Goal: Information Seeking & Learning: Check status

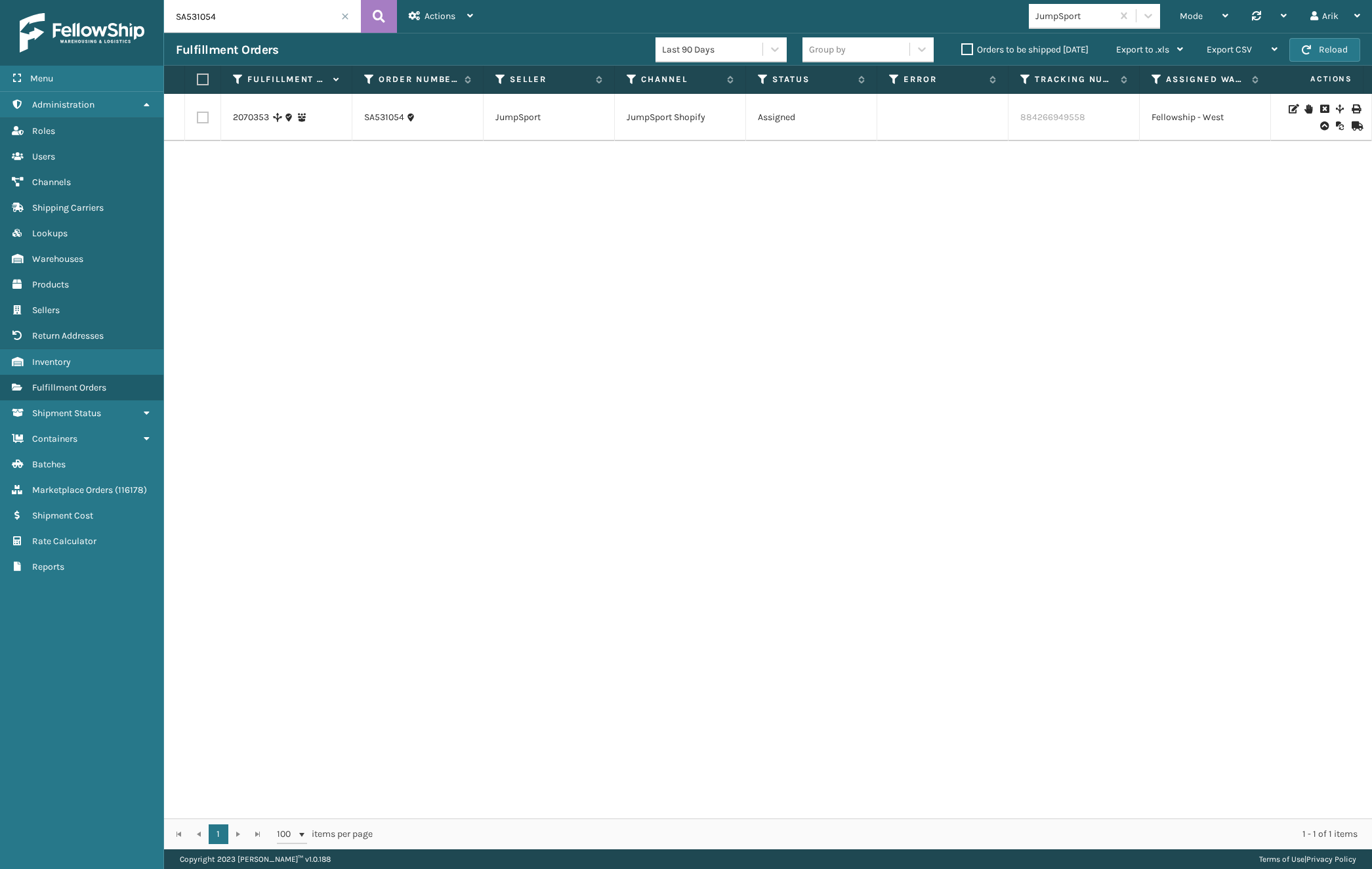
click at [372, 762] on div "2070353 SA531054 JumpSport JumpSport Shopify Assigned 884266949558 Fellowship -…" at bounding box center [768, 456] width 1208 height 724
click at [213, 12] on input "SA531054" at bounding box center [262, 16] width 197 height 33
paste input "2038060"
type input "2038060"
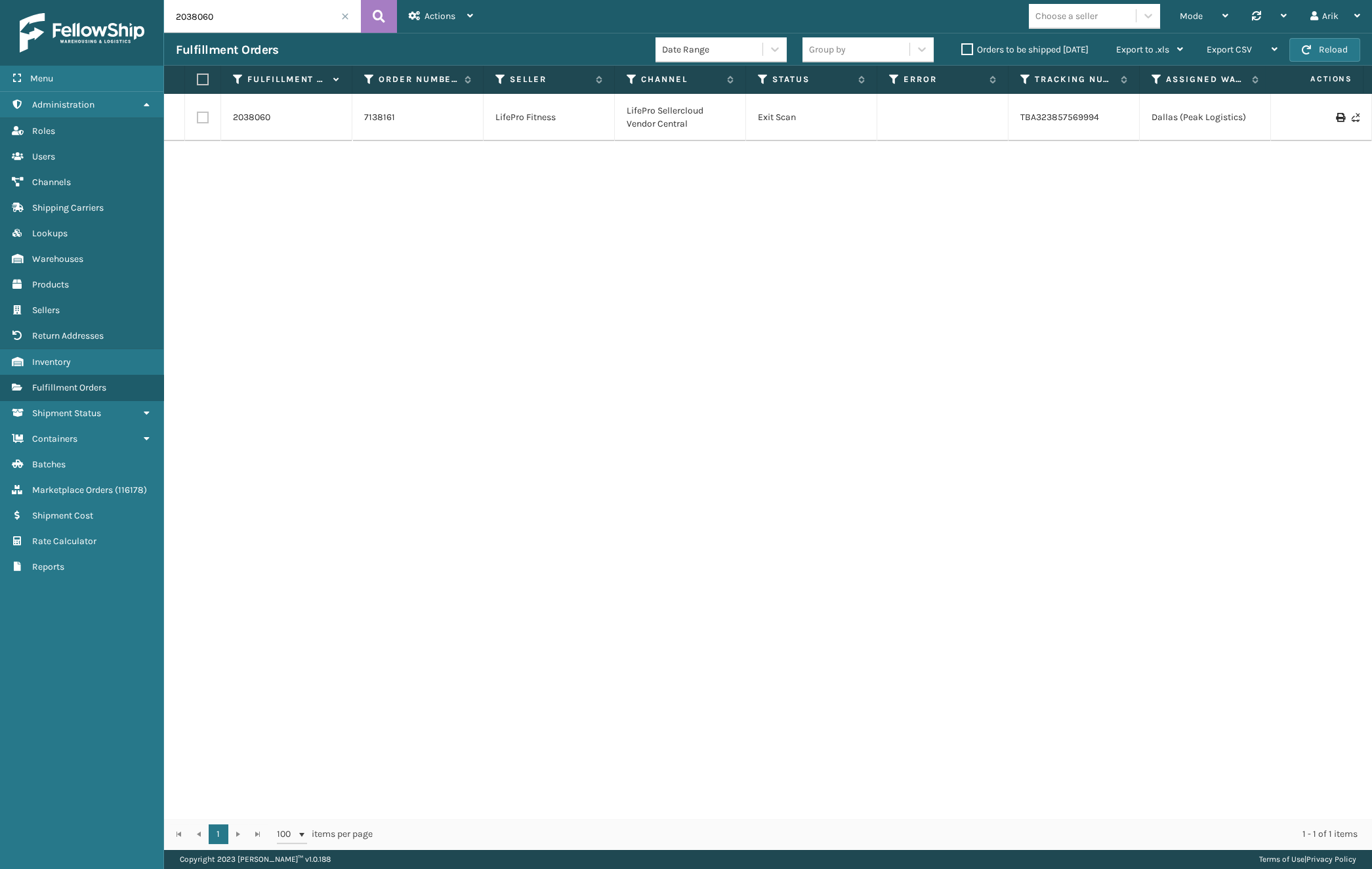
click at [250, 109] on td "2038060" at bounding box center [286, 117] width 131 height 47
click at [252, 112] on link "2038060" at bounding box center [252, 117] width 38 height 13
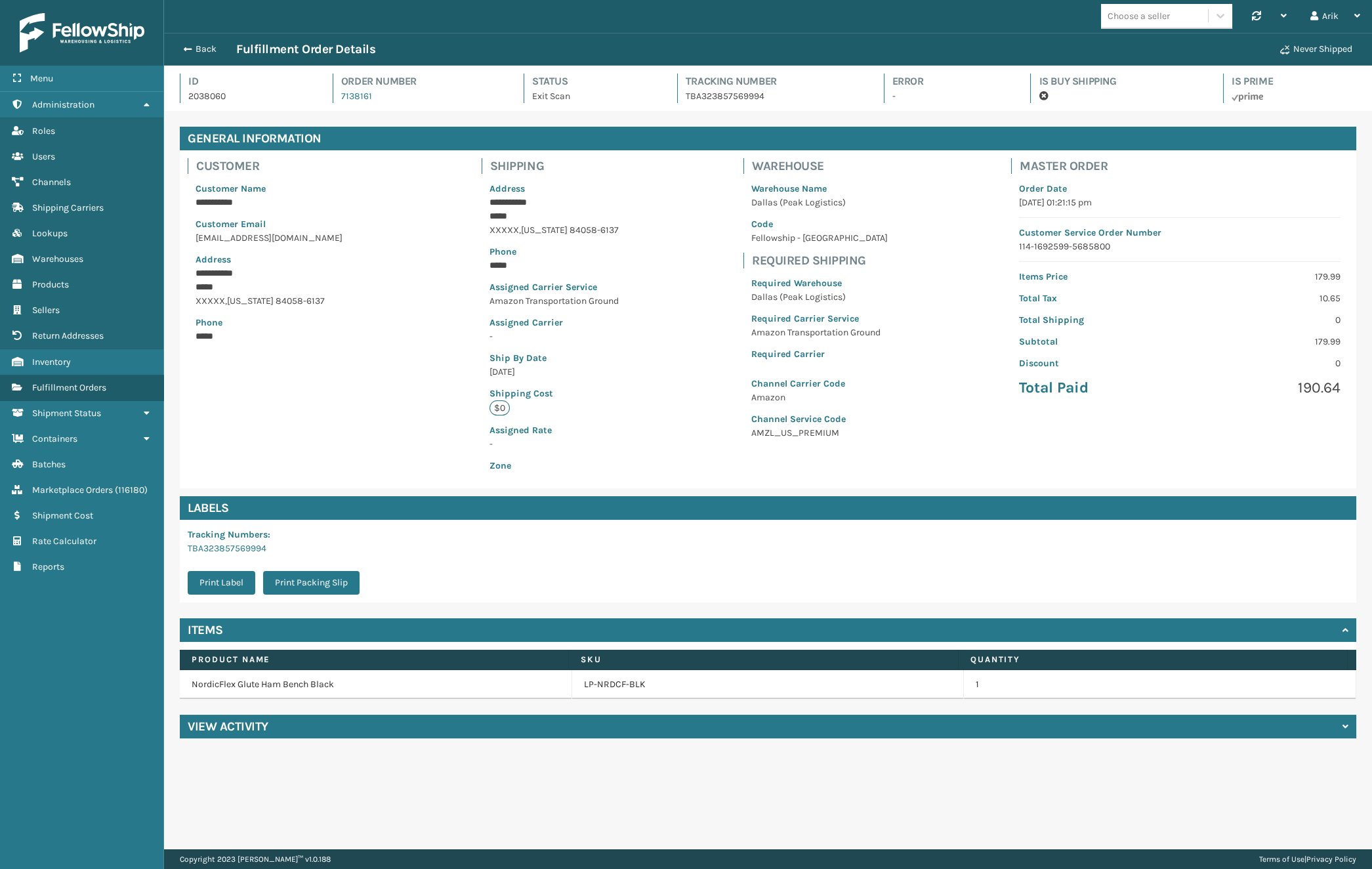
scroll to position [32, 1207]
click at [286, 735] on div "View Activity" at bounding box center [768, 726] width 1177 height 23
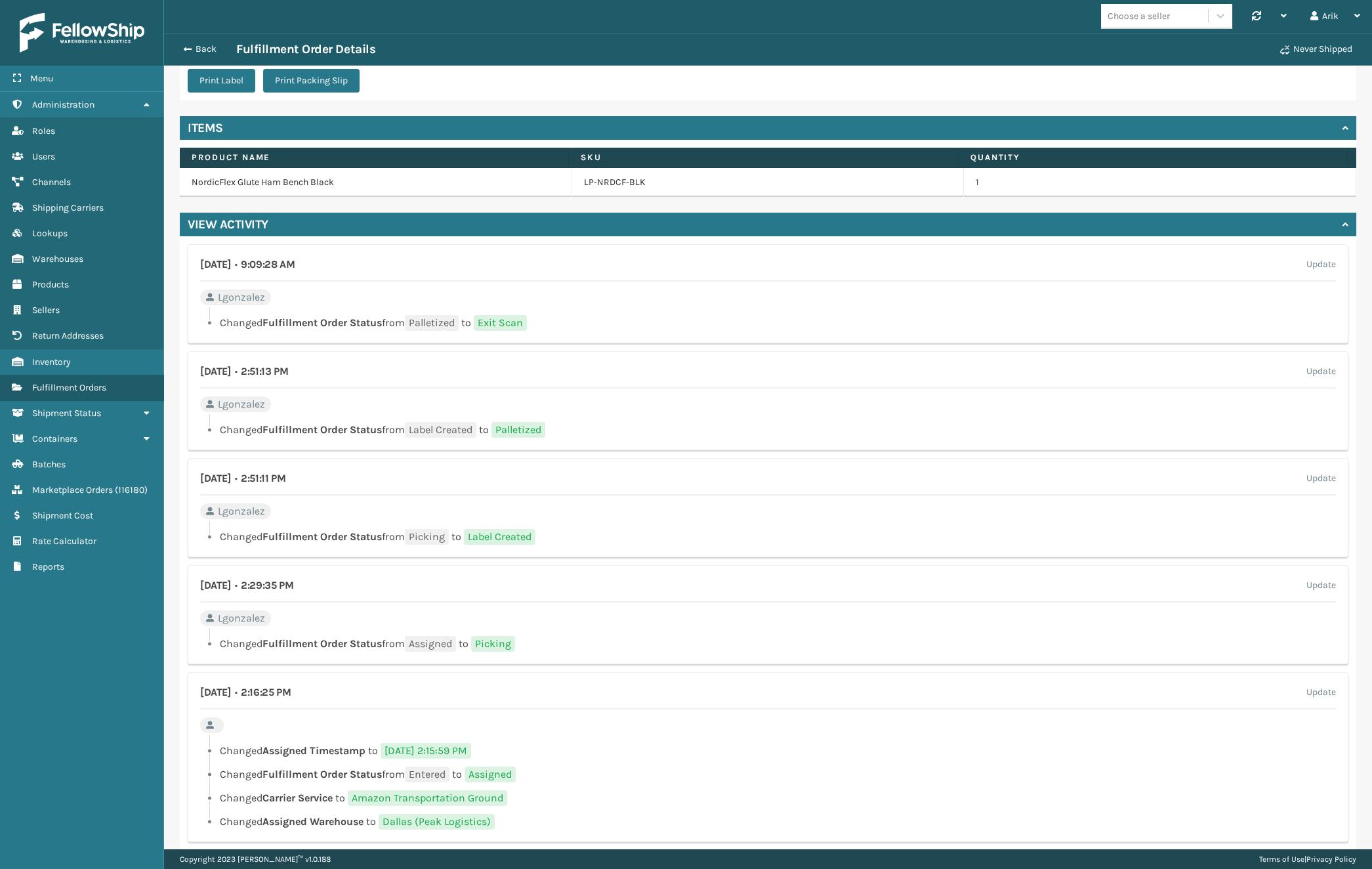
scroll to position [525, 0]
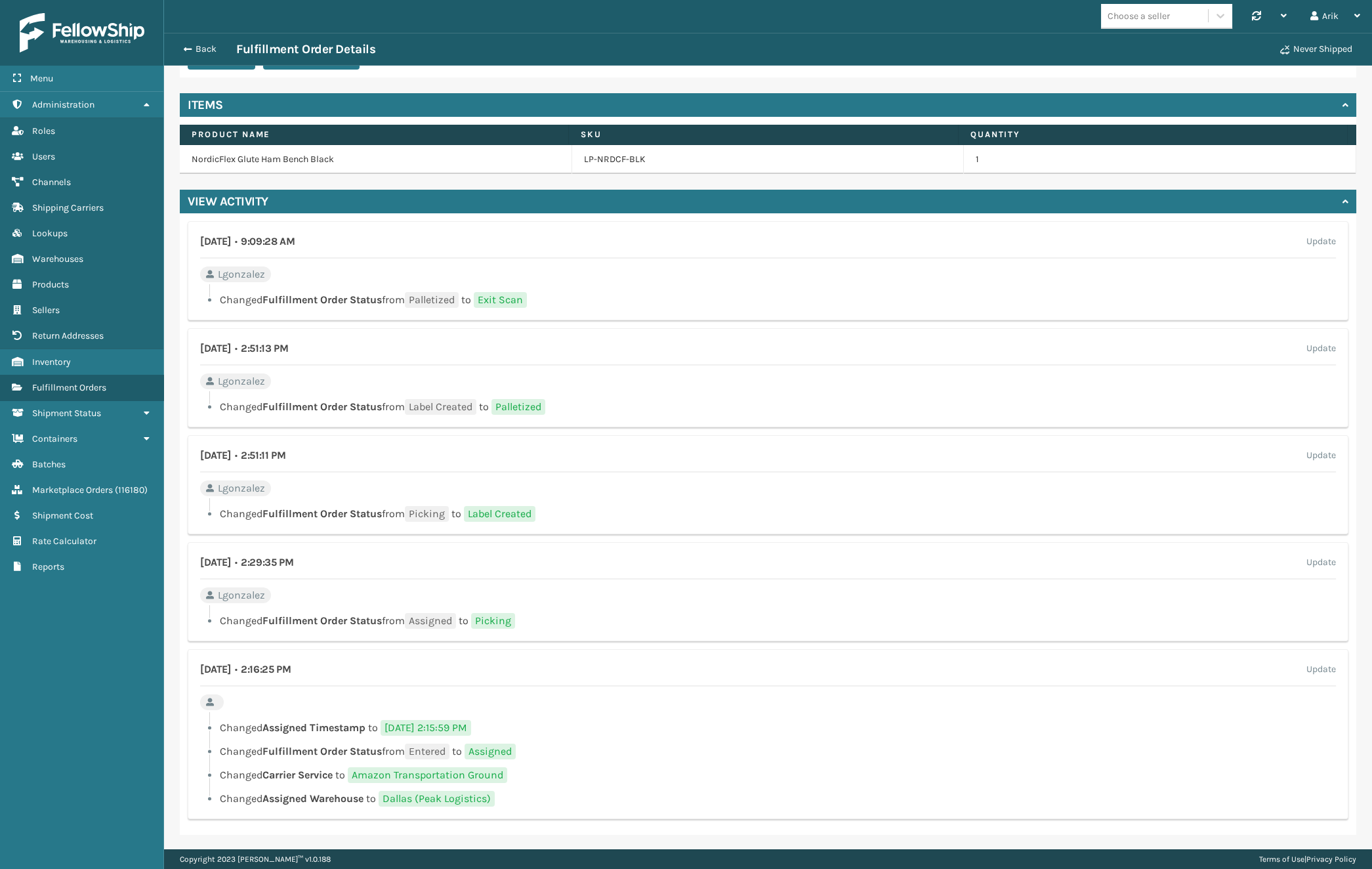
click at [225, 276] on span "Lgonzalez" at bounding box center [241, 274] width 47 height 16
click at [185, 45] on span "button" at bounding box center [185, 49] width 8 height 9
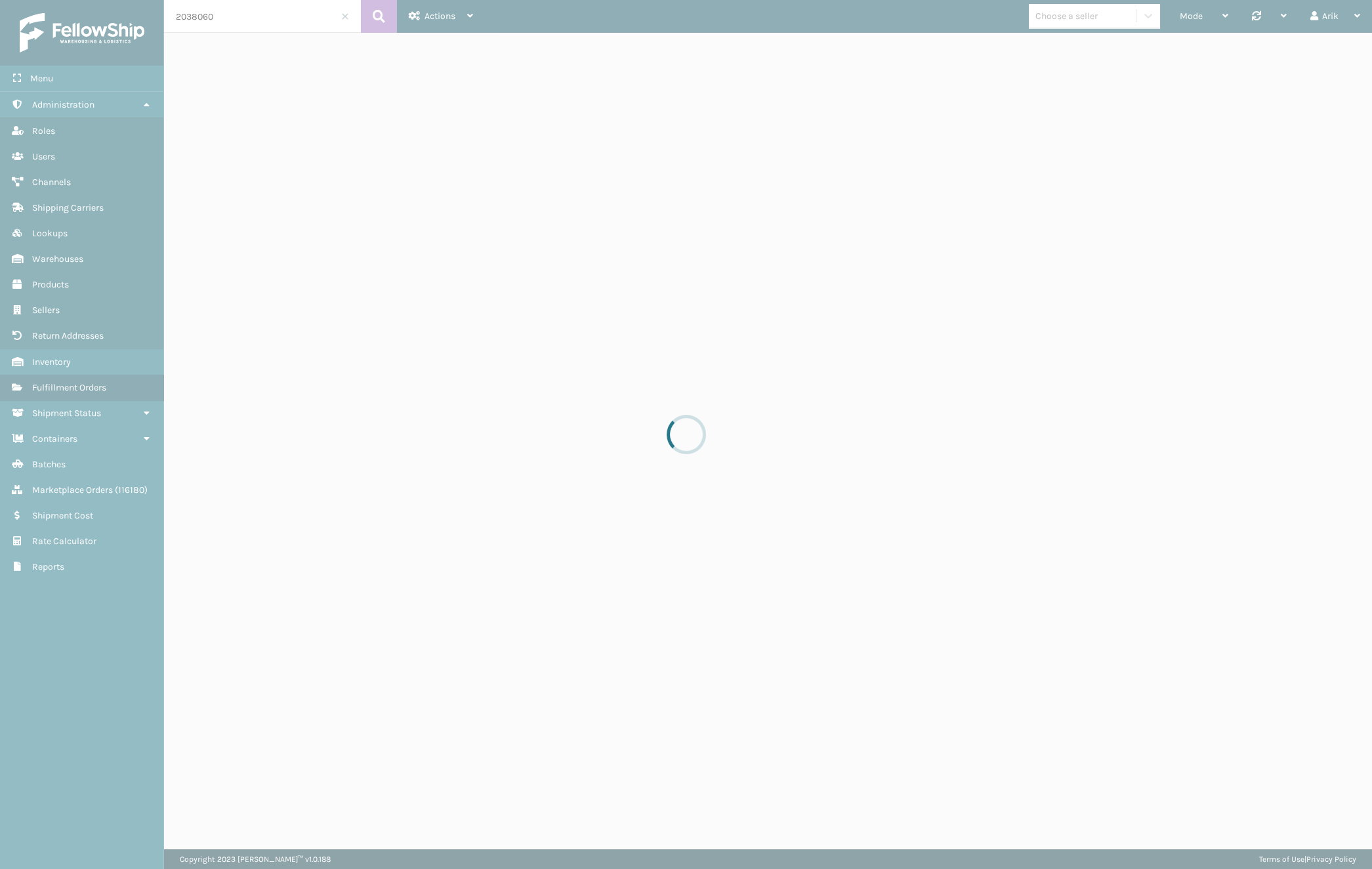
click at [206, 15] on div at bounding box center [686, 434] width 1372 height 869
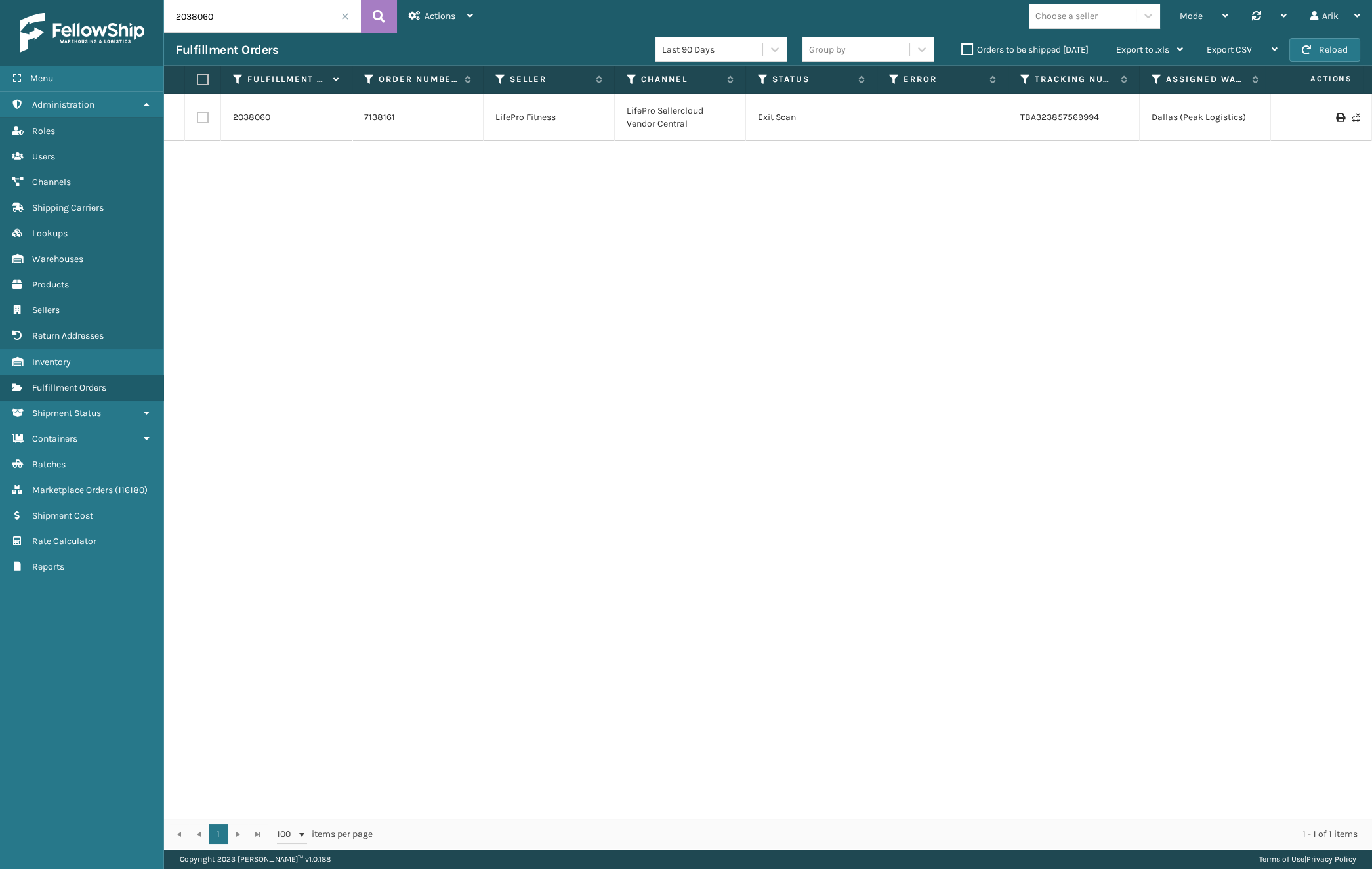
click at [248, 14] on input "2038060" at bounding box center [262, 16] width 197 height 33
paste input "7519"
type input "2037519"
click at [258, 115] on link "2037519" at bounding box center [250, 117] width 34 height 13
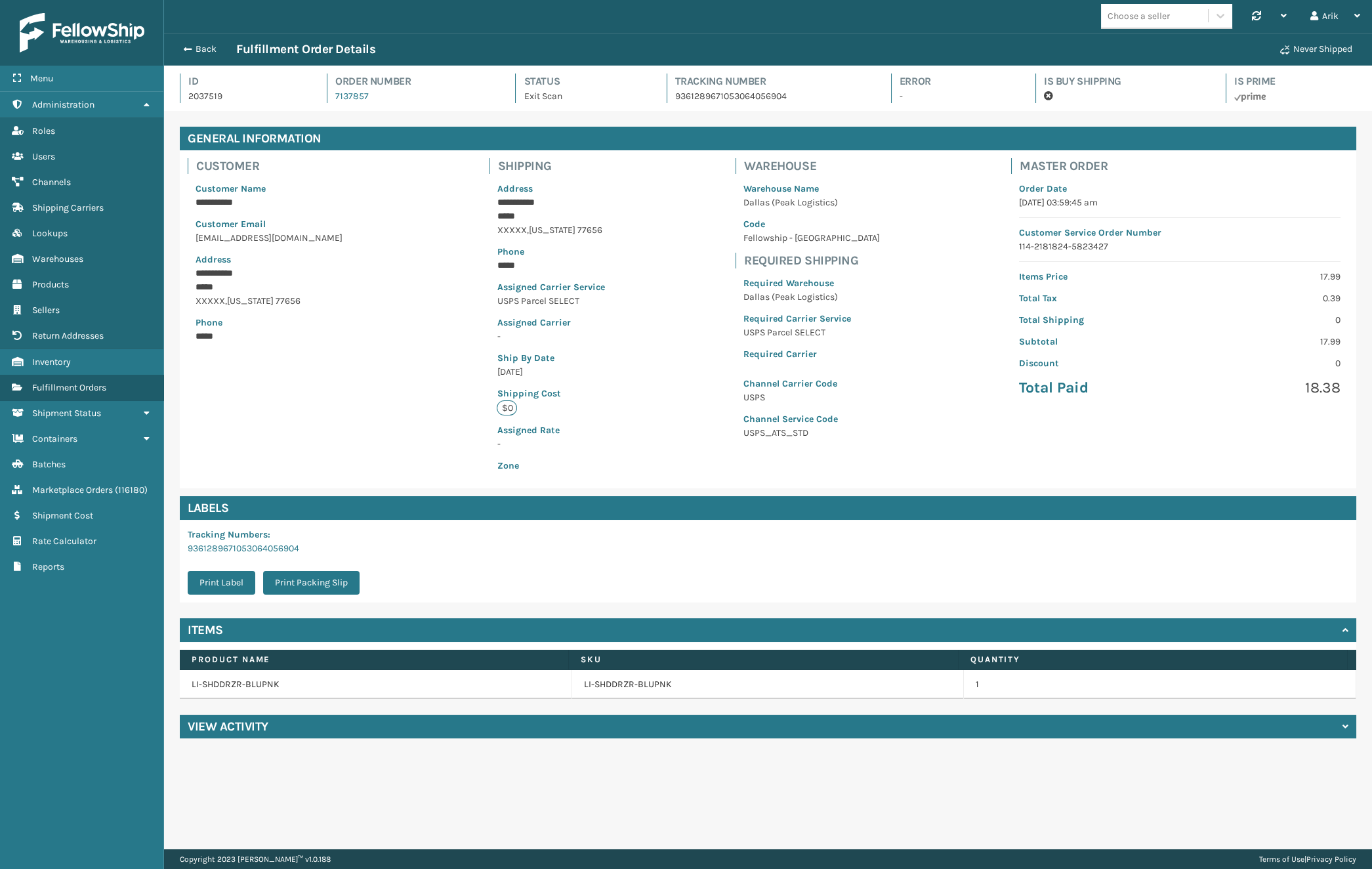
scroll to position [32, 1207]
click at [325, 726] on div "View Activity" at bounding box center [768, 726] width 1177 height 23
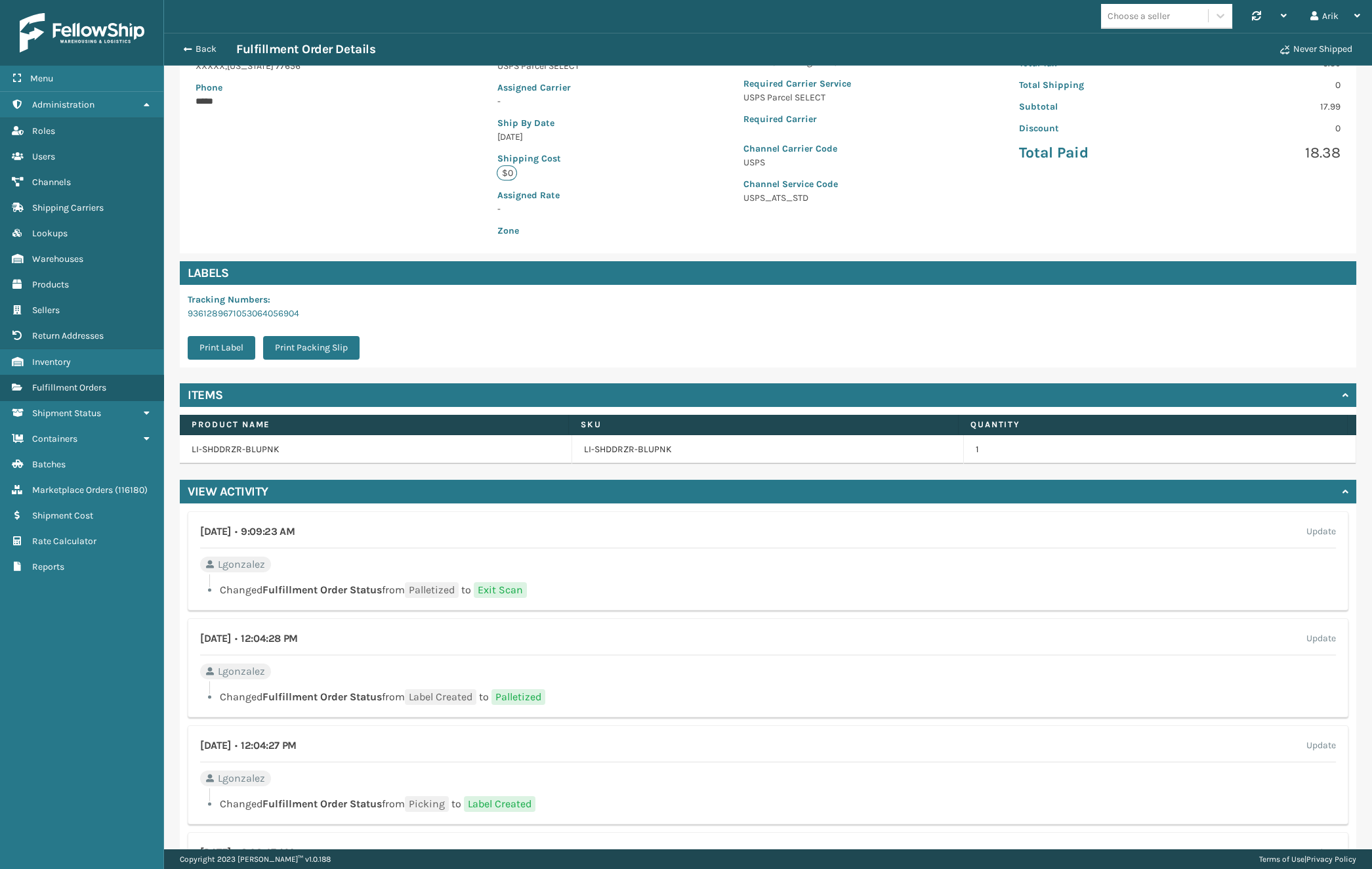
scroll to position [238, 0]
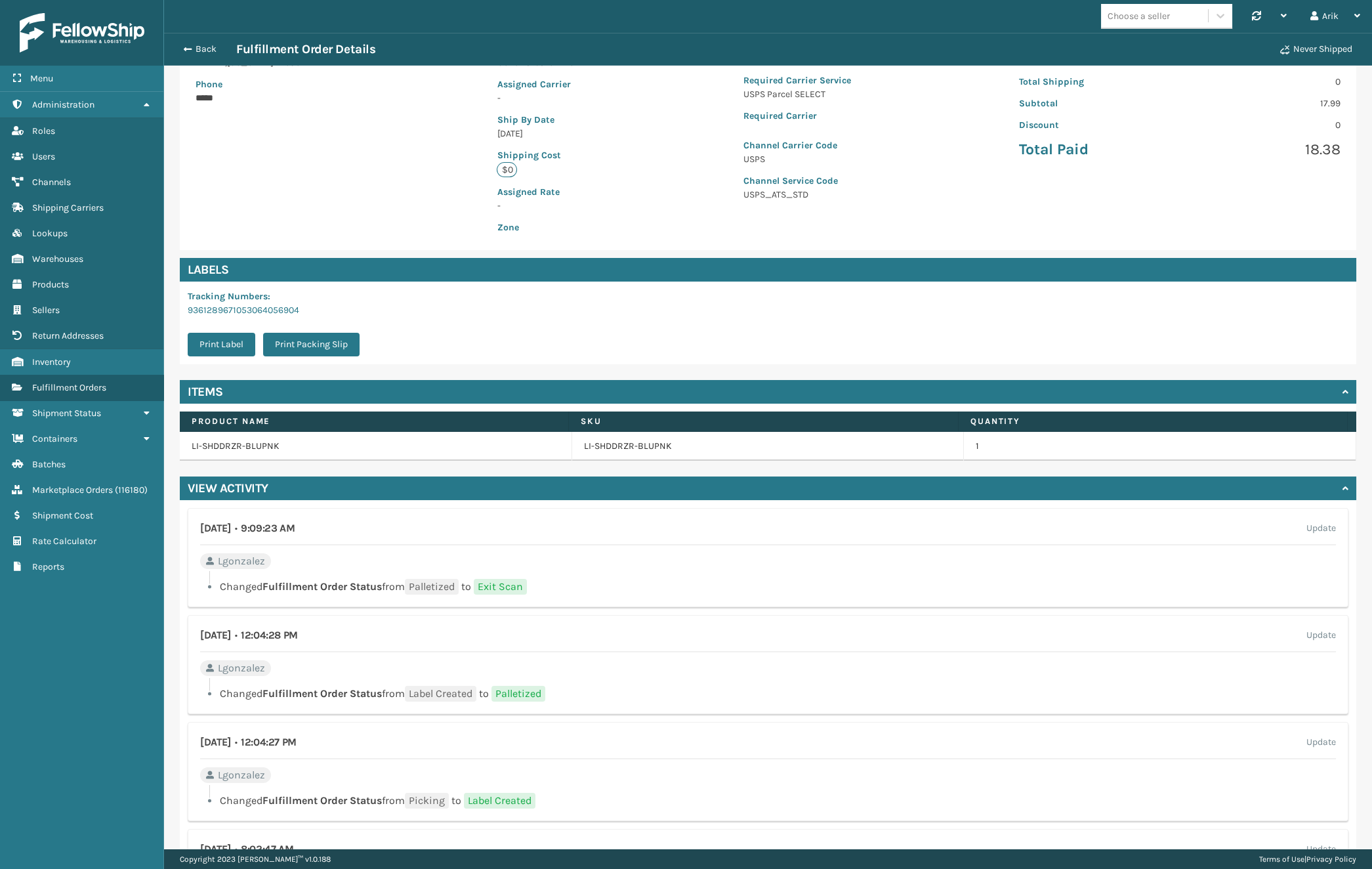
click at [175, 597] on div "**********" at bounding box center [768, 505] width 1208 height 1265
click at [189, 50] on span "button" at bounding box center [185, 49] width 8 height 9
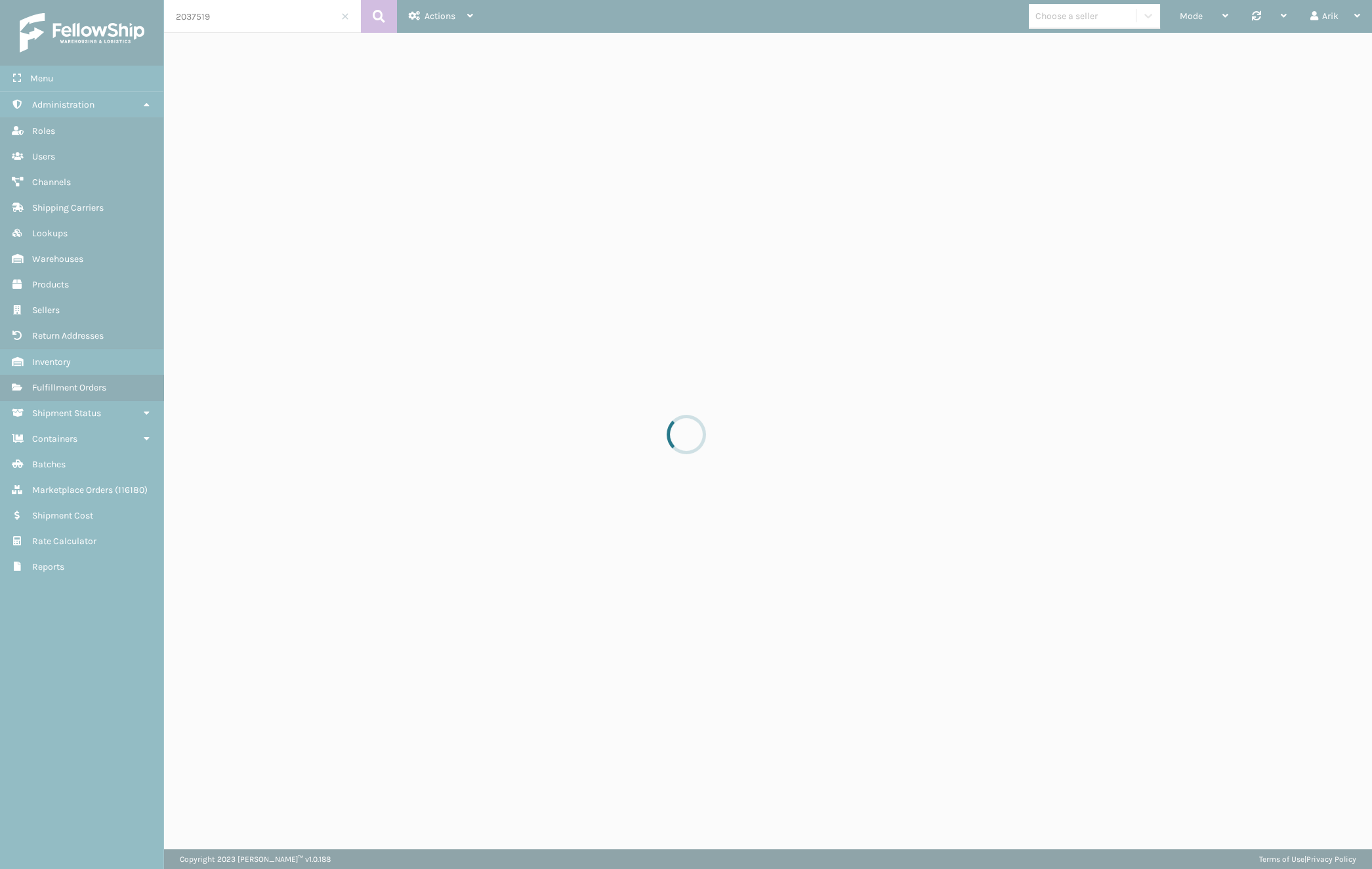
click at [206, 12] on div at bounding box center [686, 434] width 1372 height 869
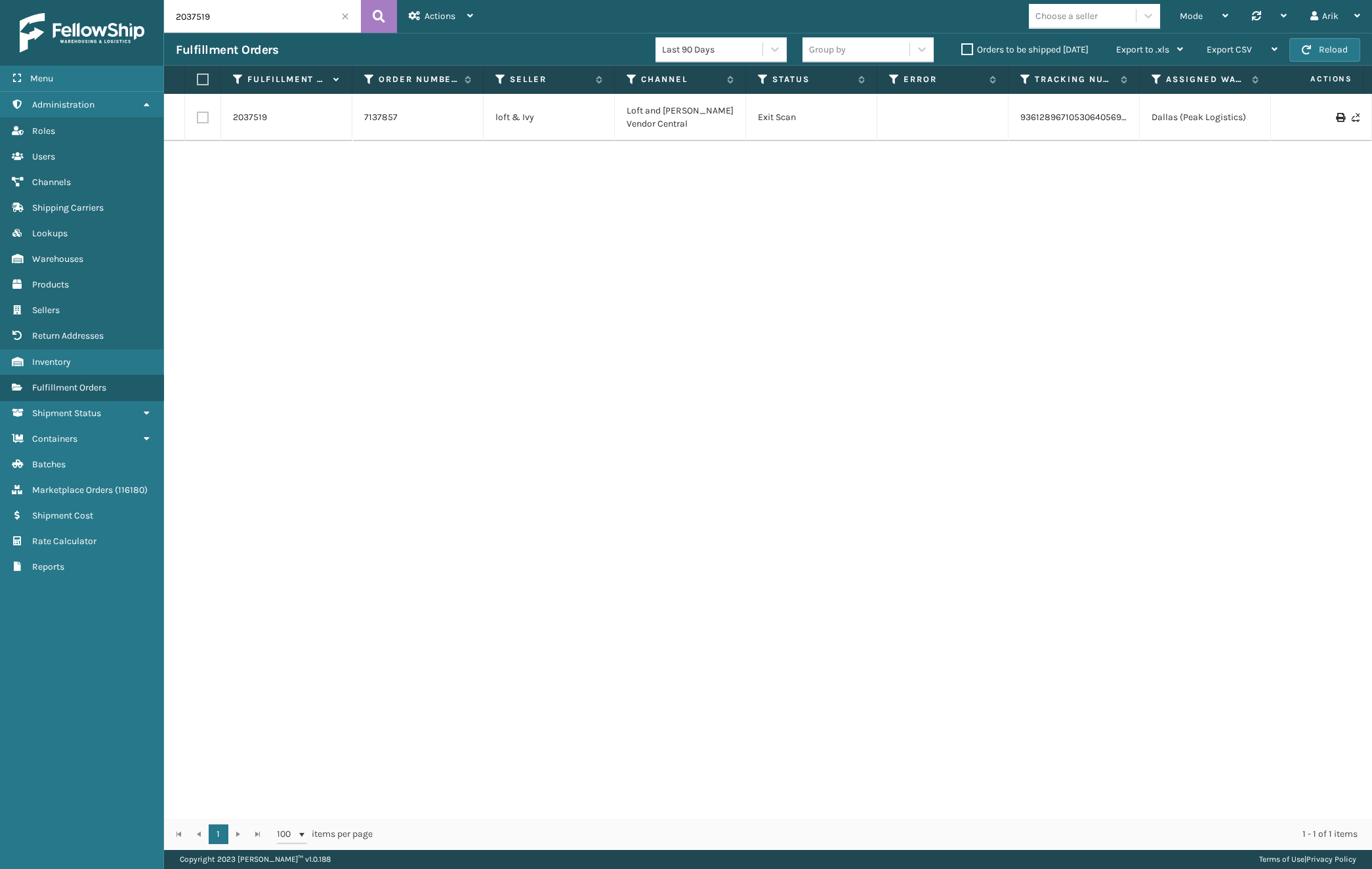
click at [198, 19] on input "2037519" at bounding box center [262, 16] width 197 height 33
drag, startPoint x: 198, startPoint y: 19, endPoint x: 206, endPoint y: 18, distance: 8.1
click at [198, 19] on input "2037519" at bounding box center [262, 16] width 197 height 33
paste input "71081"
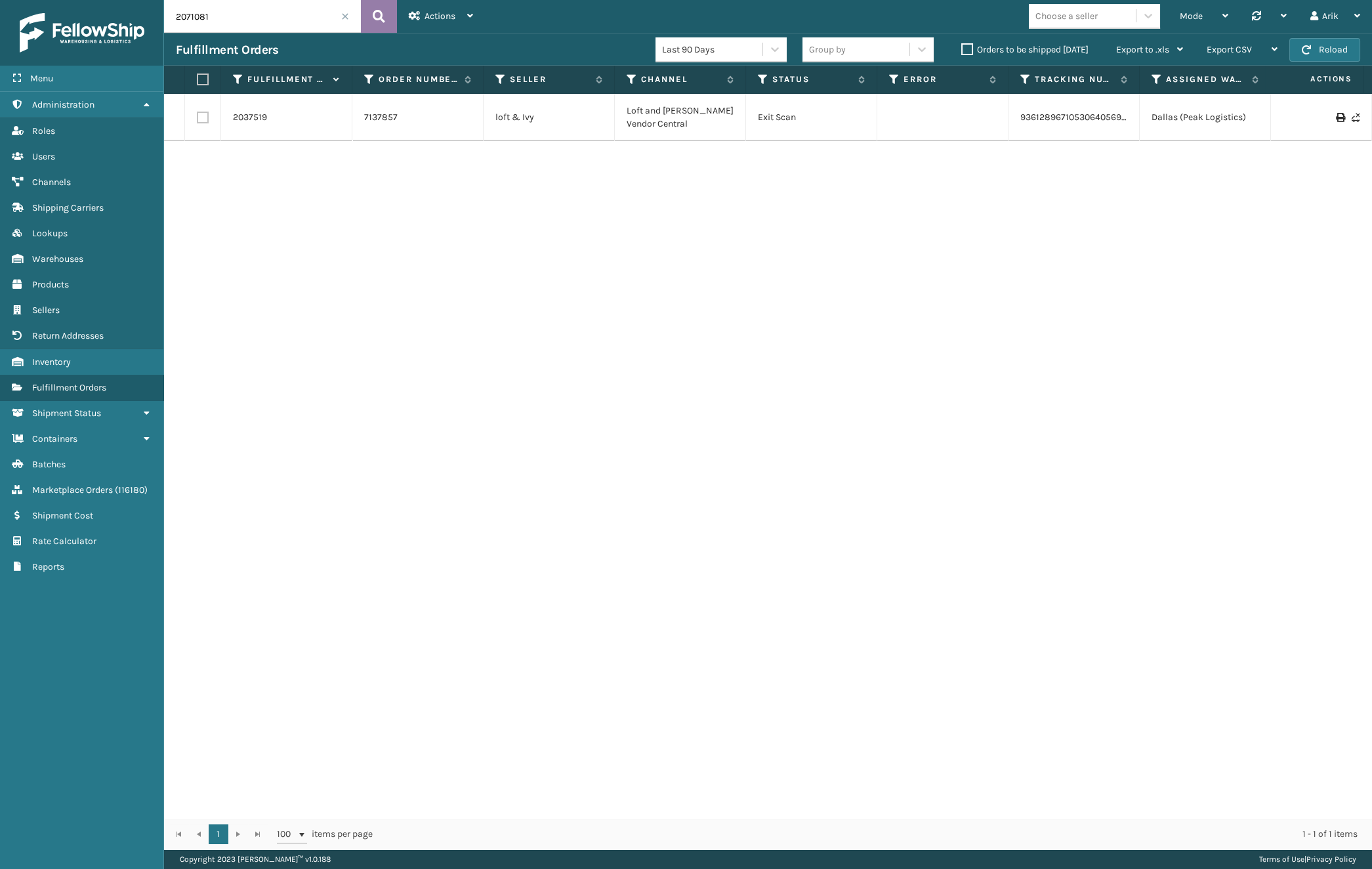
type input "2071081"
click at [389, 13] on button at bounding box center [378, 16] width 36 height 33
click at [248, 127] on td "2071081" at bounding box center [286, 117] width 131 height 47
click at [247, 120] on link "2071081" at bounding box center [250, 117] width 33 height 13
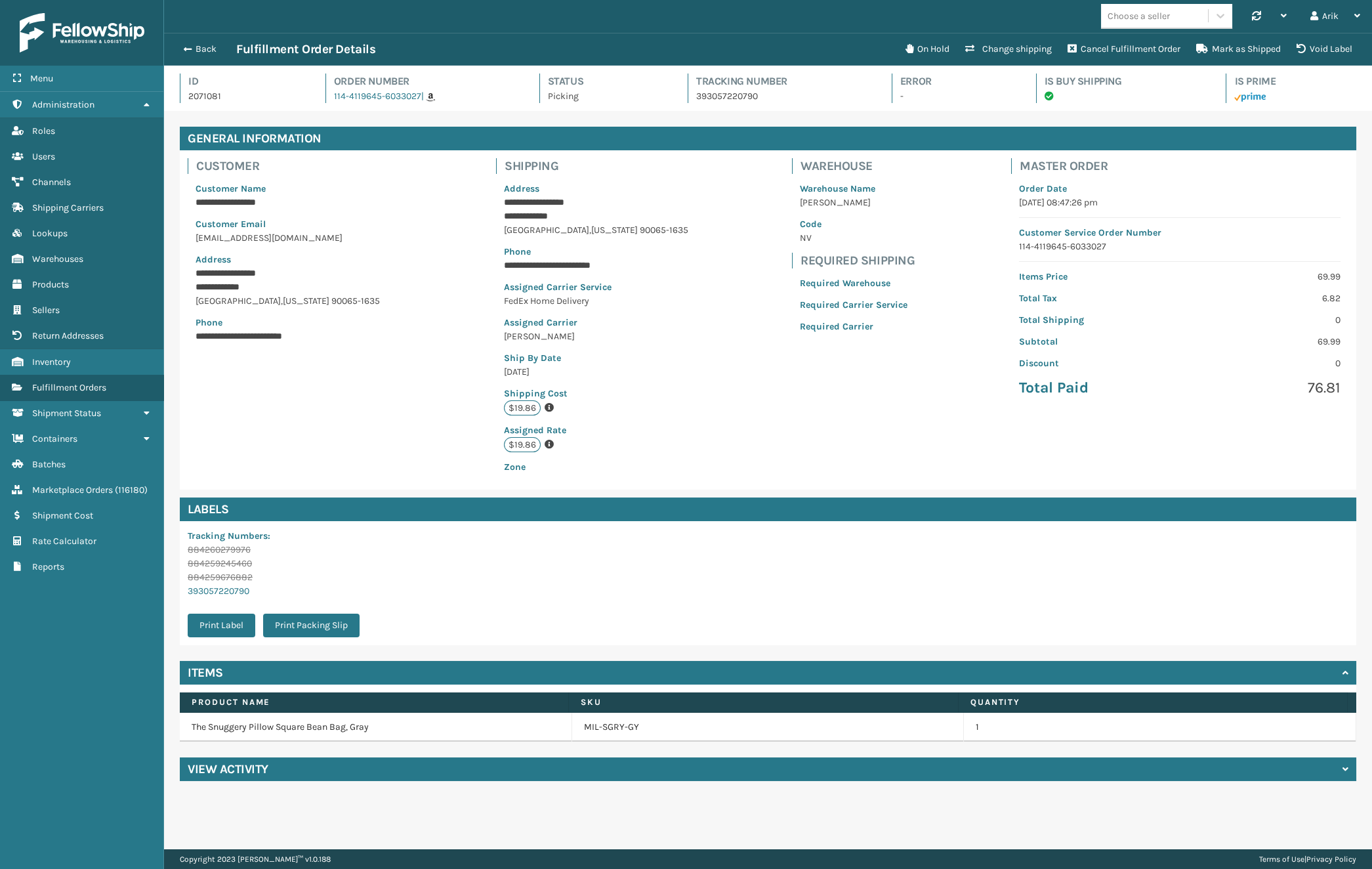
scroll to position [32, 1207]
click at [312, 763] on div "View Activity" at bounding box center [768, 769] width 1177 height 23
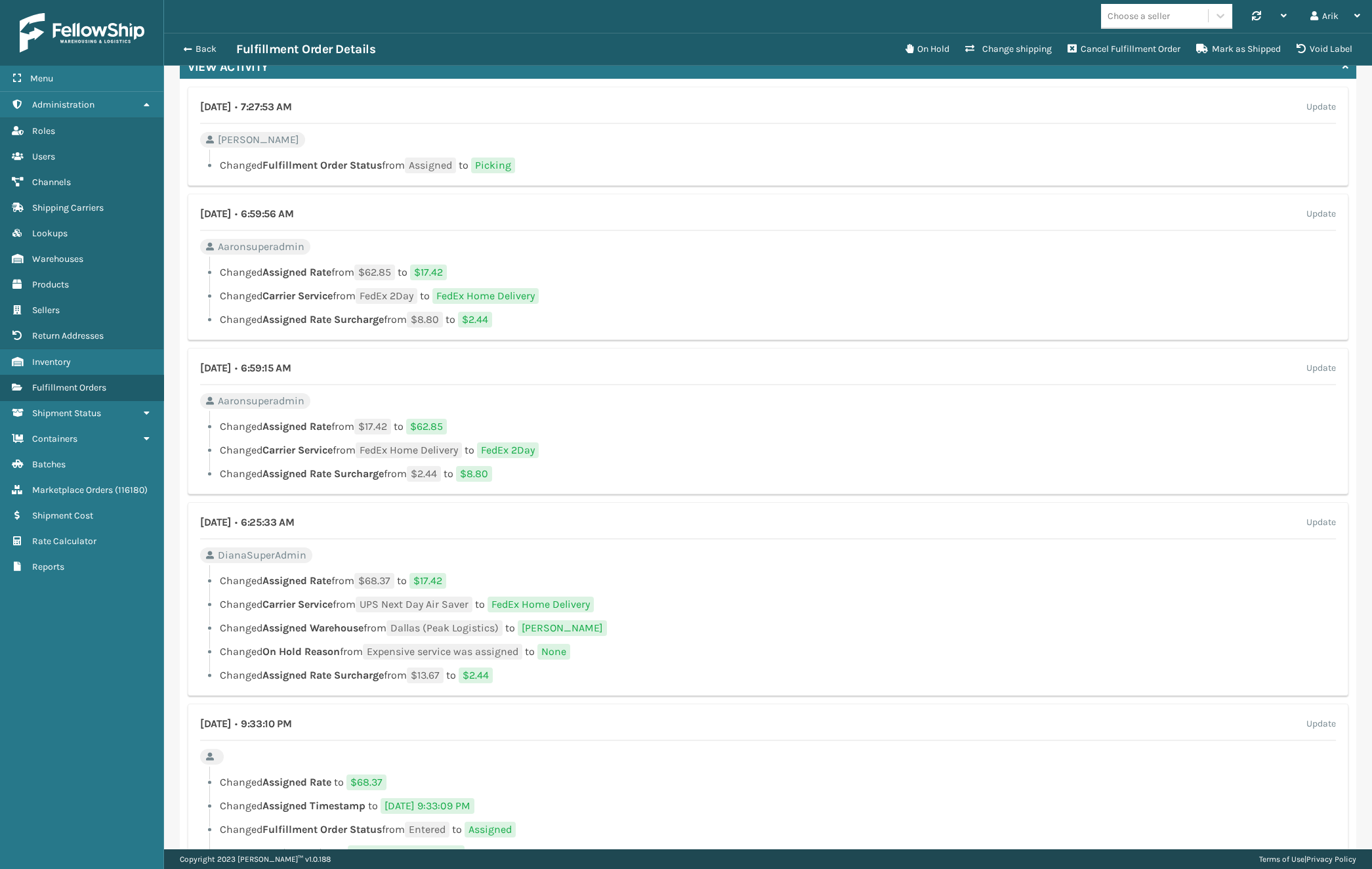
scroll to position [828, 0]
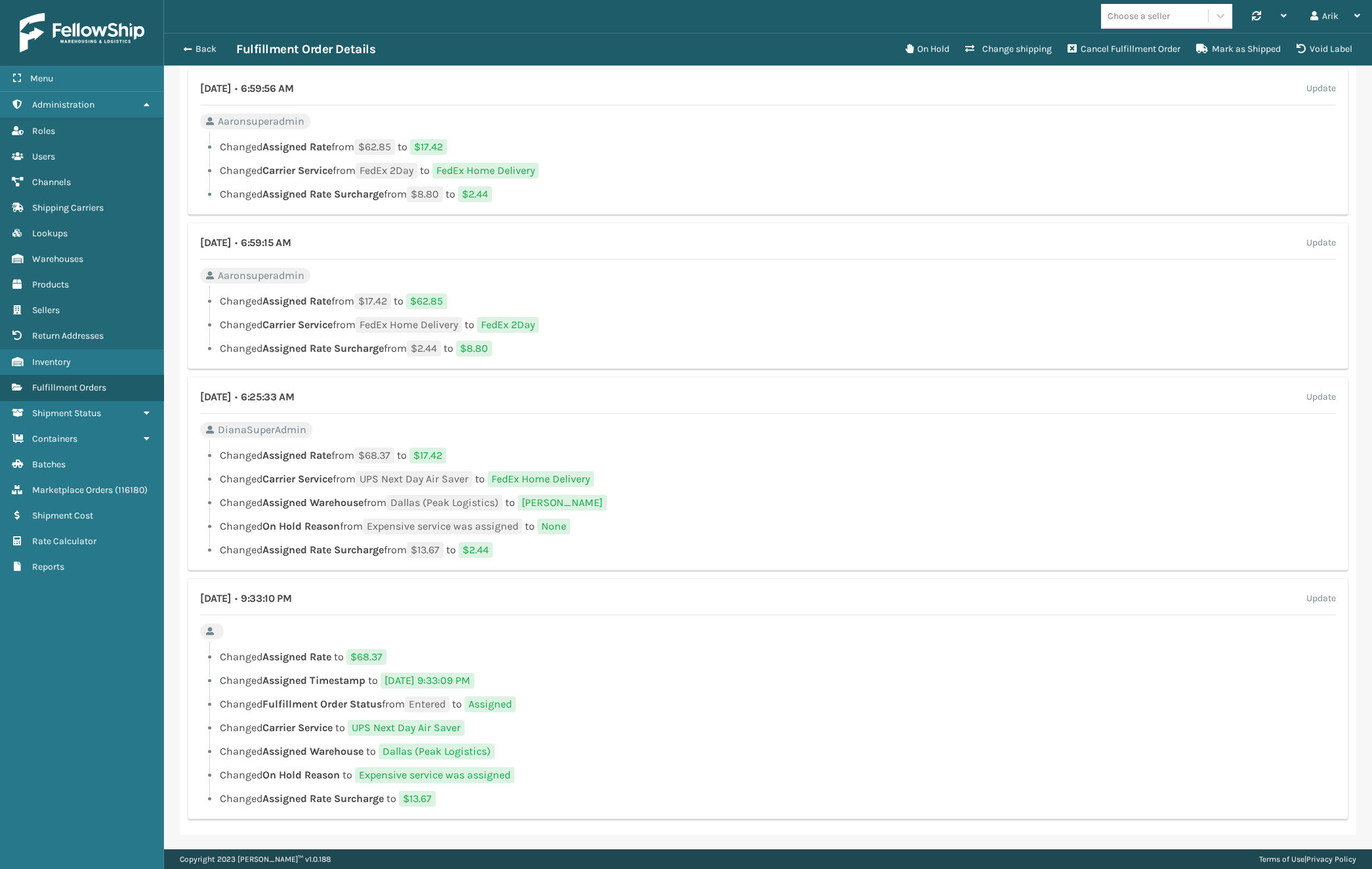
click at [433, 722] on span "UPS Next Day Air Saver" at bounding box center [406, 728] width 117 height 16
drag, startPoint x: 501, startPoint y: 479, endPoint x: 636, endPoint y: 476, distance: 135.0
click at [636, 476] on li "Changed Carrier Service from UPS Next Day Air Saver to FedEx Home Delivery" at bounding box center [768, 479] width 1135 height 16
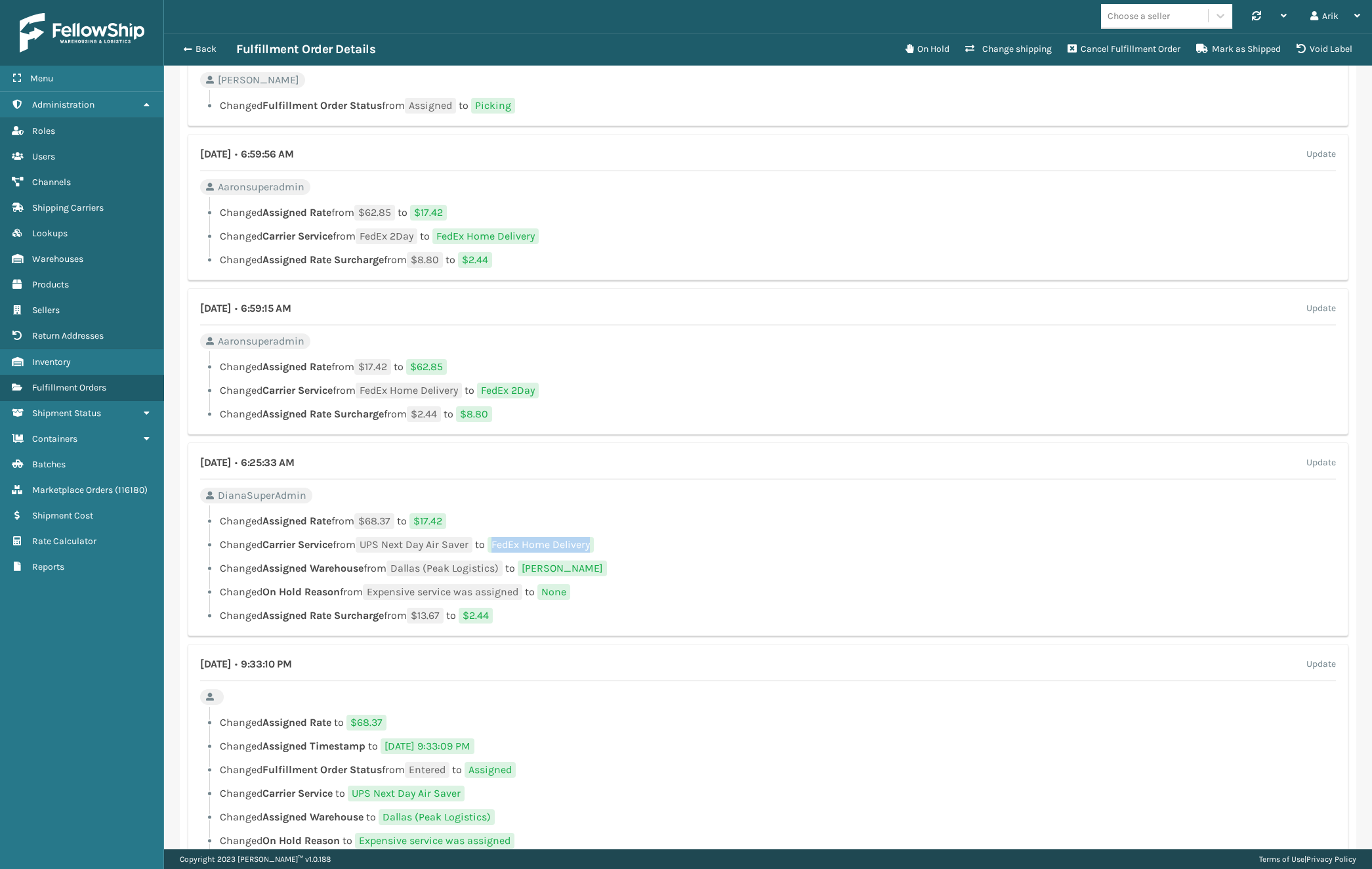
scroll to position [775, 0]
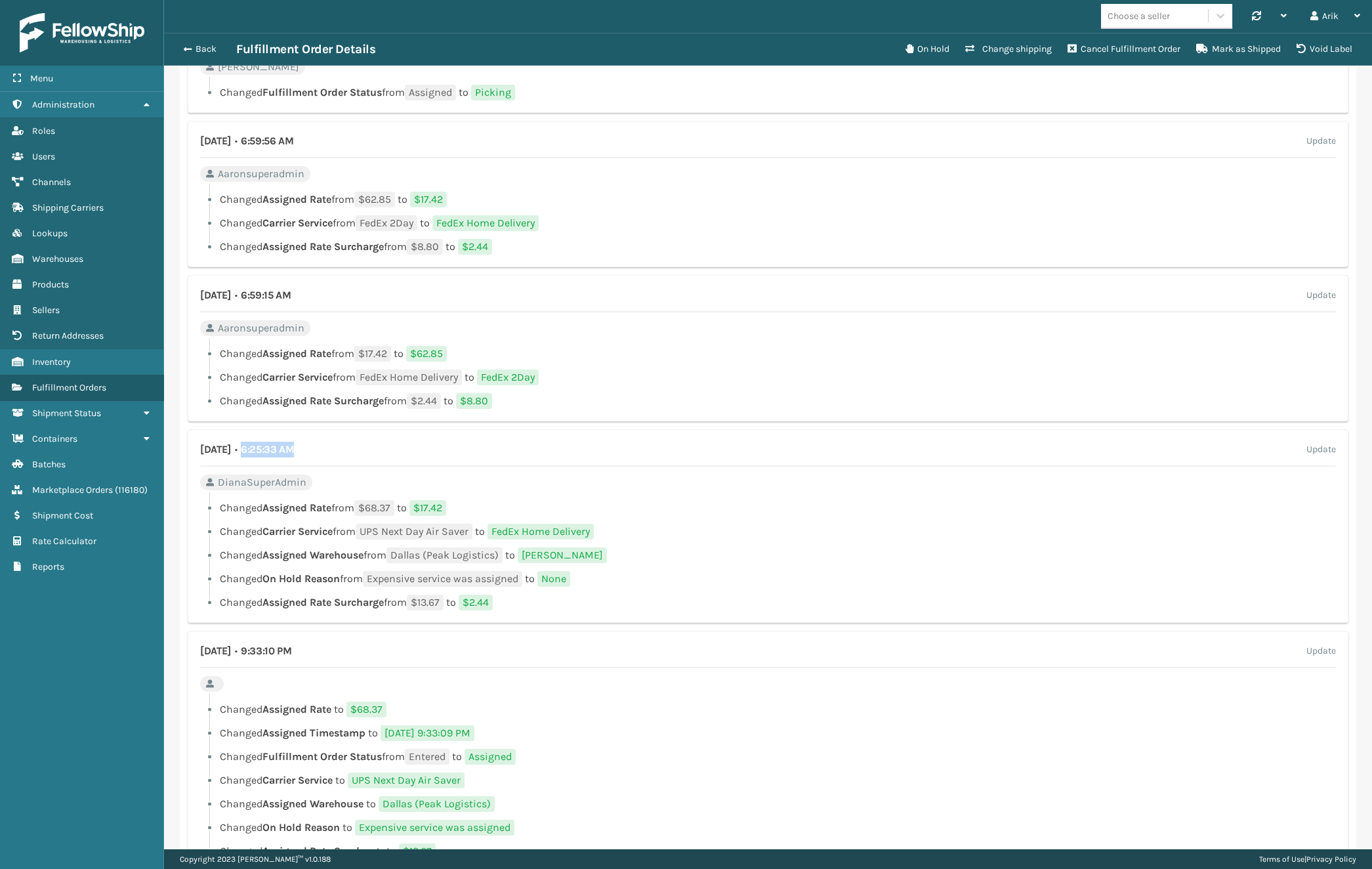
drag, startPoint x: 312, startPoint y: 449, endPoint x: 361, endPoint y: 449, distance: 49.0
click at [294, 449] on h4 "[DATE] • 6:25:33 AM" at bounding box center [247, 449] width 94 height 16
click at [629, 709] on li "Changed Assigned Rate to $68.37" at bounding box center [768, 709] width 1135 height 16
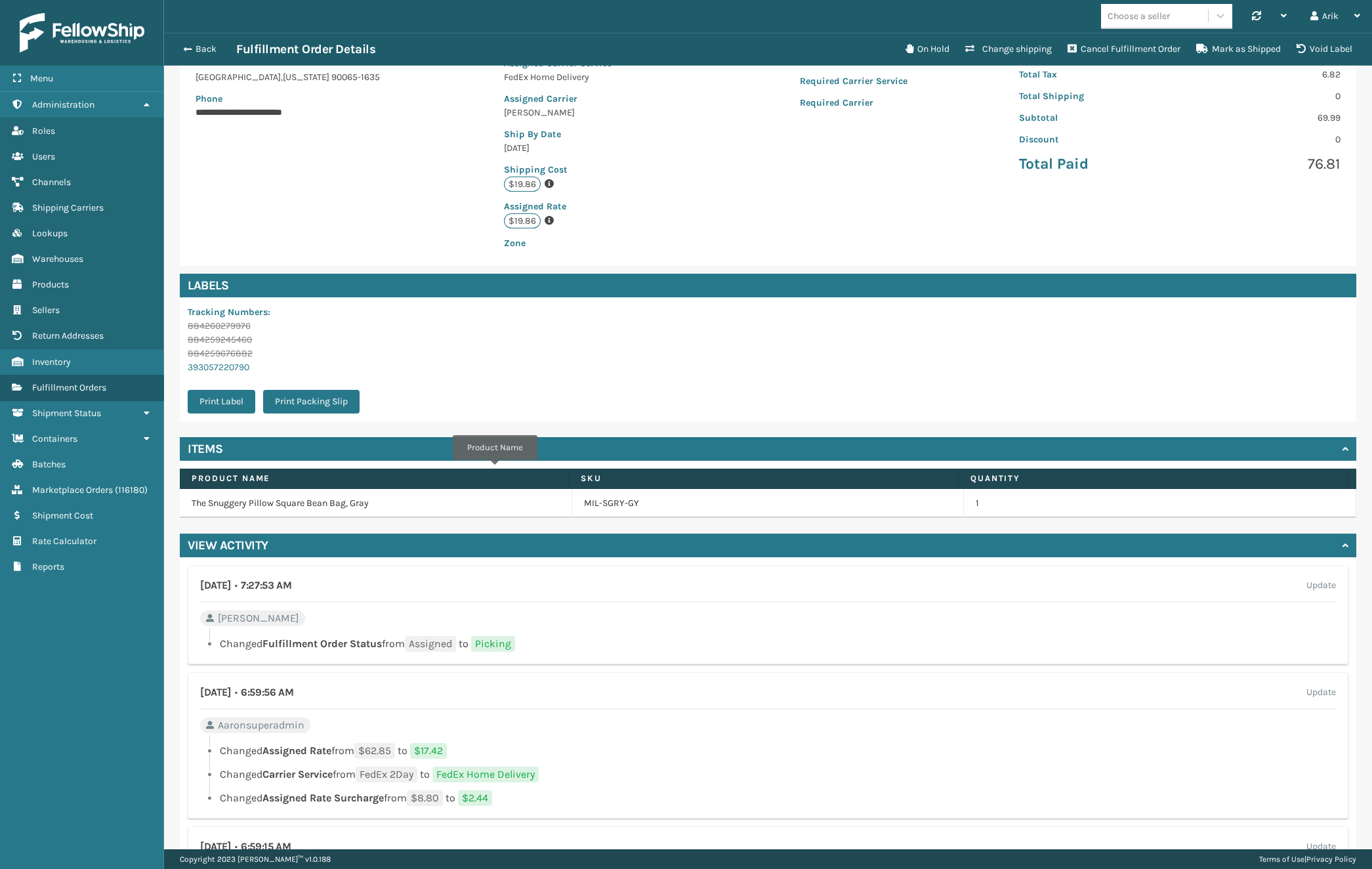
scroll to position [0, 0]
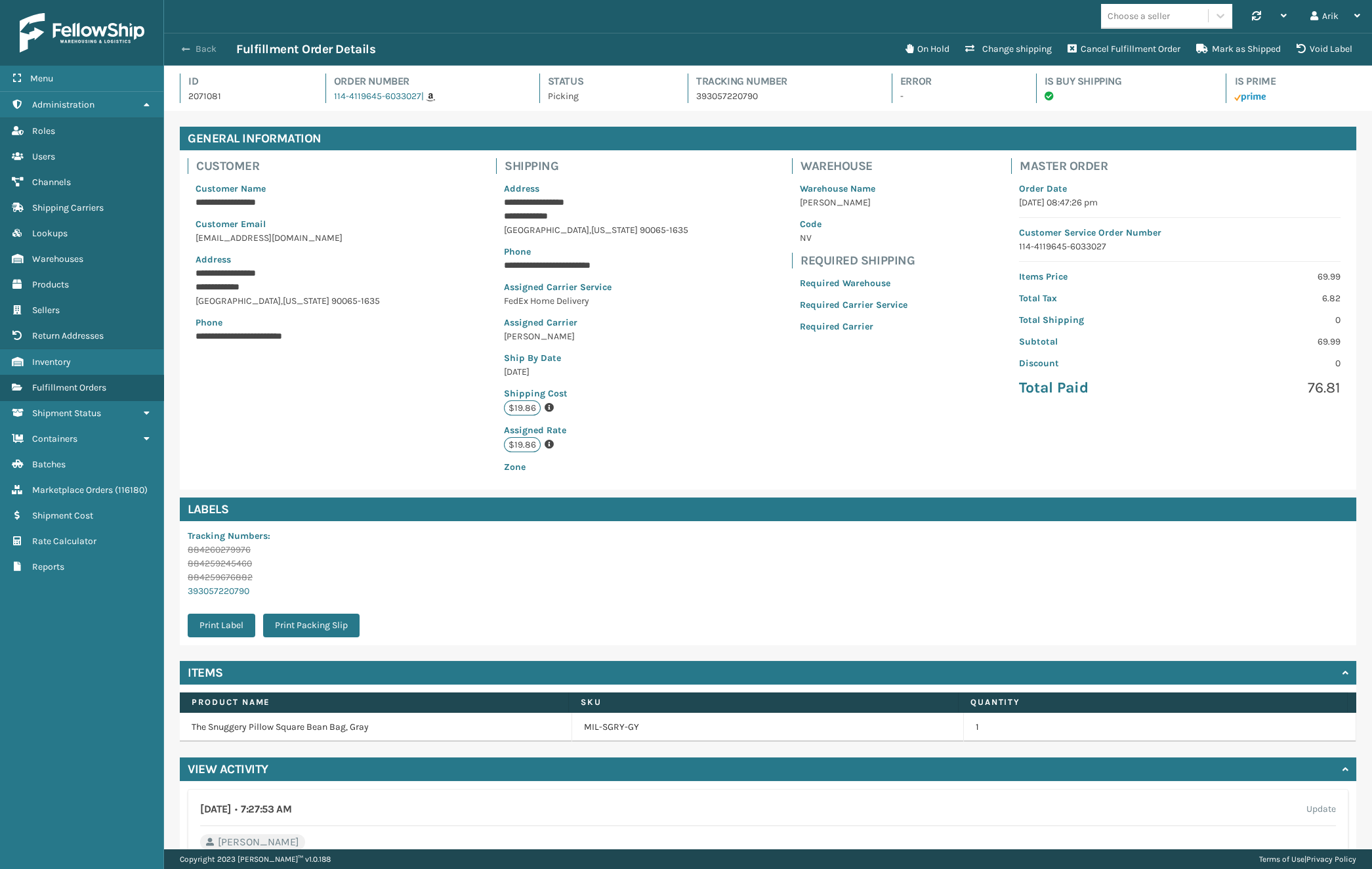
click at [191, 49] on button "Back" at bounding box center [206, 49] width 60 height 12
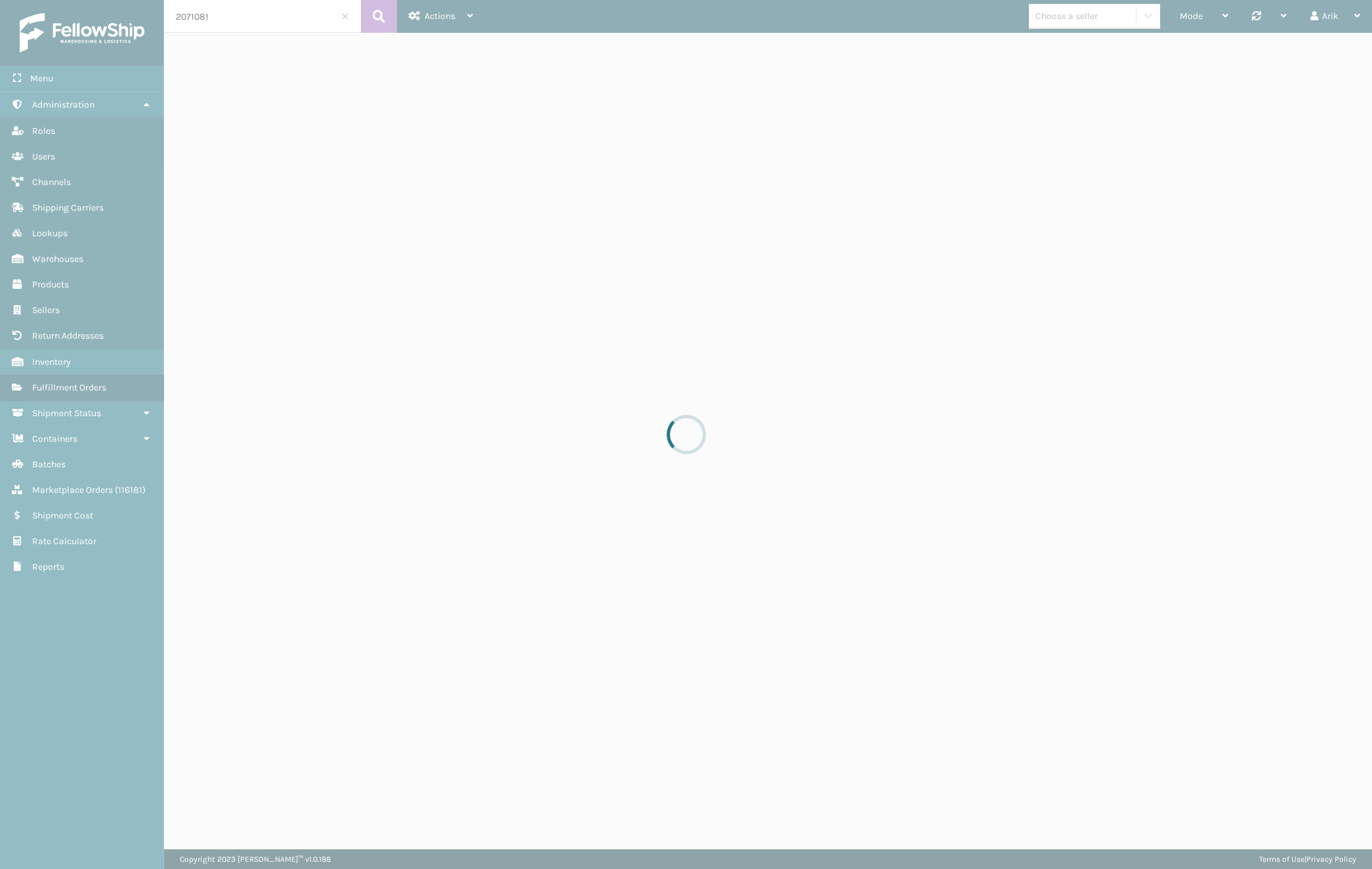
click at [216, 13] on div at bounding box center [686, 434] width 1372 height 869
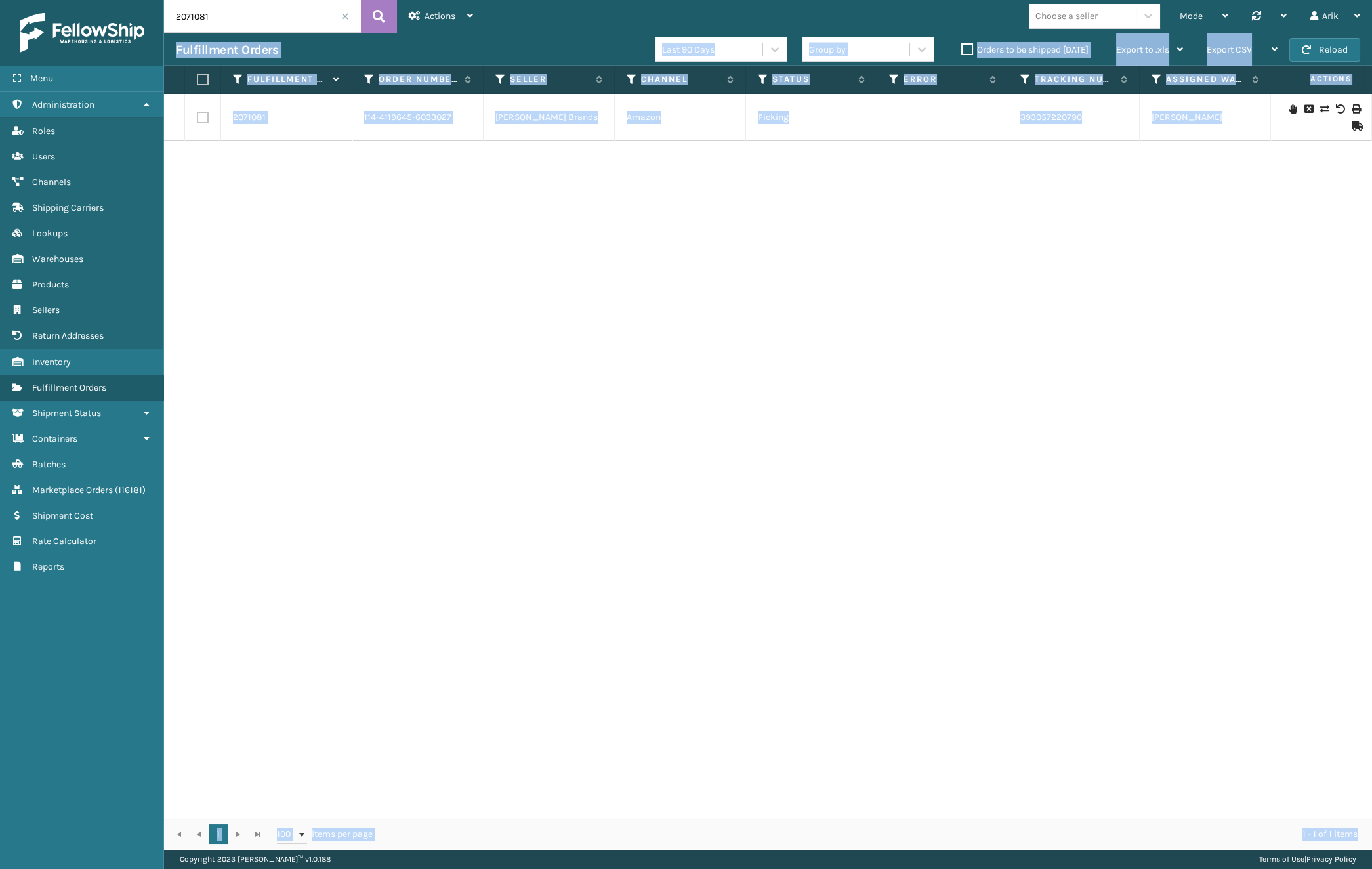
click at [216, 17] on input "2071081" at bounding box center [262, 16] width 197 height 33
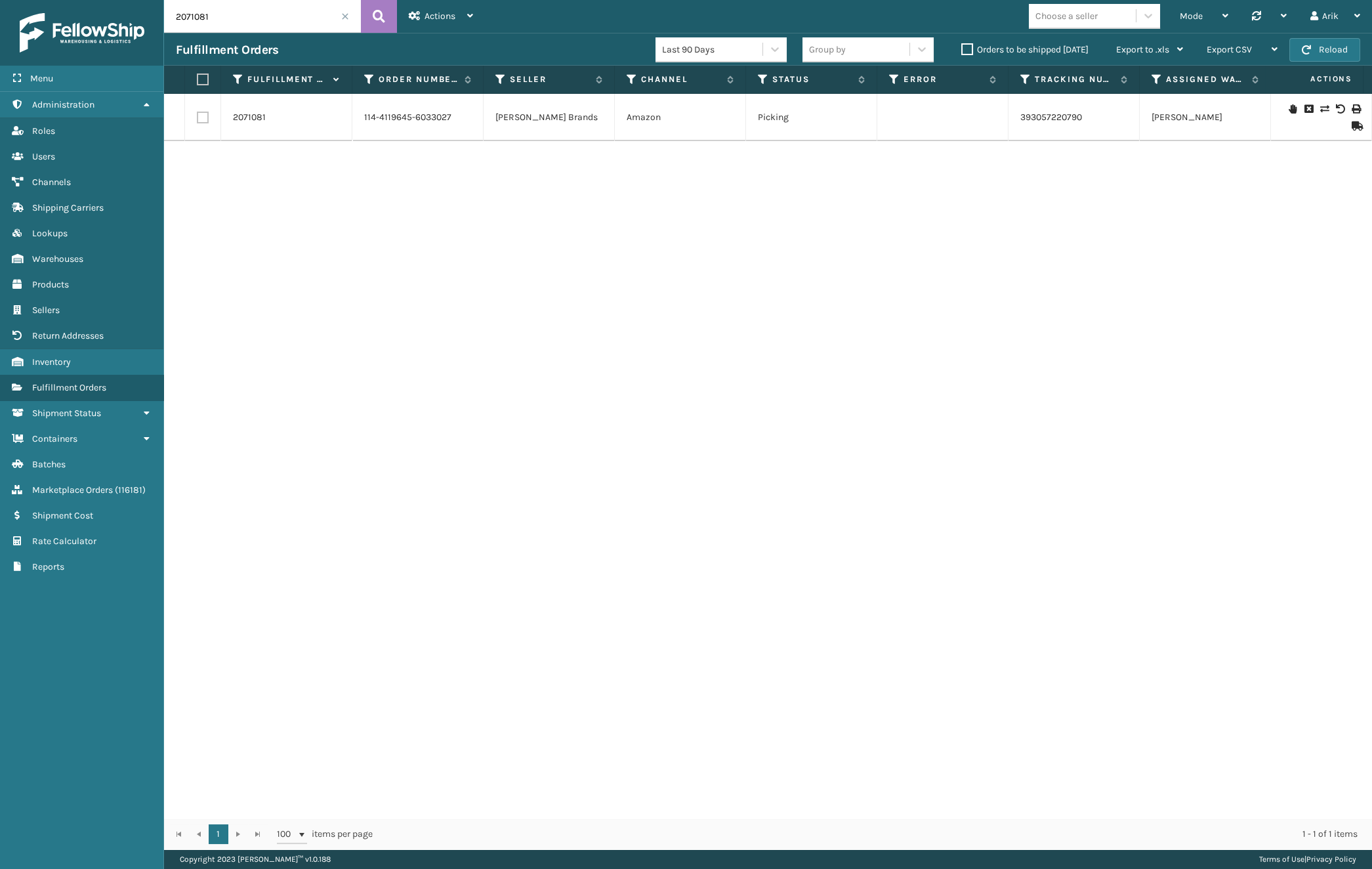
click at [216, 17] on input "2071081" at bounding box center [262, 16] width 197 height 33
paste input "9"
type input "2071091"
click at [381, 13] on icon at bounding box center [379, 16] width 12 height 20
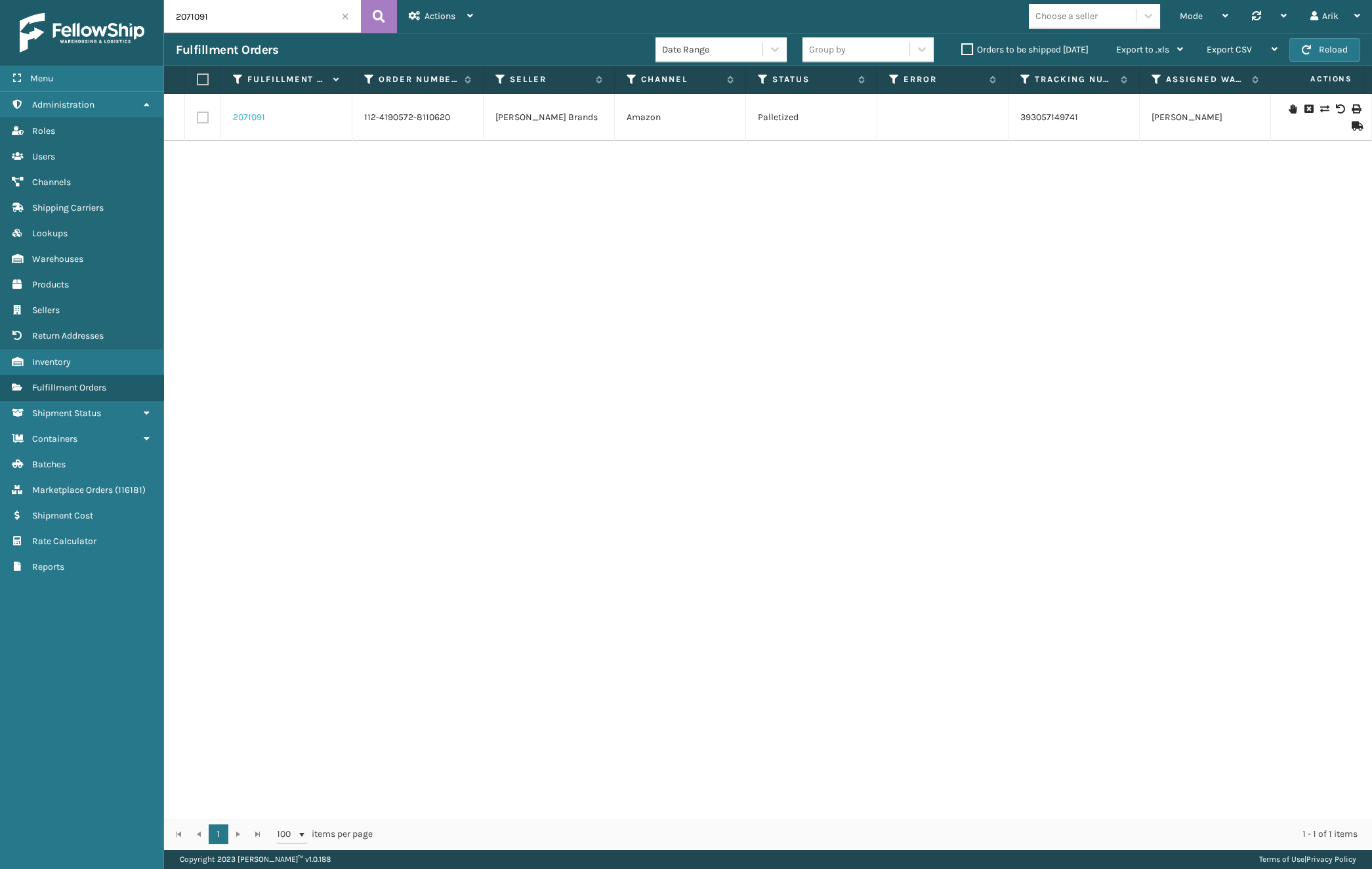
click at [258, 119] on link "2071091" at bounding box center [249, 117] width 32 height 13
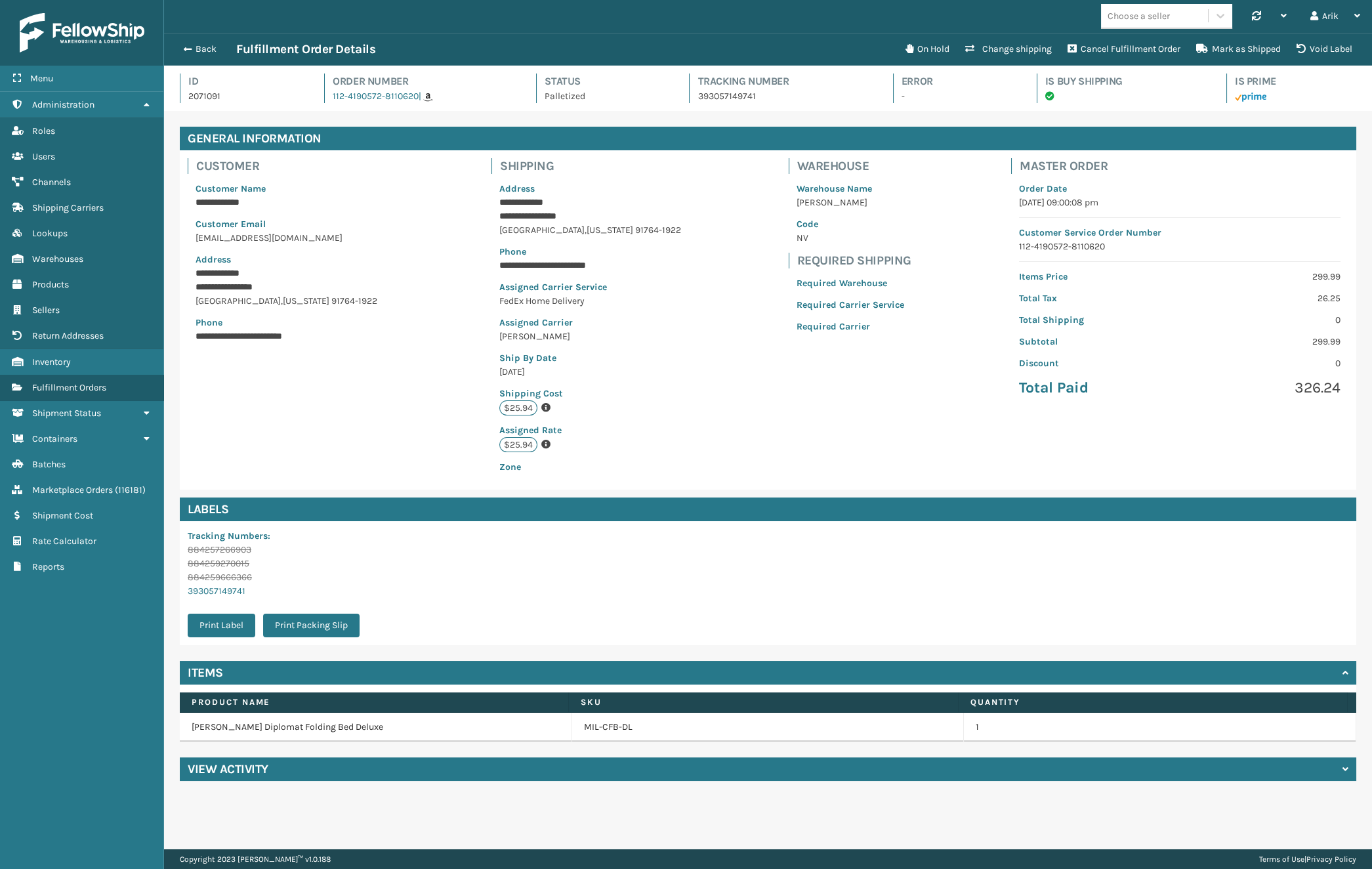
scroll to position [32, 1207]
click at [327, 775] on div "View Activity" at bounding box center [768, 769] width 1177 height 23
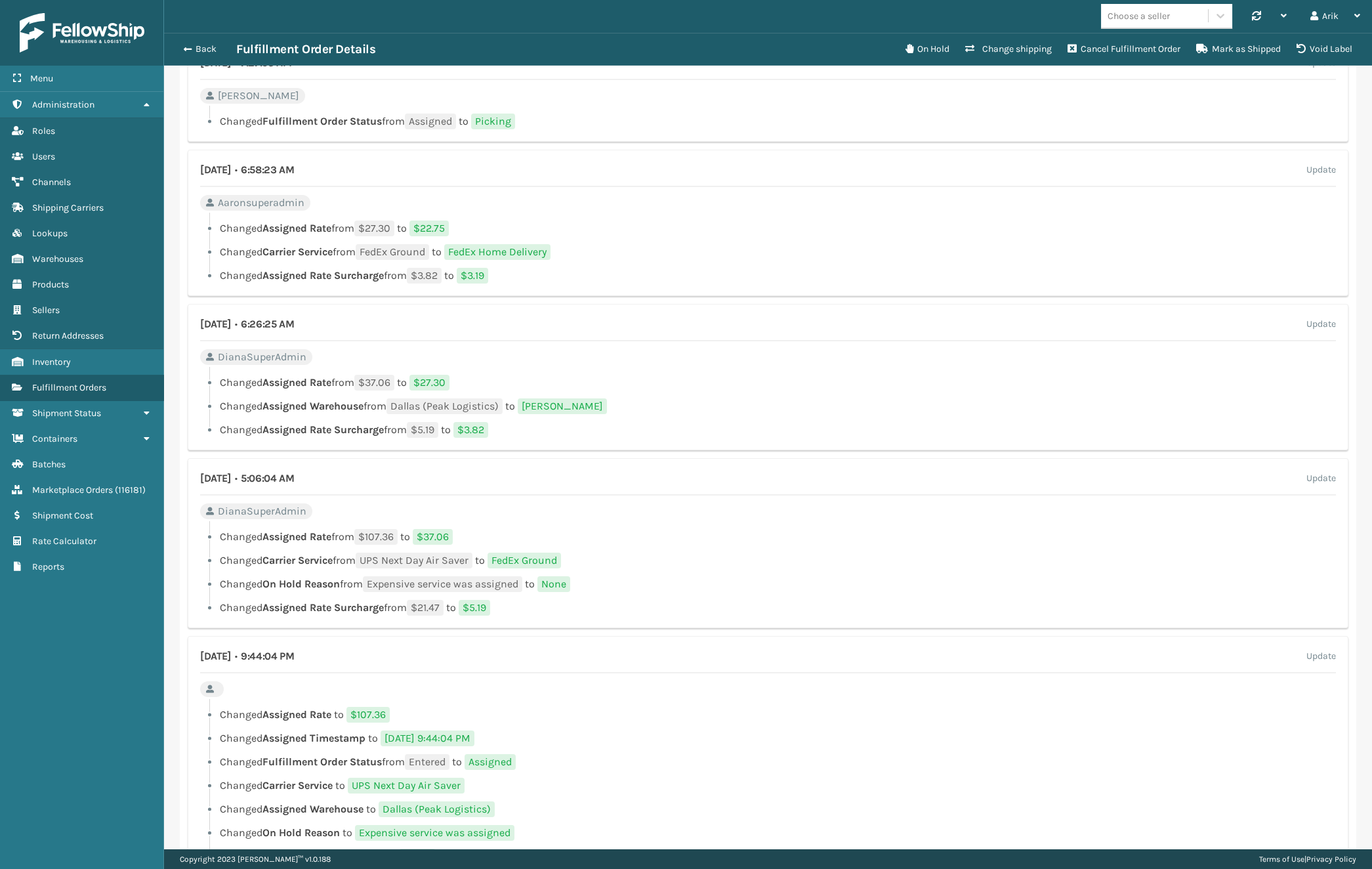
scroll to position [958, 0]
click at [666, 616] on li "Changed Assigned Rate Surcharge from $21.47 to $5.19" at bounding box center [768, 610] width 1135 height 16
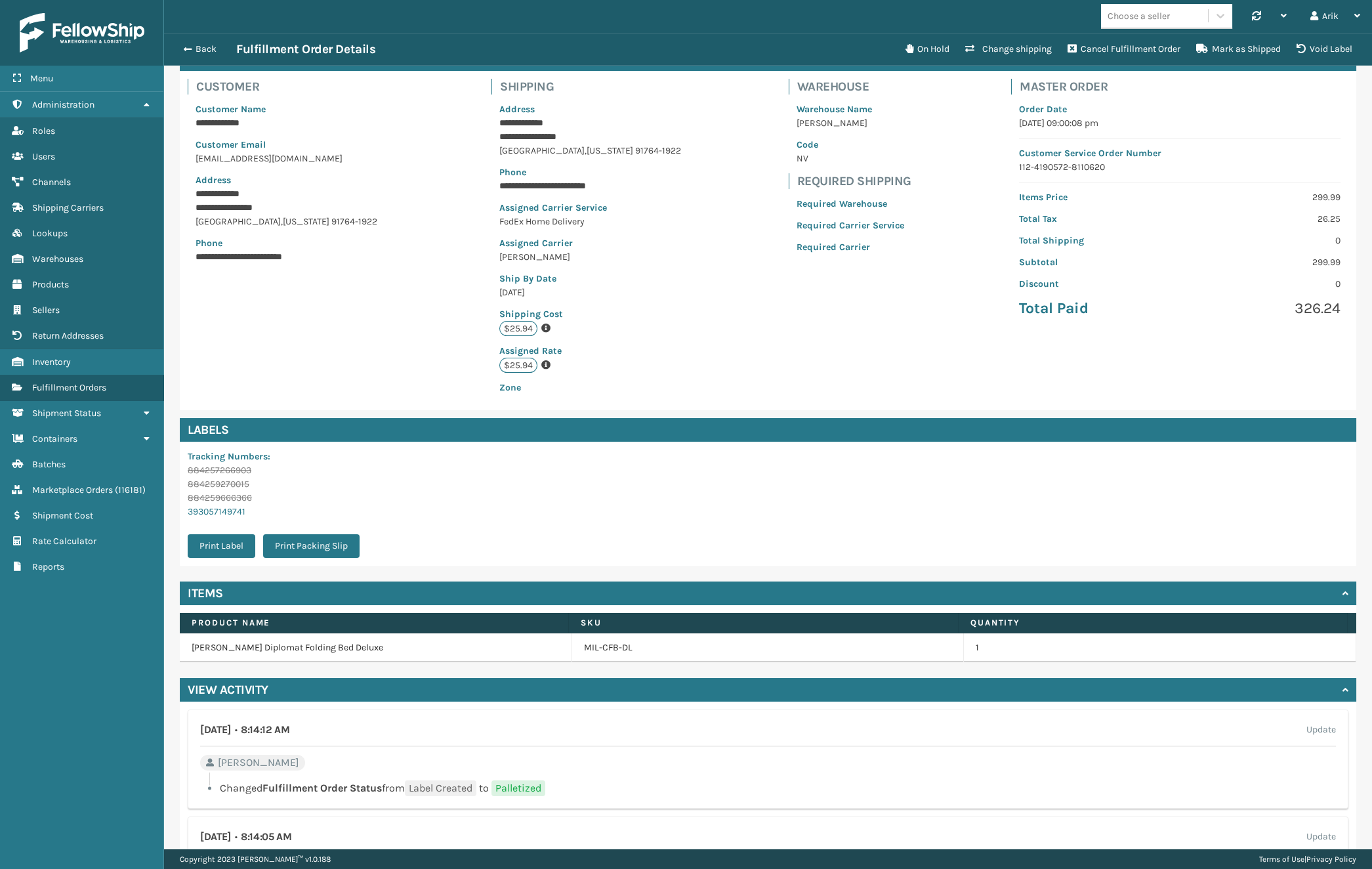
scroll to position [0, 0]
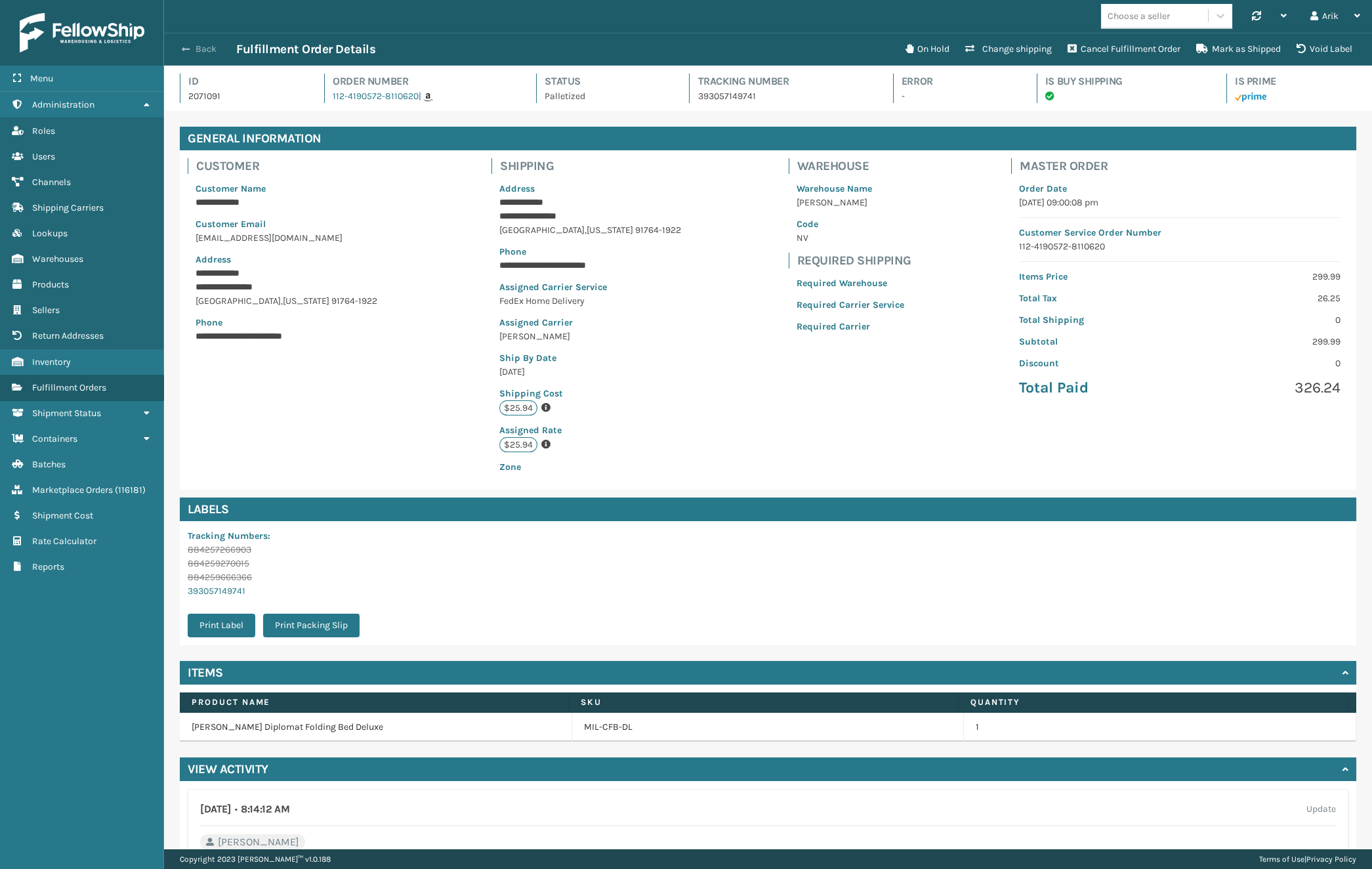
click at [185, 46] on span "button" at bounding box center [185, 49] width 8 height 9
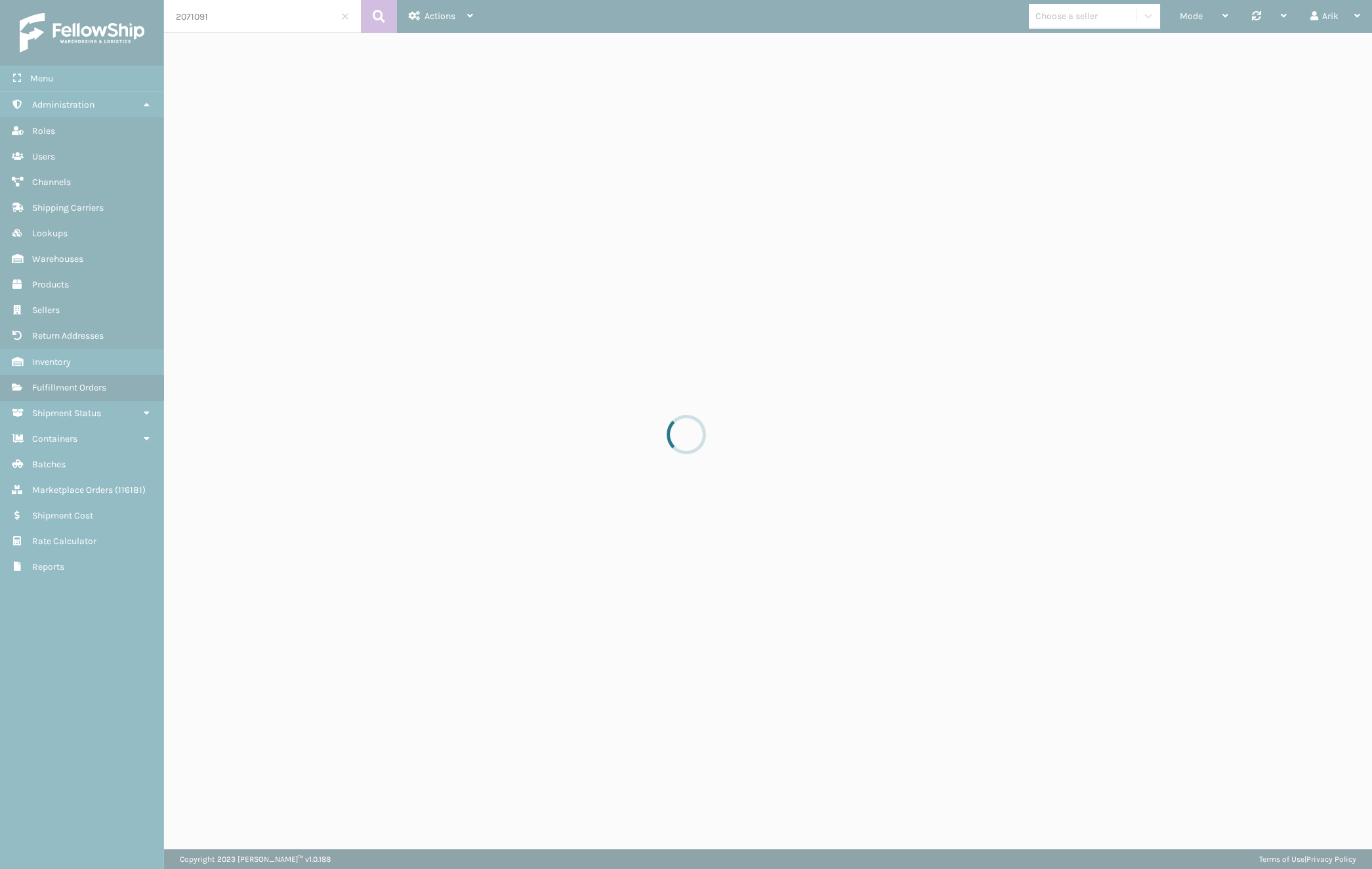
click at [214, 18] on div at bounding box center [686, 434] width 1372 height 869
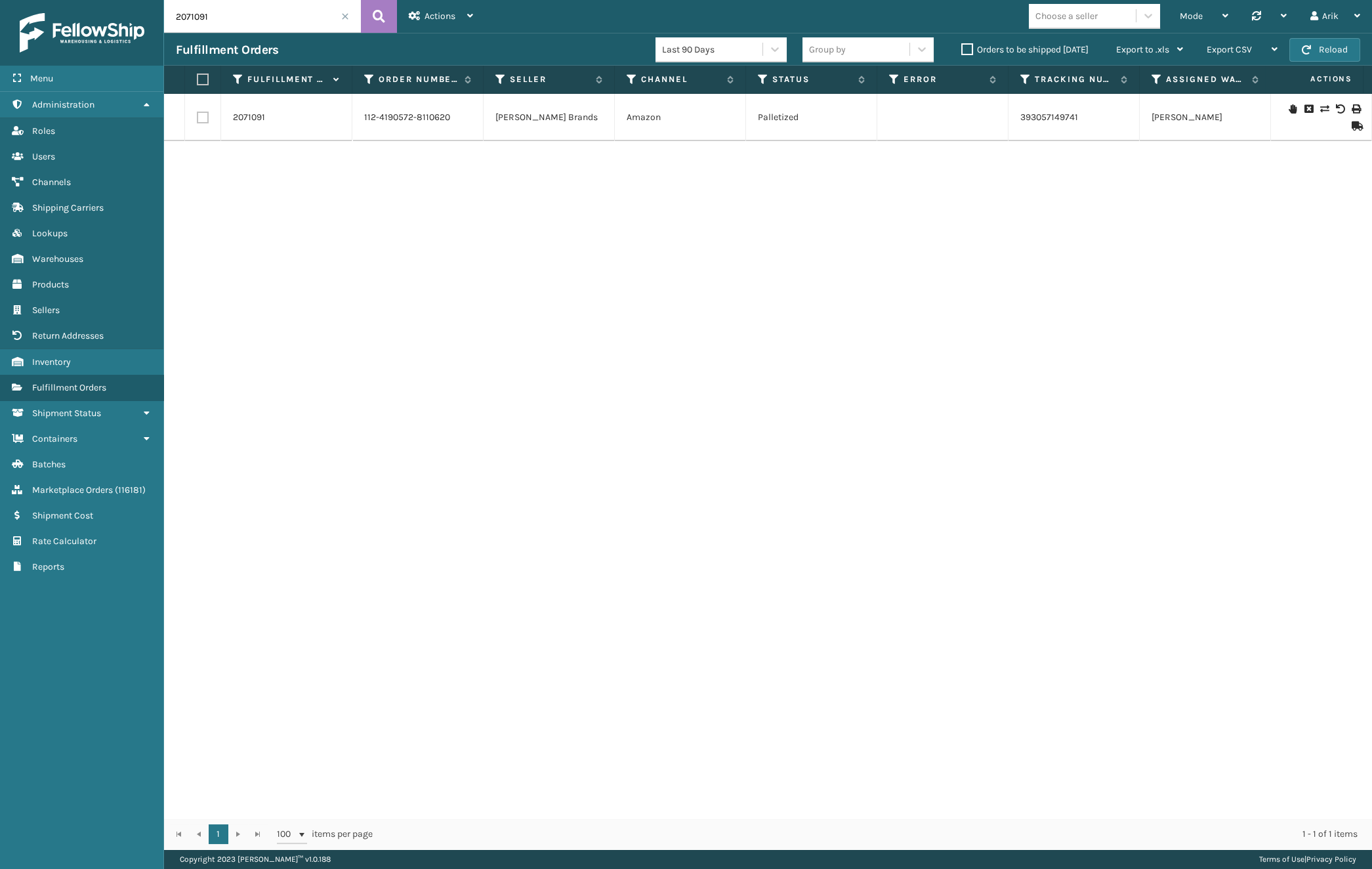
click at [209, 17] on input "2071091" at bounding box center [262, 16] width 197 height 33
drag, startPoint x: 195, startPoint y: 14, endPoint x: 259, endPoint y: 14, distance: 64.0
click at [223, 19] on input "2071091" at bounding box center [262, 16] width 197 height 33
type input "2071081"
click at [232, 112] on td "2071081" at bounding box center [286, 117] width 131 height 47
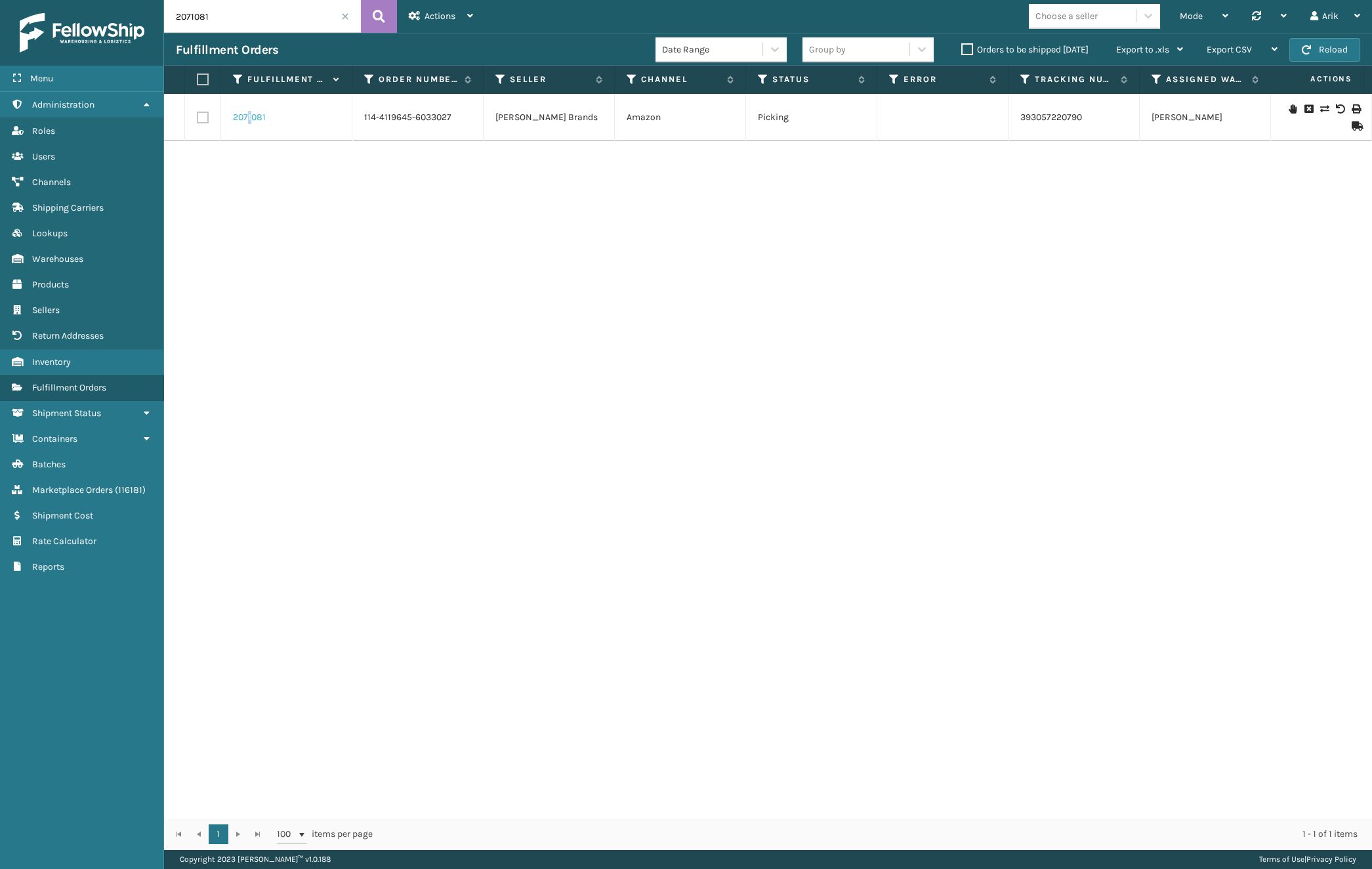
click at [250, 111] on link "2071081" at bounding box center [250, 117] width 33 height 13
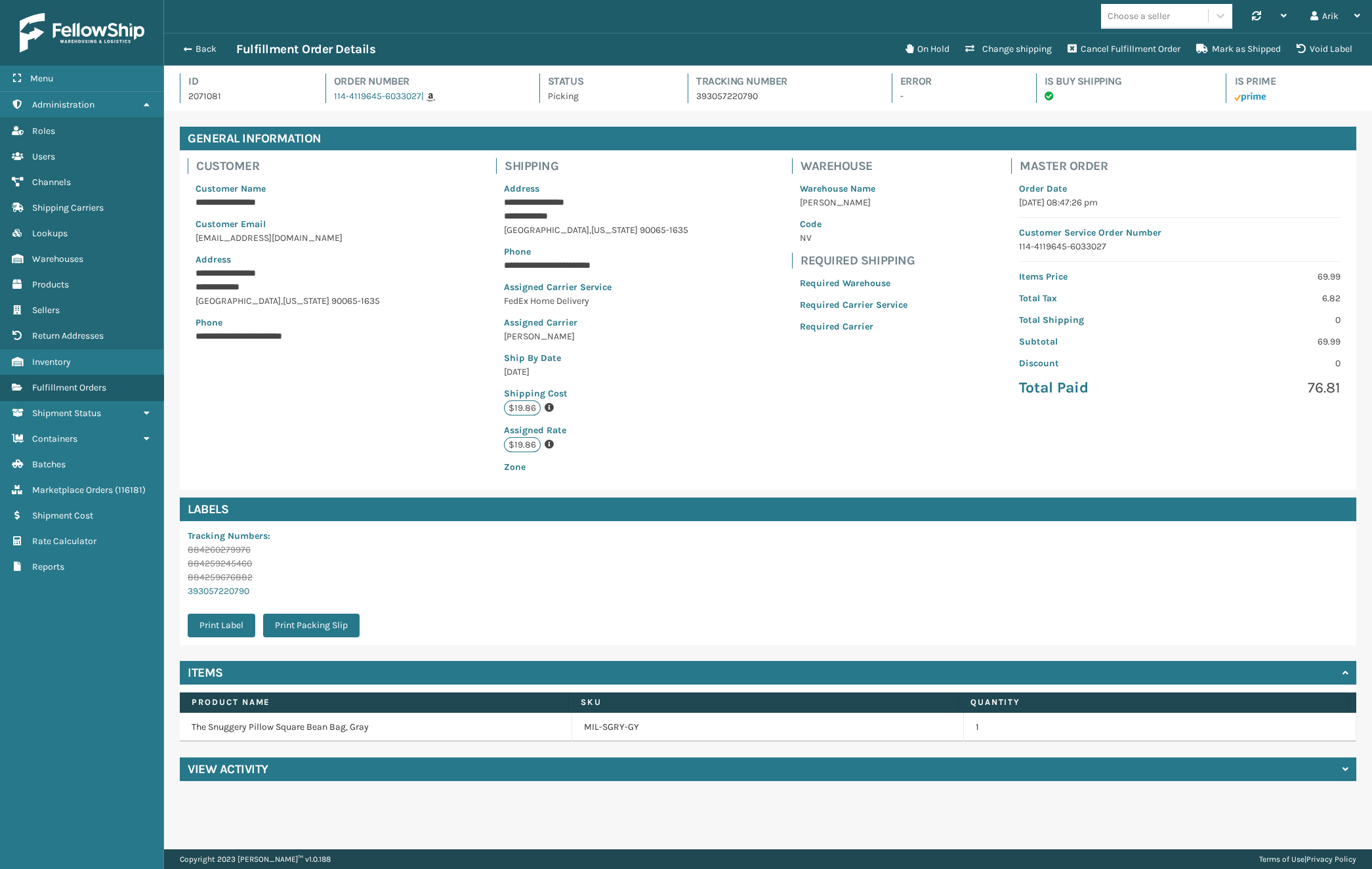
scroll to position [32, 1207]
click at [264, 767] on h4 "View Activity" at bounding box center [228, 769] width 81 height 16
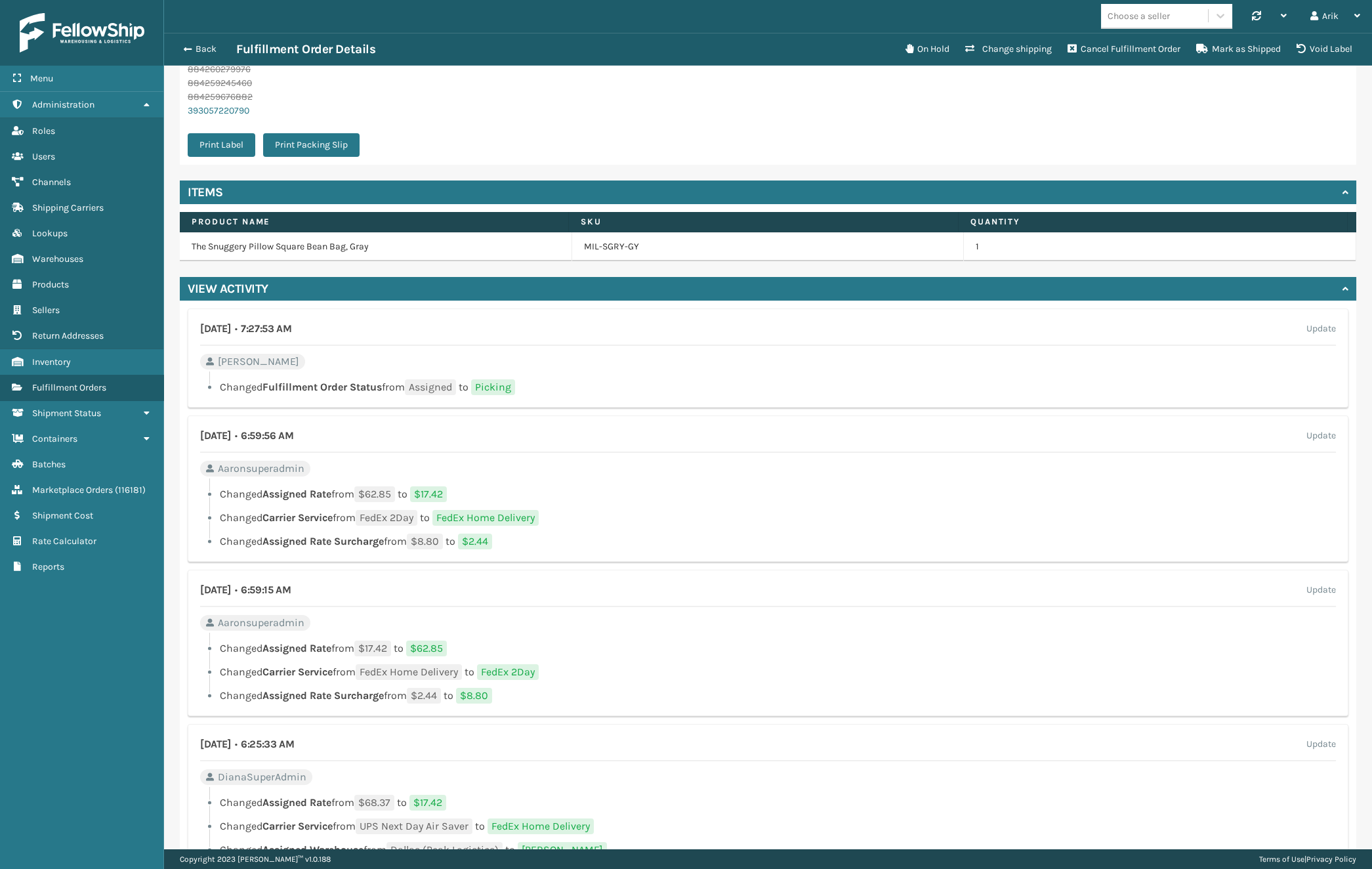
scroll to position [828, 0]
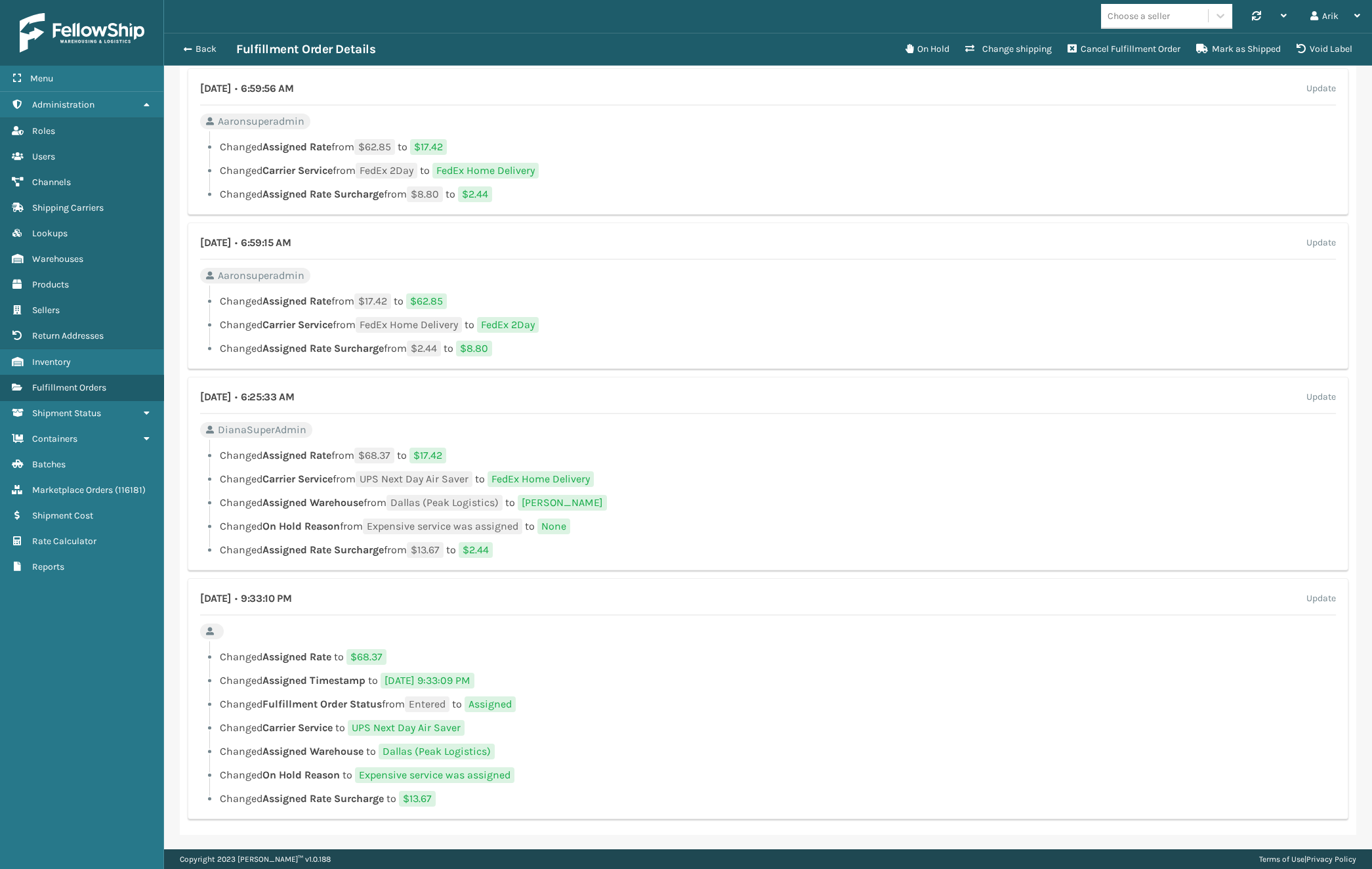
click at [142, 632] on div "Menu Shipping Carriers Administration Shipping Carriers Roles Shipping Carriers…" at bounding box center [82, 434] width 164 height 869
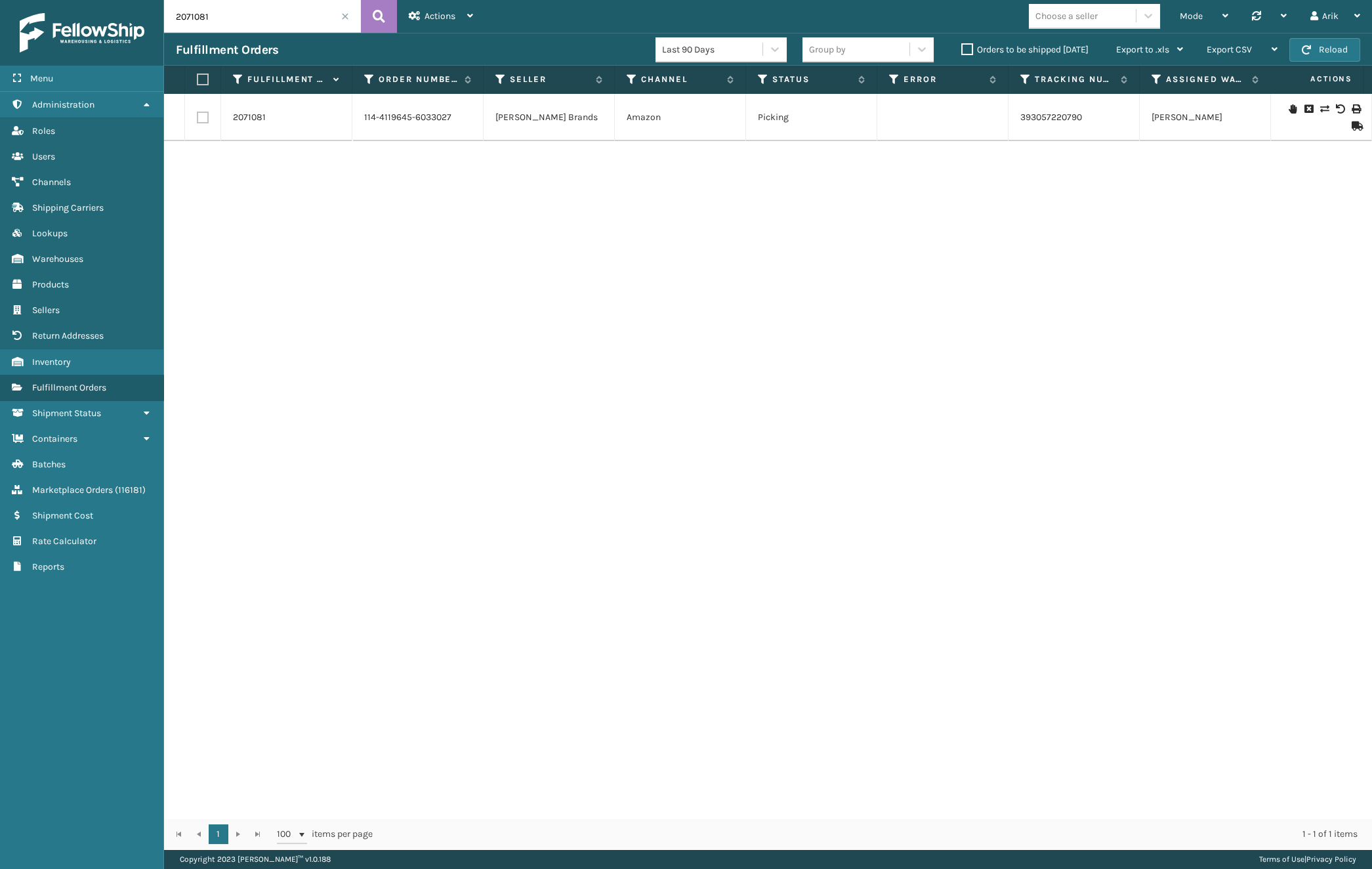
drag, startPoint x: 195, startPoint y: 17, endPoint x: 257, endPoint y: 8, distance: 62.6
click at [243, 16] on input "2071081" at bounding box center [262, 16] width 197 height 33
type input "2071091"
click at [250, 119] on link "2071091" at bounding box center [249, 117] width 32 height 13
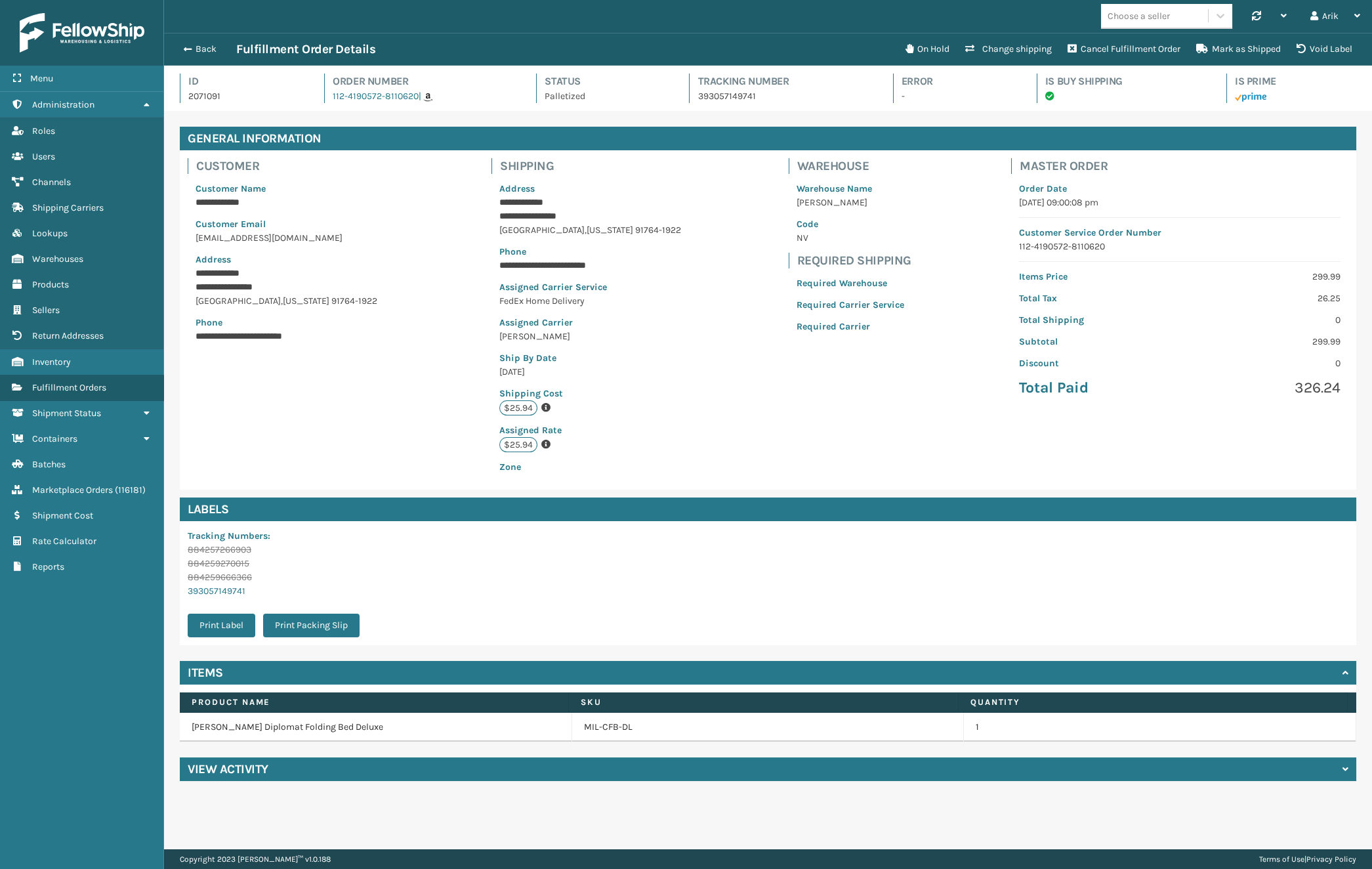
scroll to position [32, 1207]
click at [317, 768] on div "View Activity" at bounding box center [768, 769] width 1177 height 23
drag, startPoint x: 1043, startPoint y: 81, endPoint x: 1050, endPoint y: 99, distance: 19.3
click at [1050, 99] on div "Is Buy Shipping" at bounding box center [1120, 88] width 166 height 29
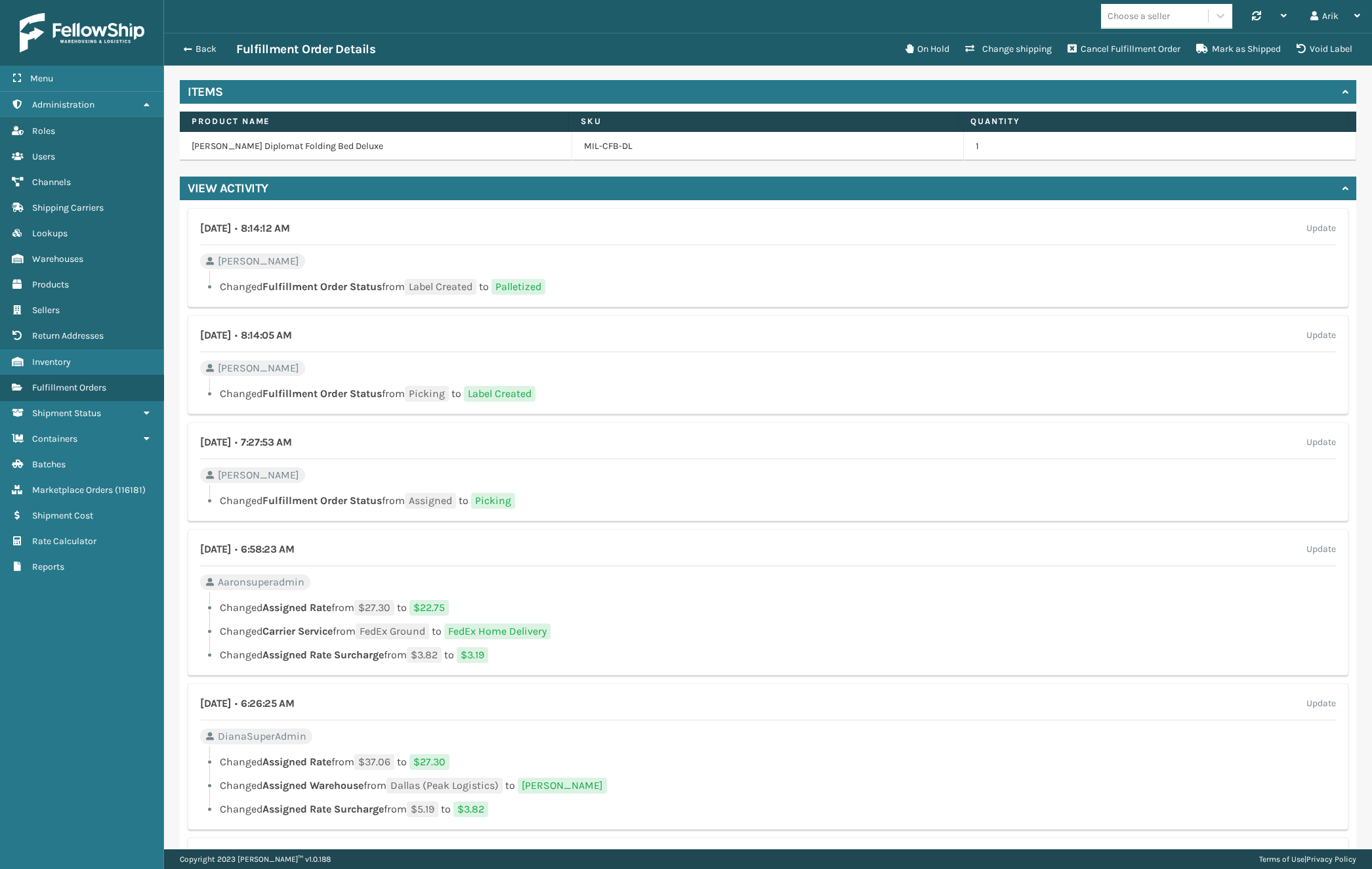
scroll to position [540, 0]
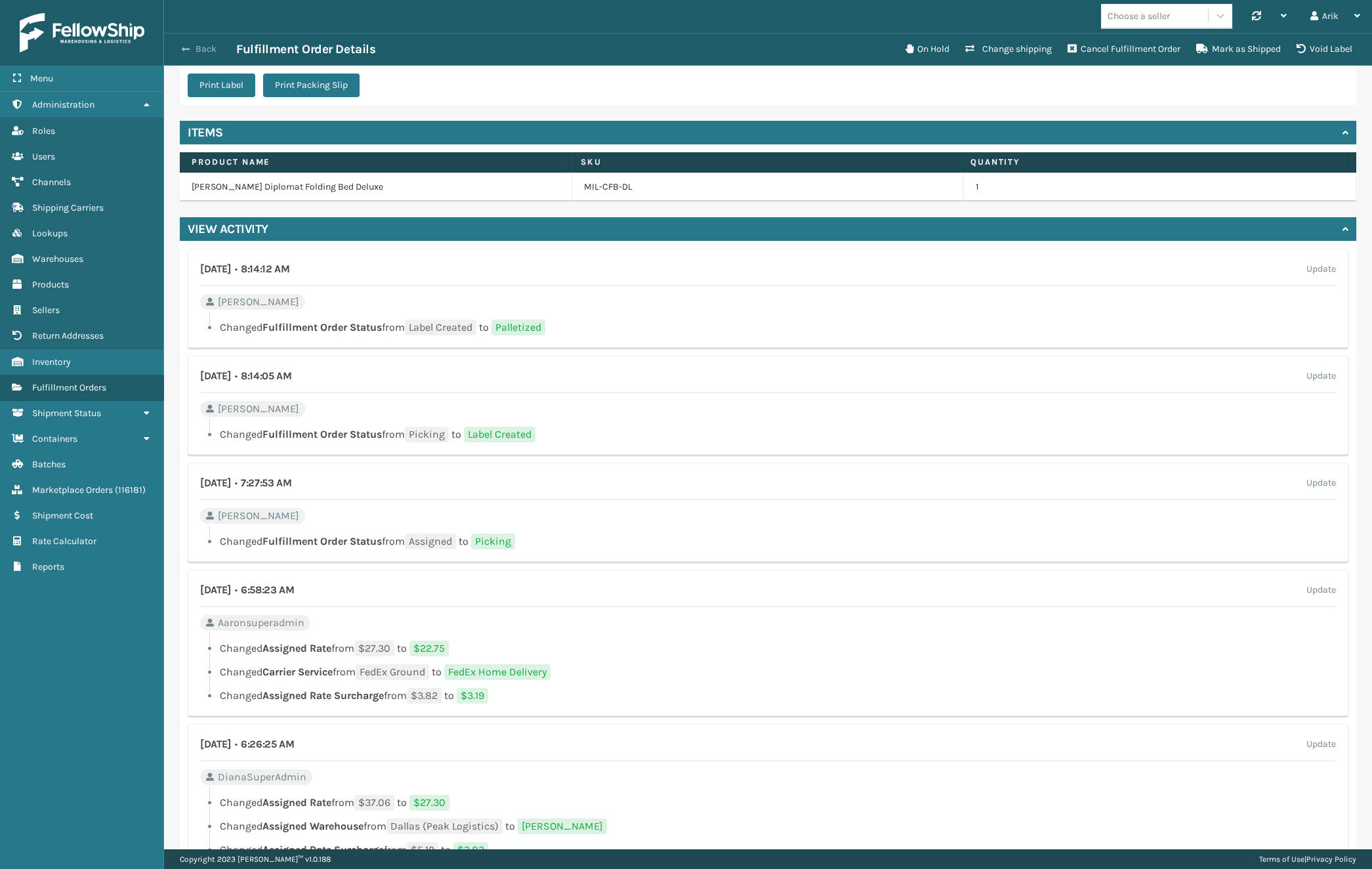
drag, startPoint x: 196, startPoint y: 40, endPoint x: 187, endPoint y: 51, distance: 14.2
click at [195, 41] on div "Back Fulfillment Order Details" at bounding box center [536, 49] width 722 height 16
click at [186, 52] on span "button" at bounding box center [185, 49] width 8 height 9
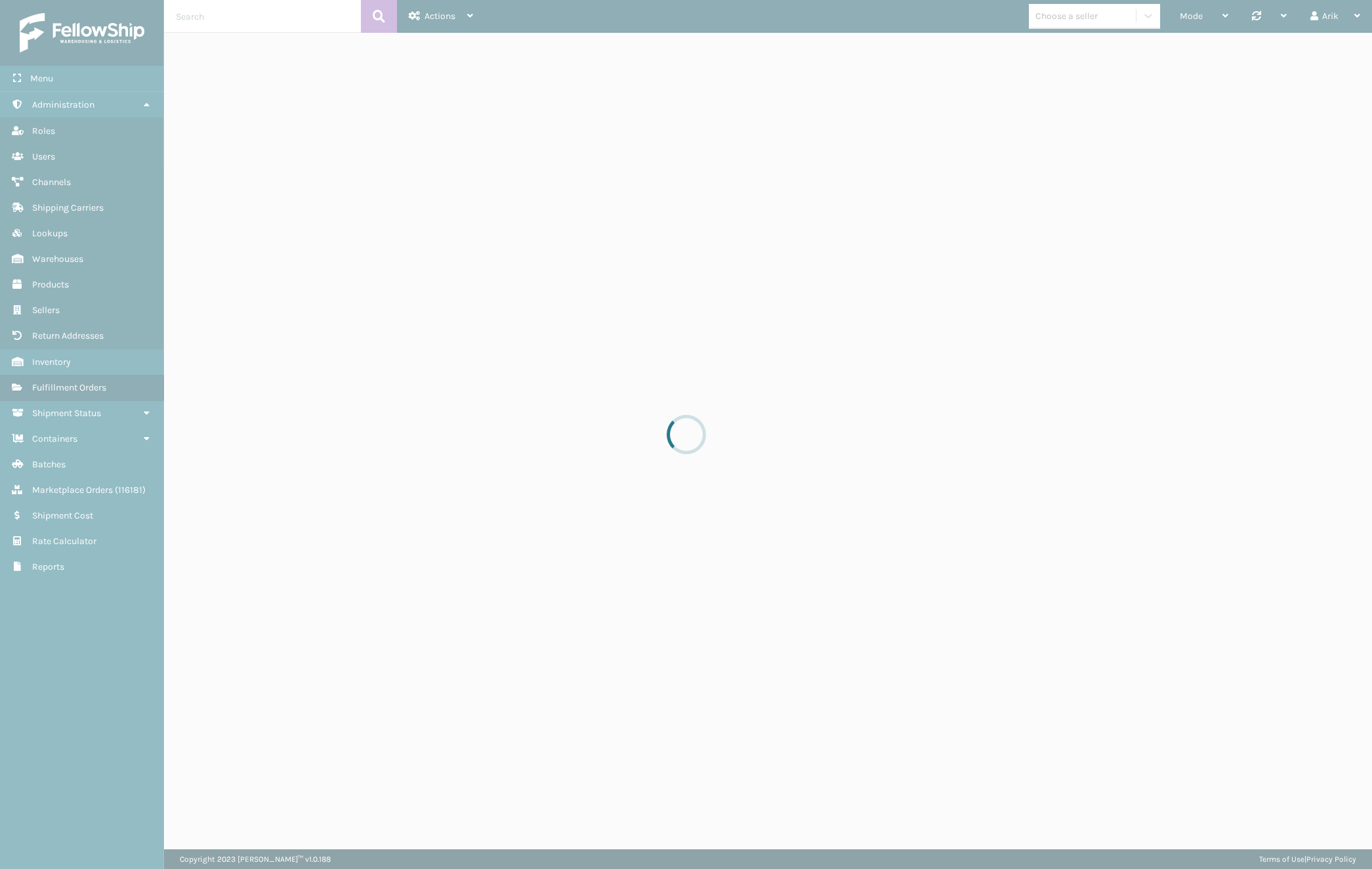
click at [217, 17] on div at bounding box center [686, 434] width 1372 height 869
click at [217, 11] on div at bounding box center [686, 434] width 1372 height 869
click at [1100, 17] on div at bounding box center [686, 434] width 1372 height 869
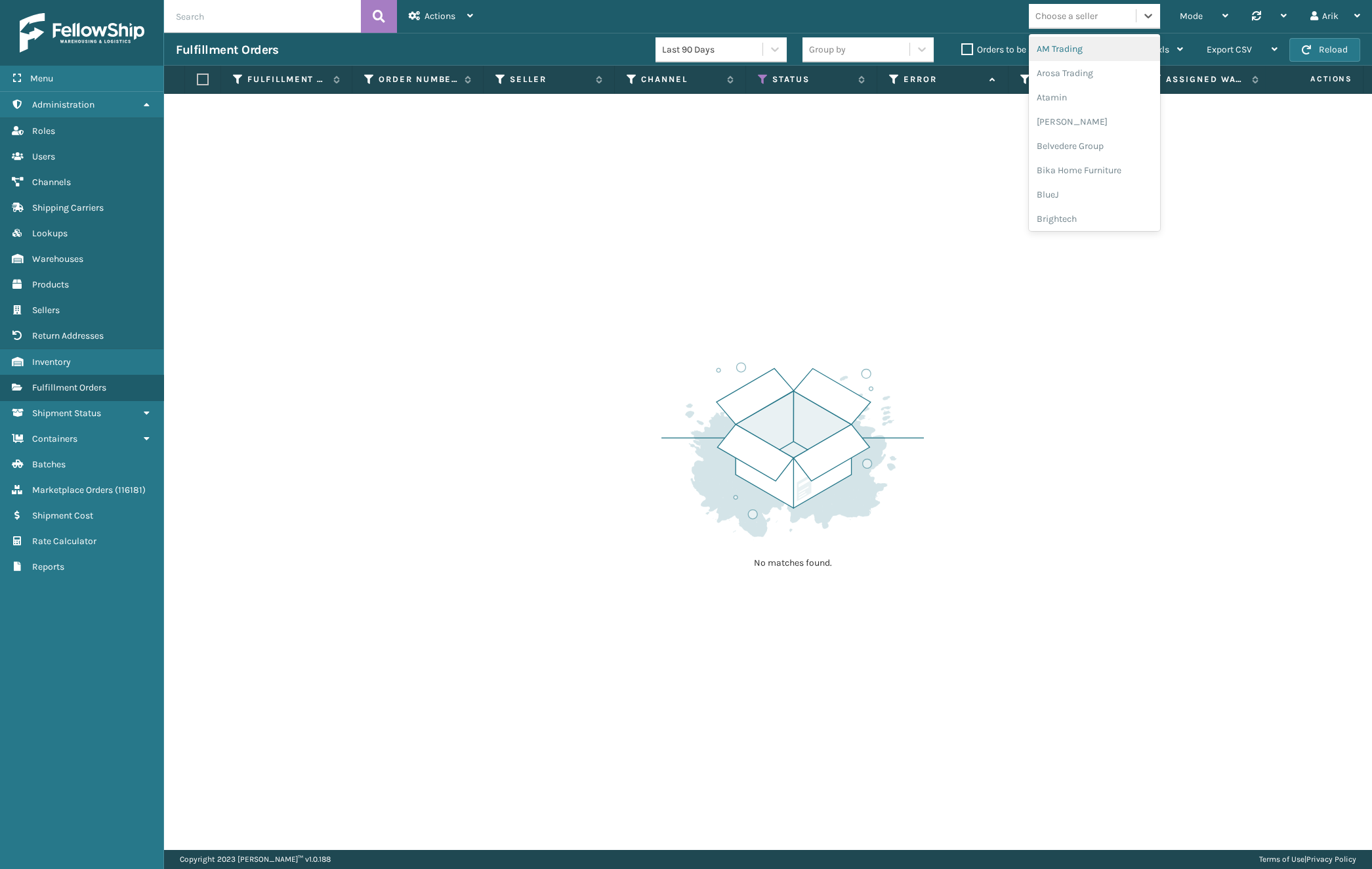
click at [1094, 8] on div "Choose a seller" at bounding box center [1082, 16] width 107 height 22
click at [1068, 225] on div "JumpSport" at bounding box center [1094, 223] width 131 height 24
click at [382, 371] on div "No matches found." at bounding box center [768, 471] width 1208 height 755
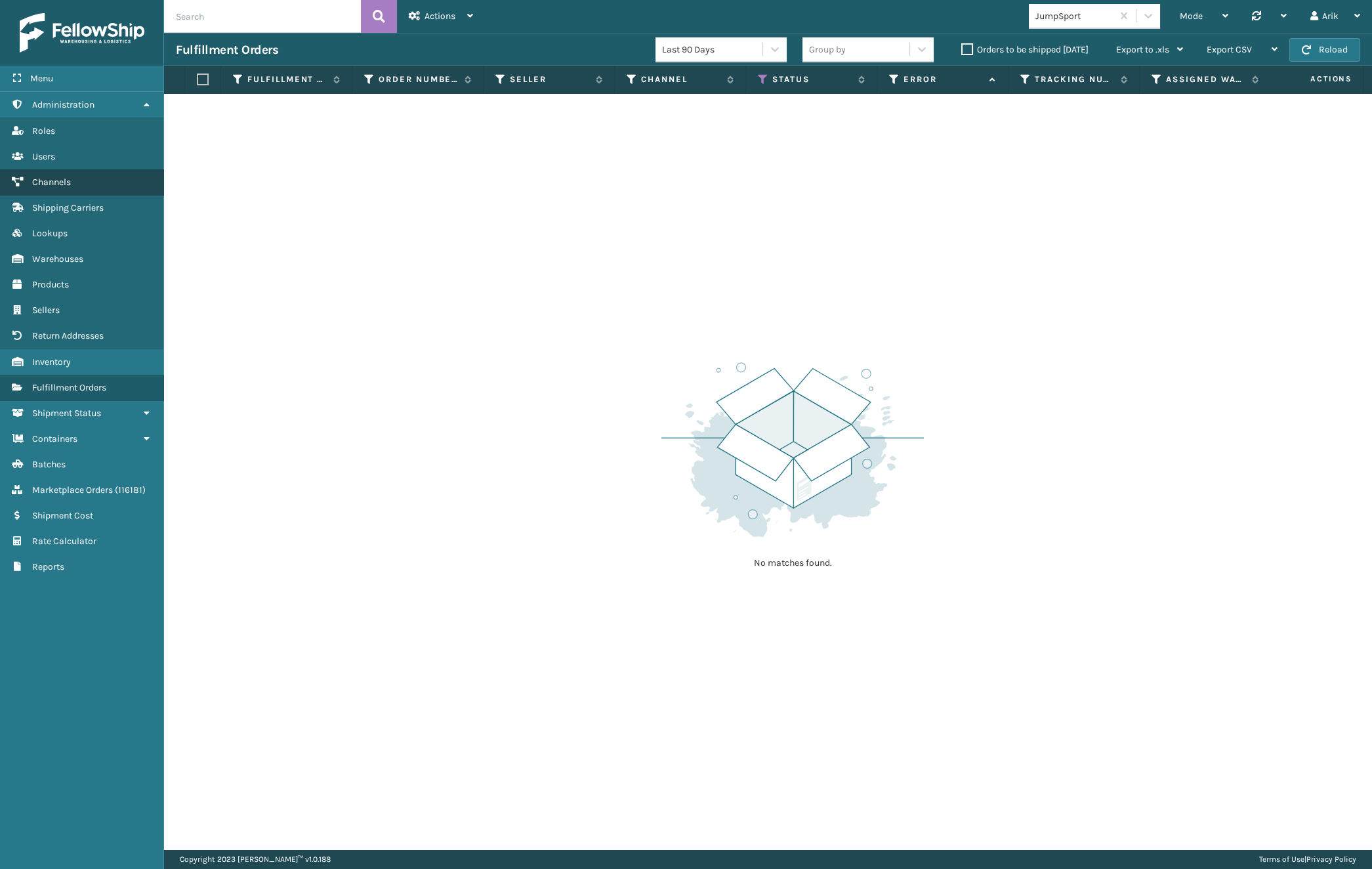
click at [55, 185] on span "Channels" at bounding box center [51, 182] width 38 height 11
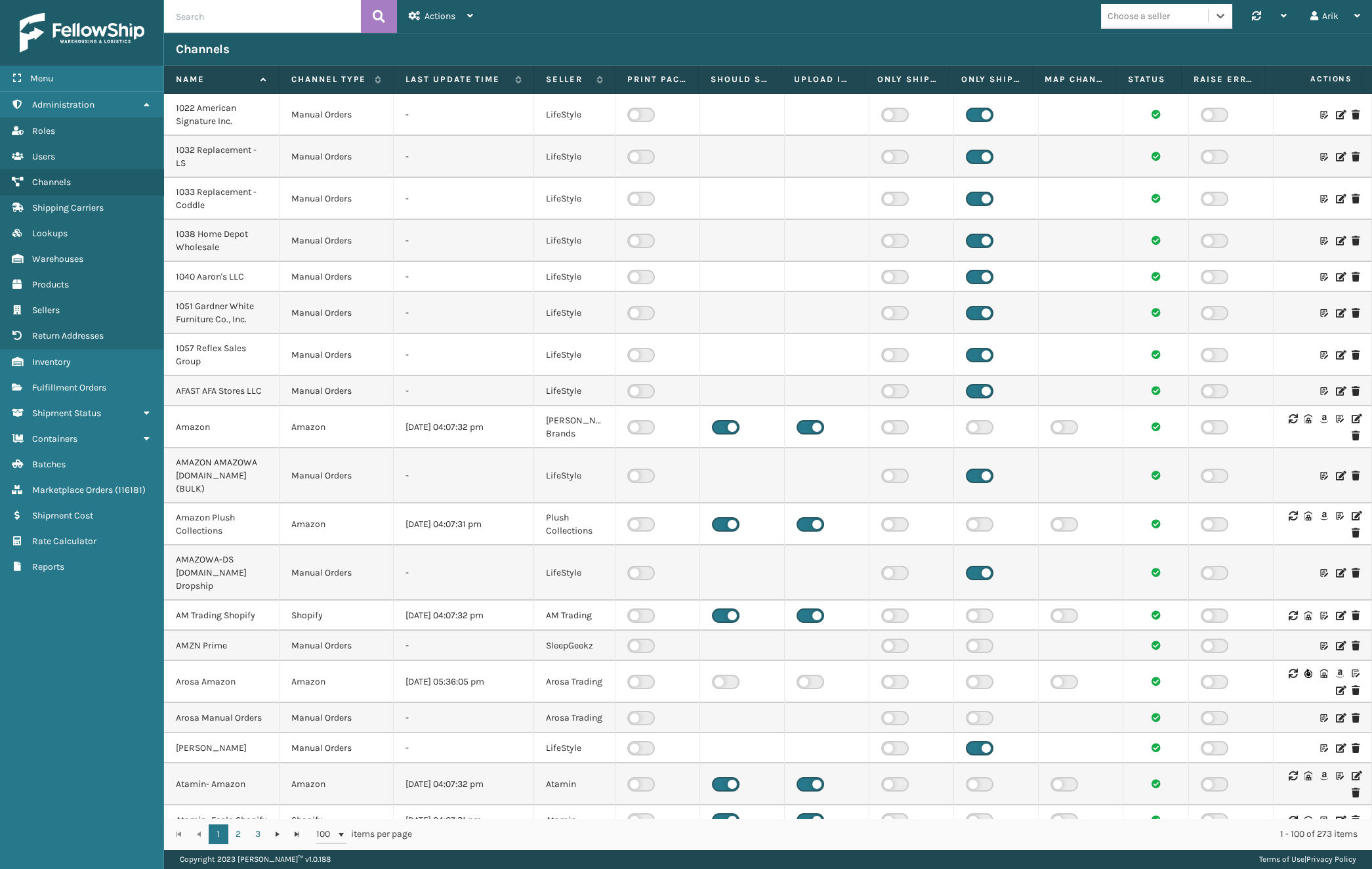
click at [1148, 19] on div "Choose a seller" at bounding box center [1138, 16] width 62 height 14
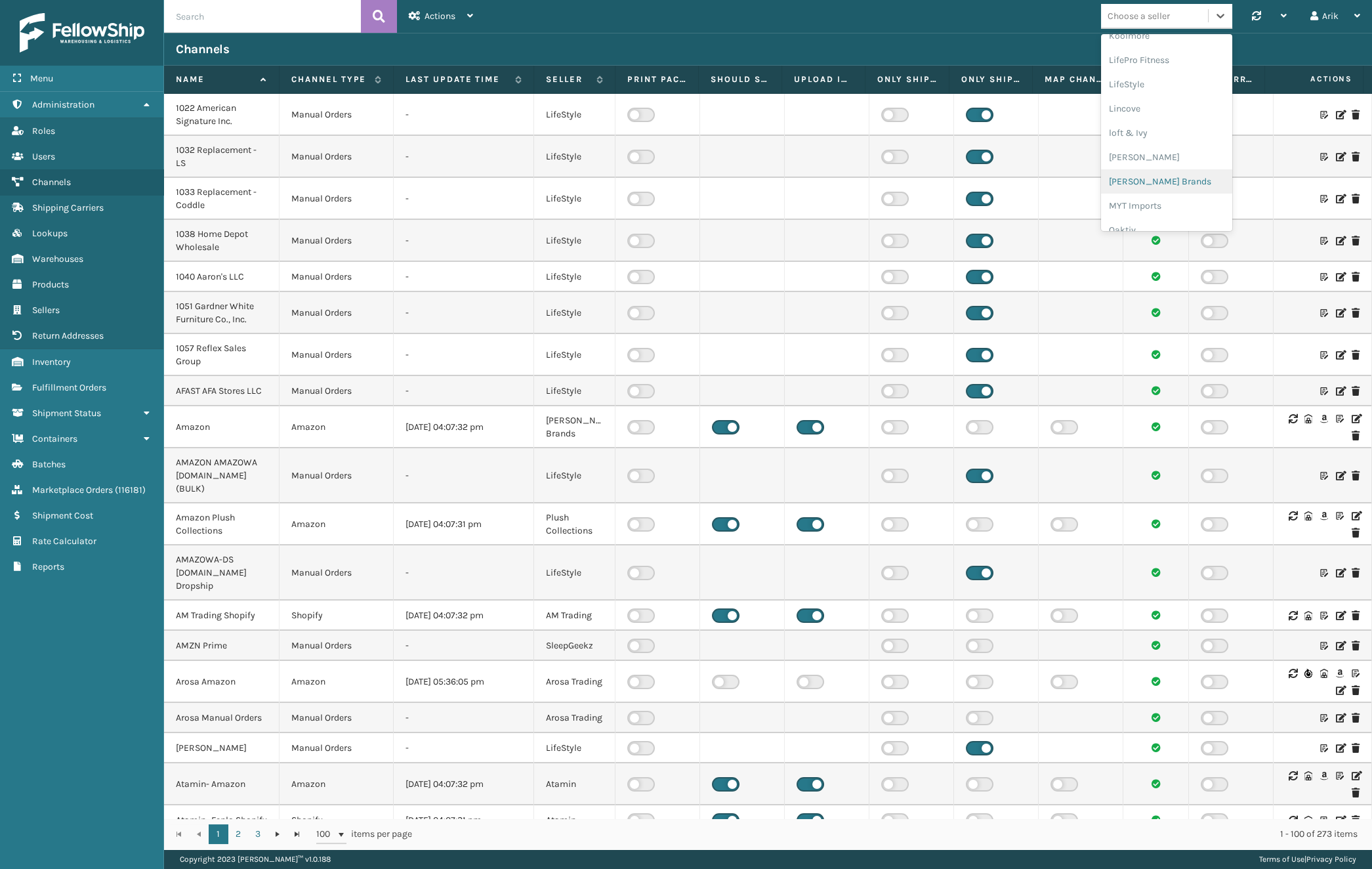
click at [1131, 182] on div "[PERSON_NAME] Brands" at bounding box center [1166, 181] width 131 height 24
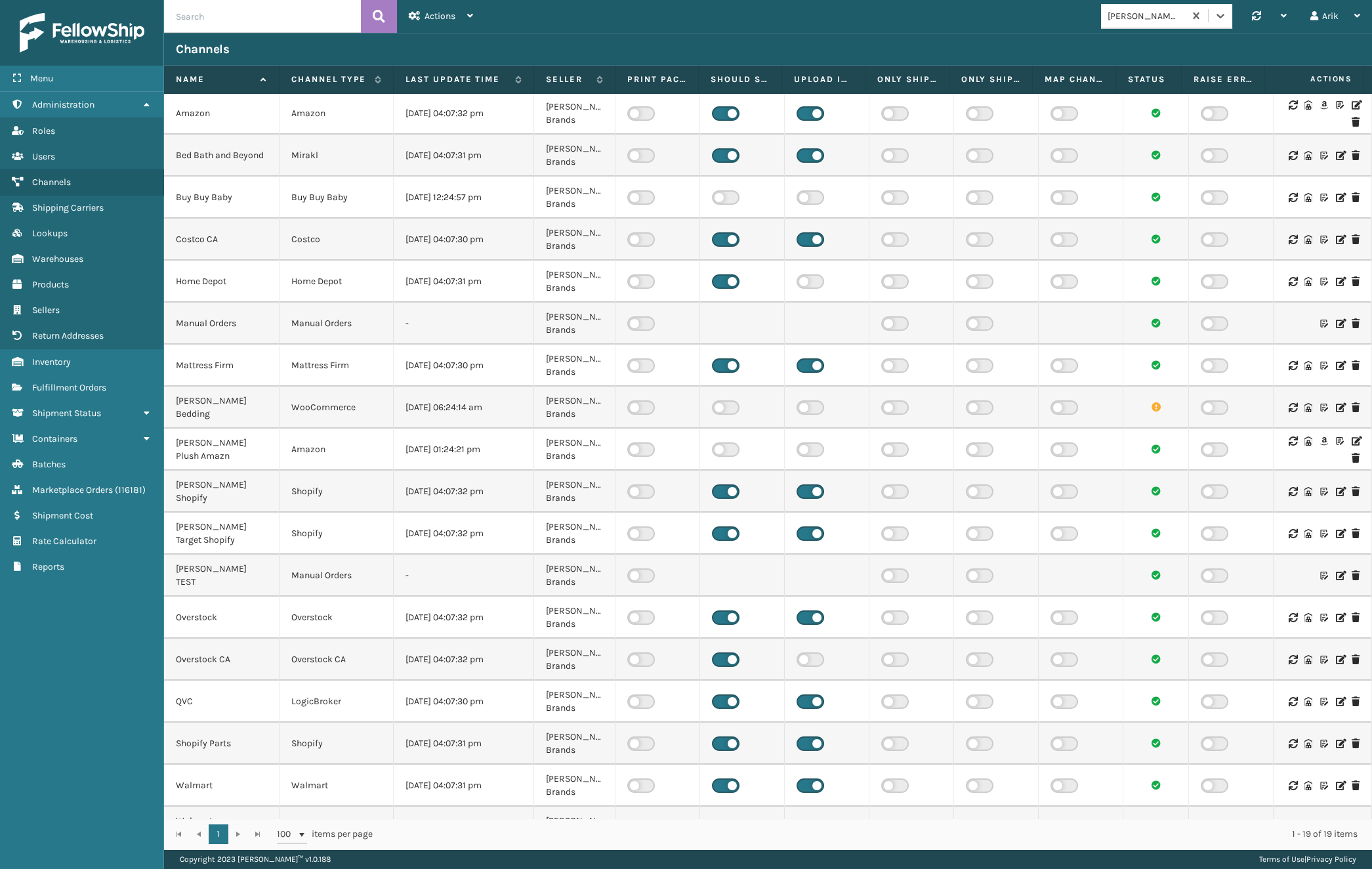
scroll to position [0, 0]
click at [1351, 107] on icon at bounding box center [1355, 106] width 8 height 9
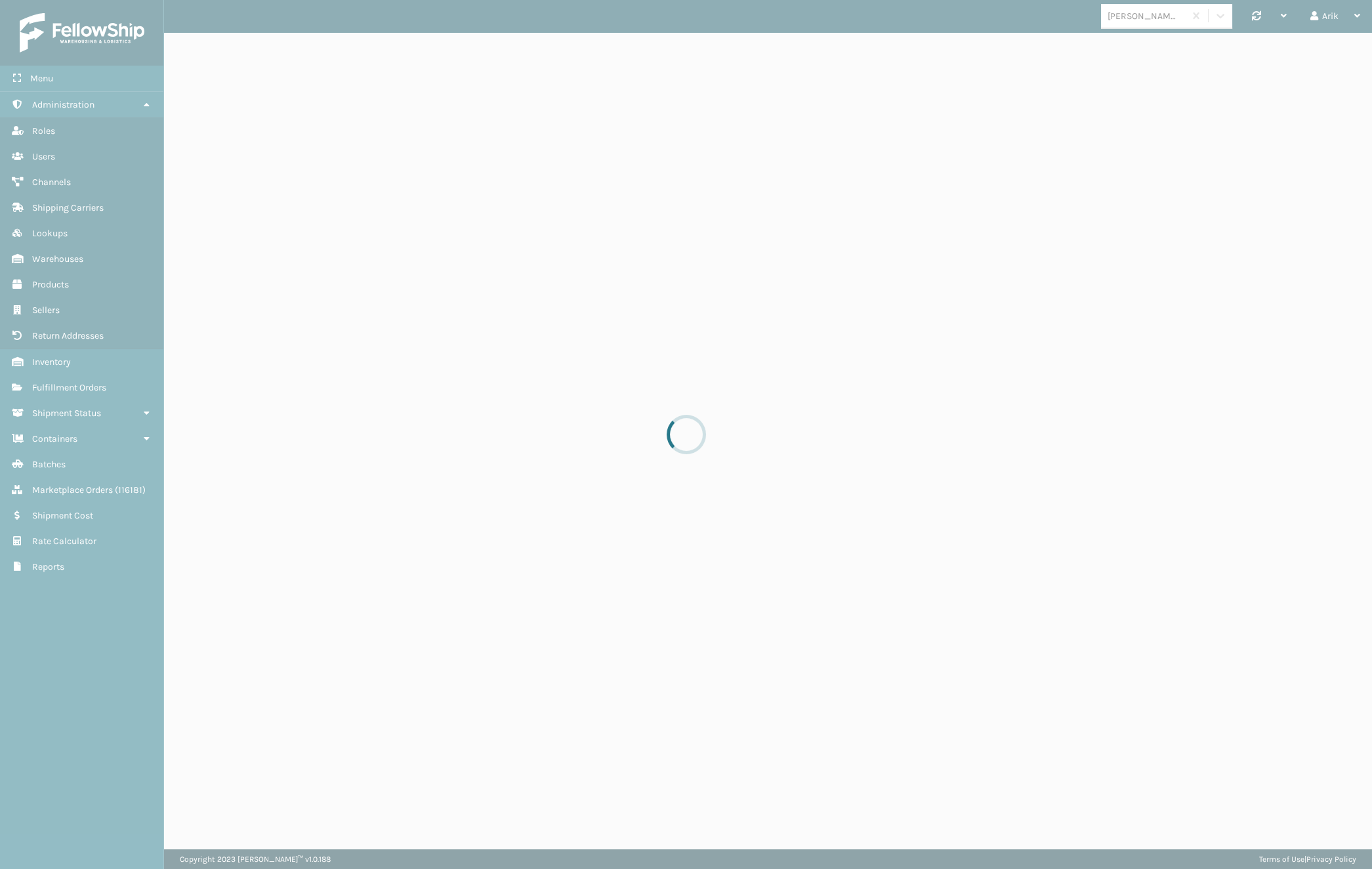
select select "pm"
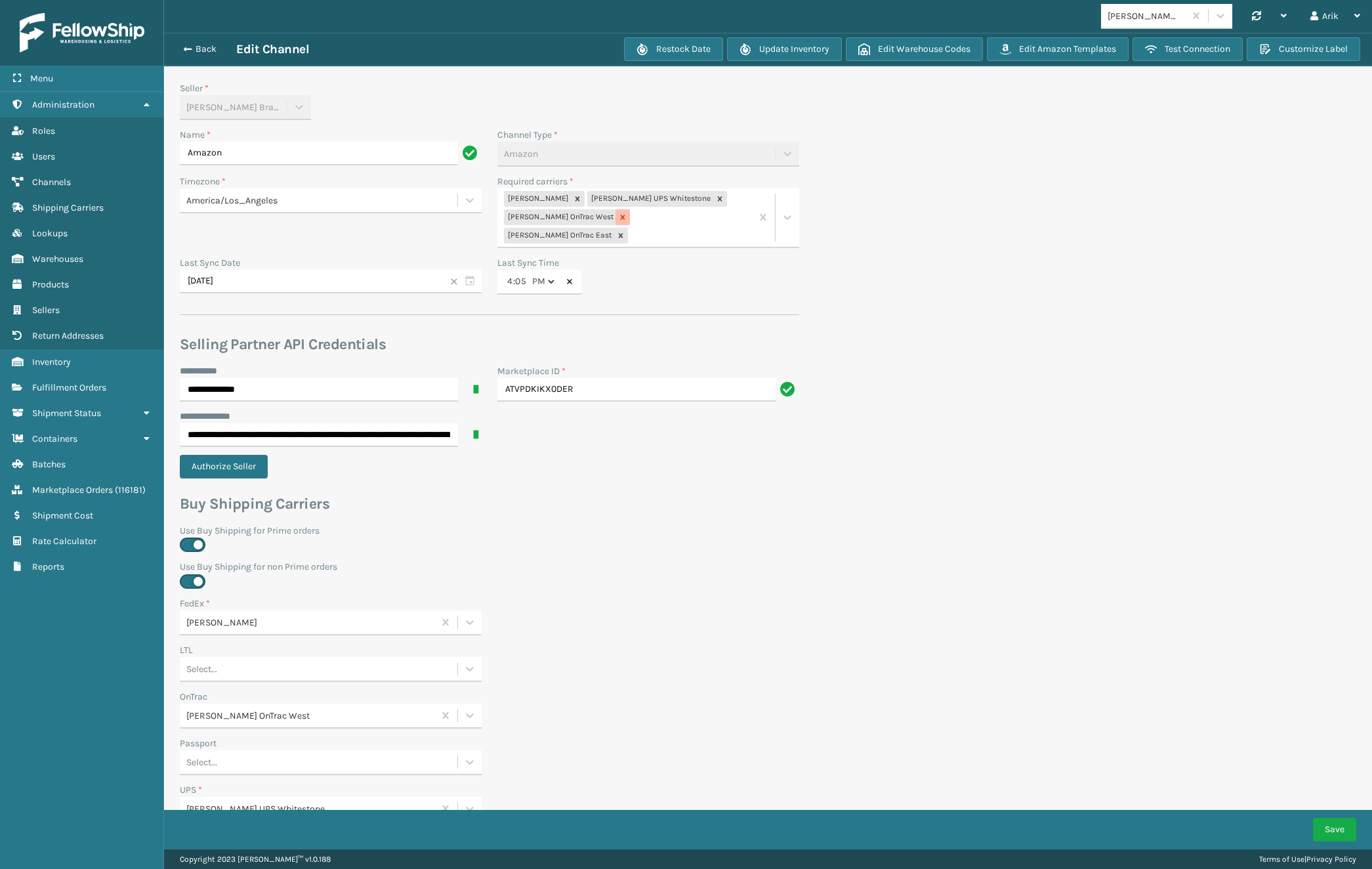
click at [618, 217] on icon at bounding box center [622, 217] width 9 height 9
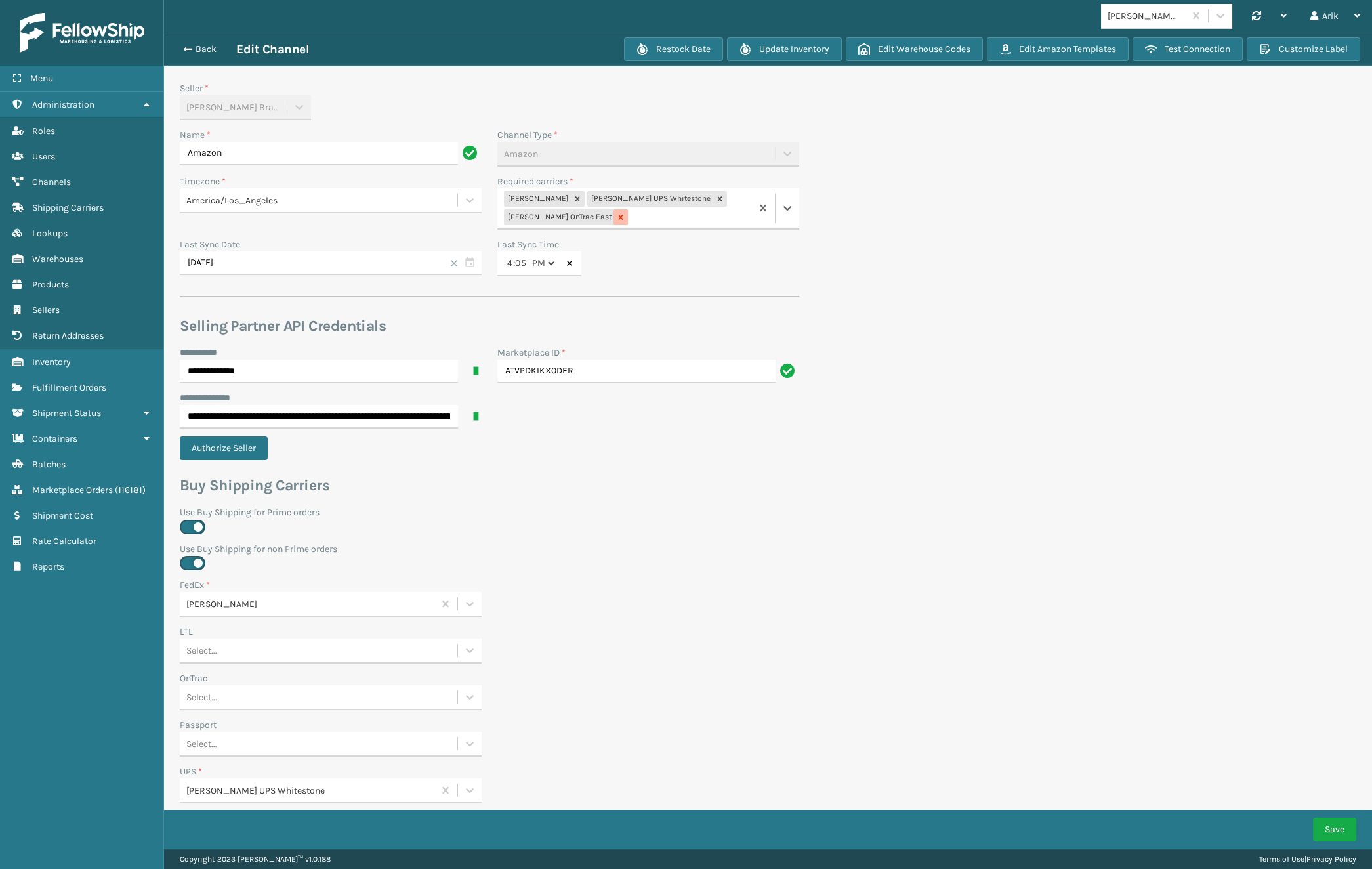
click at [616, 217] on icon at bounding box center [621, 217] width 9 height 9
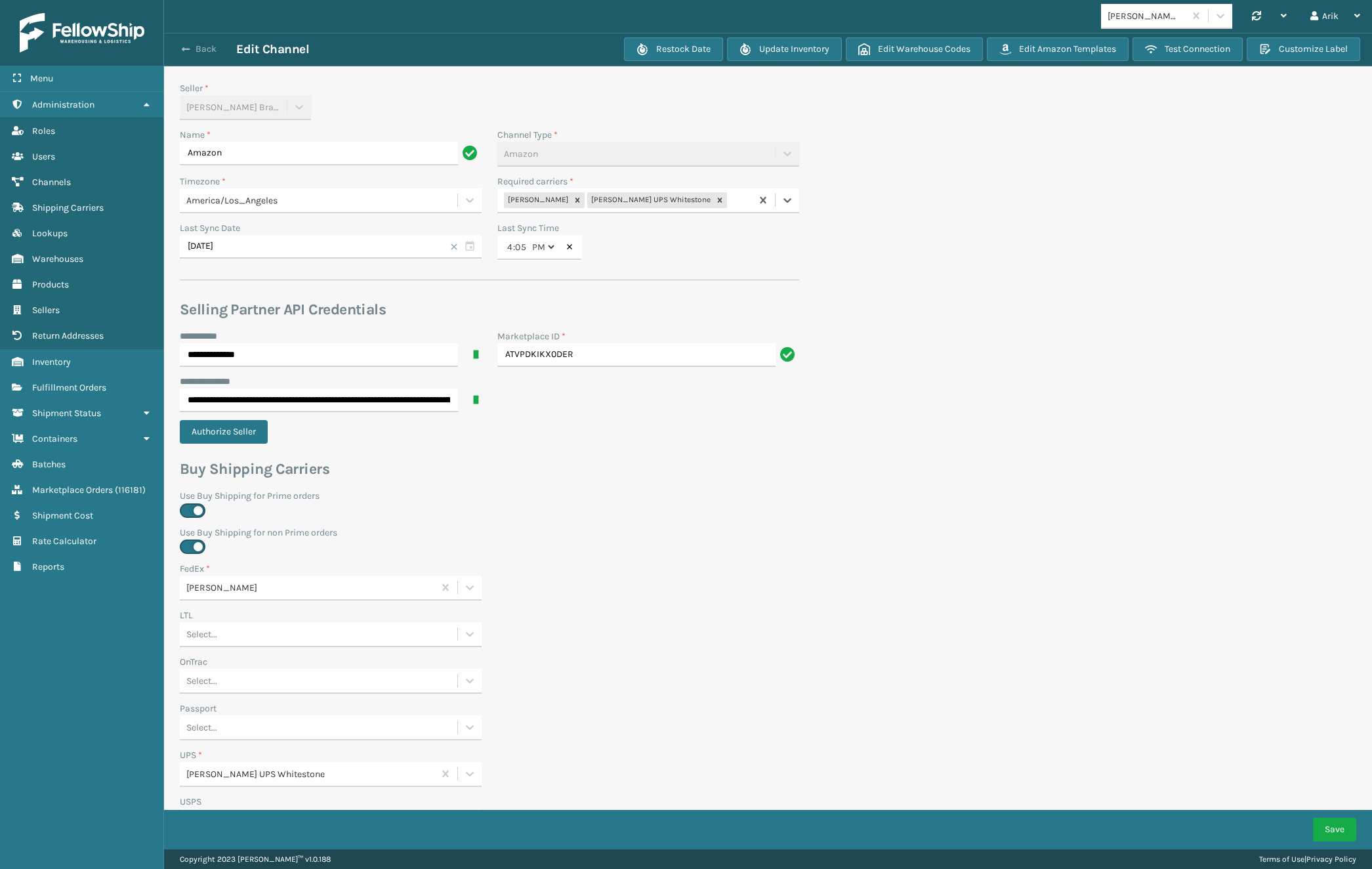
click at [183, 39] on div "Back Edit Channel Restock Date Update Inventory Edit Warehouse Codes Edit Amazo…" at bounding box center [768, 49] width 1208 height 33
click at [189, 50] on span "button" at bounding box center [185, 49] width 8 height 9
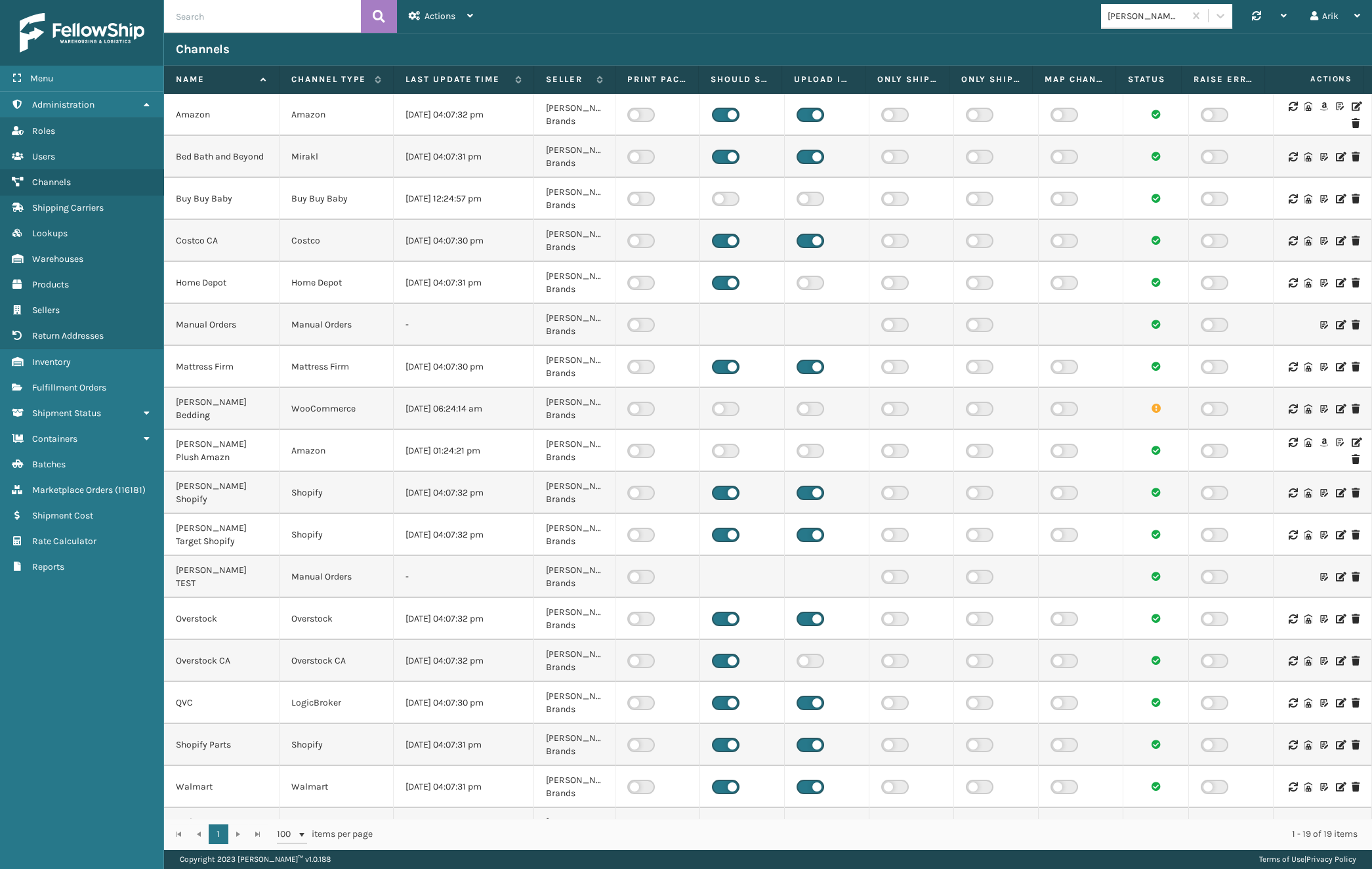
click at [1351, 106] on icon at bounding box center [1355, 106] width 8 height 9
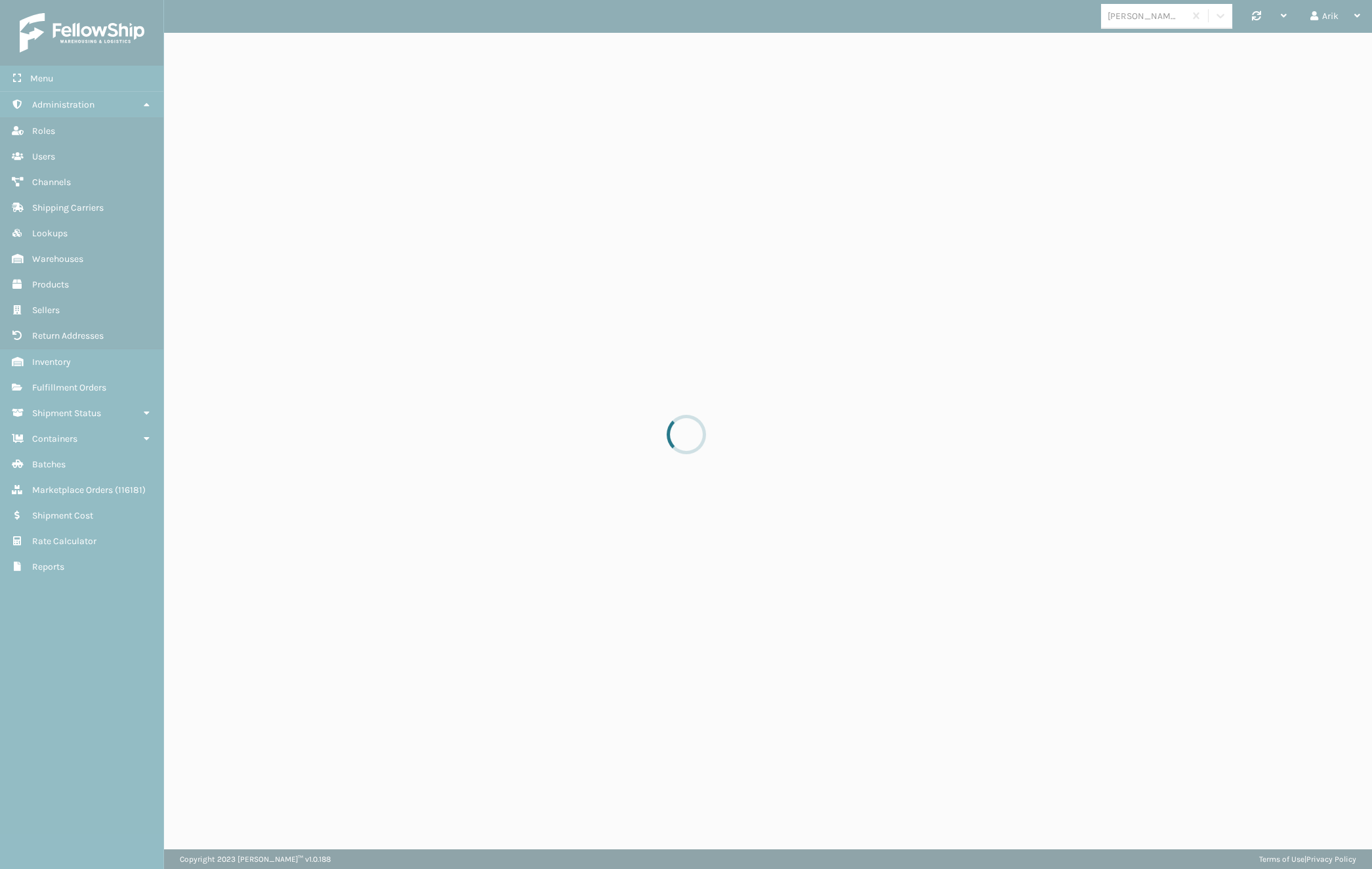
select select "pm"
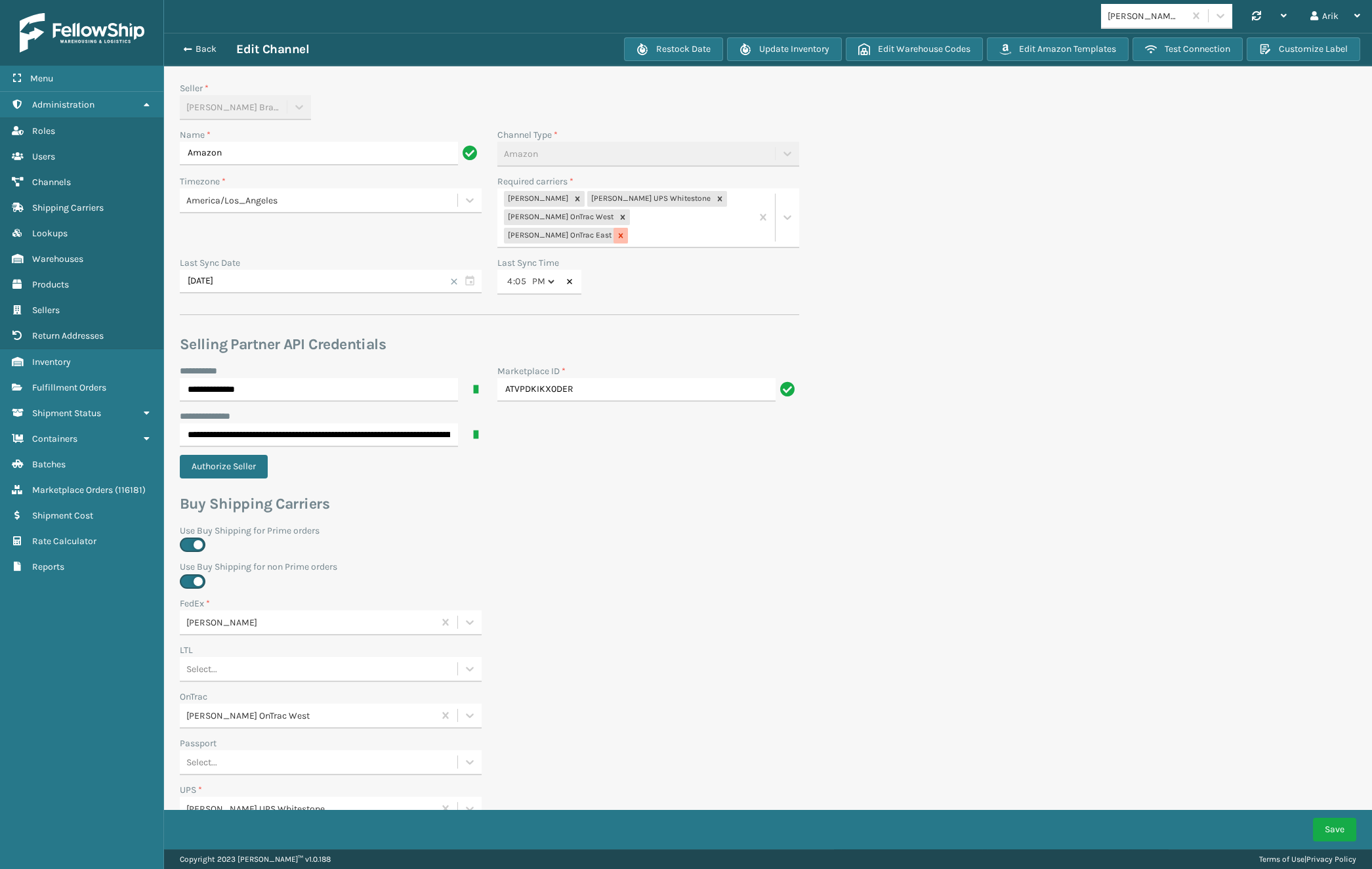
click at [625, 231] on icon at bounding box center [621, 235] width 9 height 9
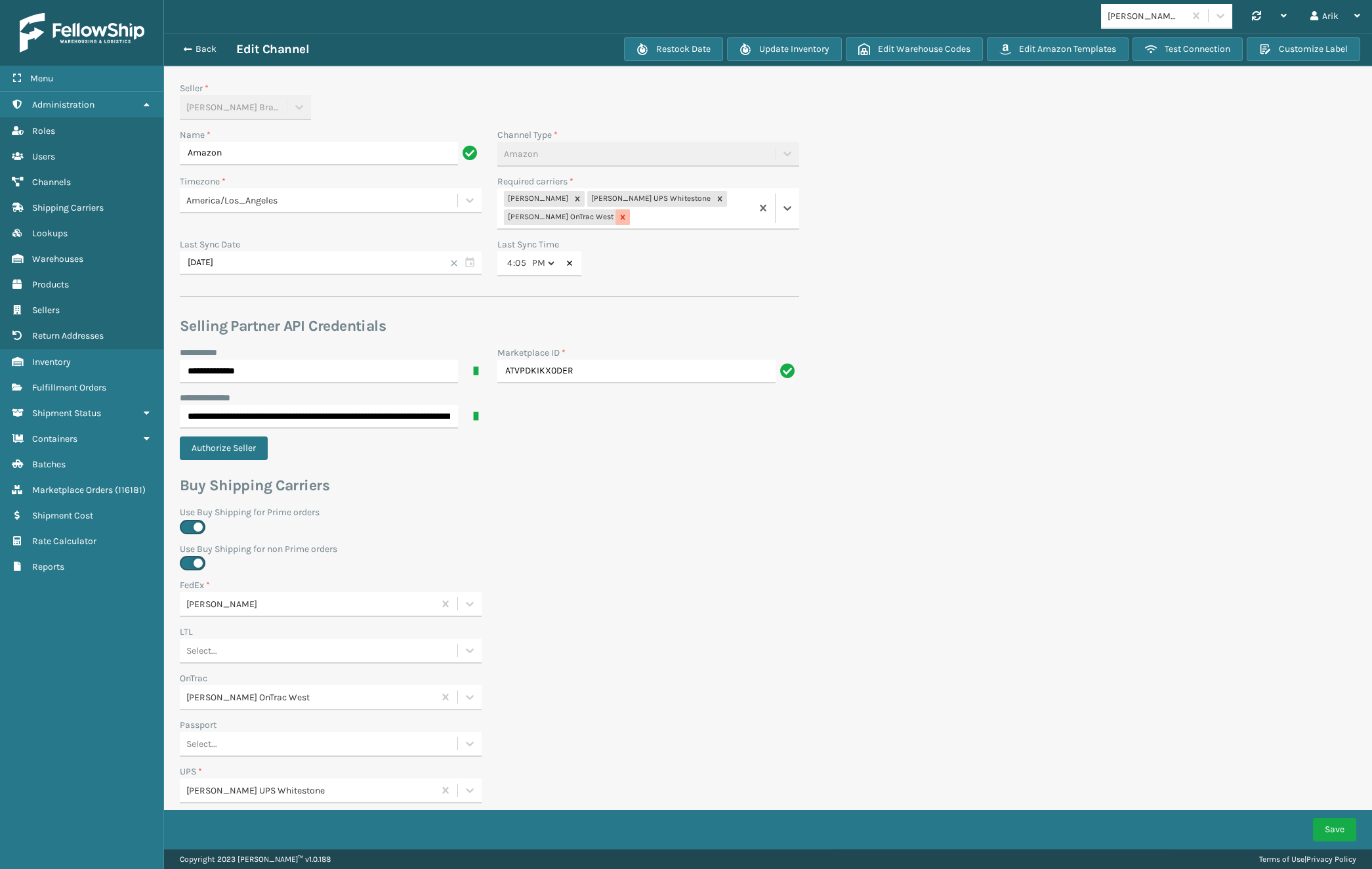
click at [618, 217] on icon at bounding box center [622, 217] width 9 height 9
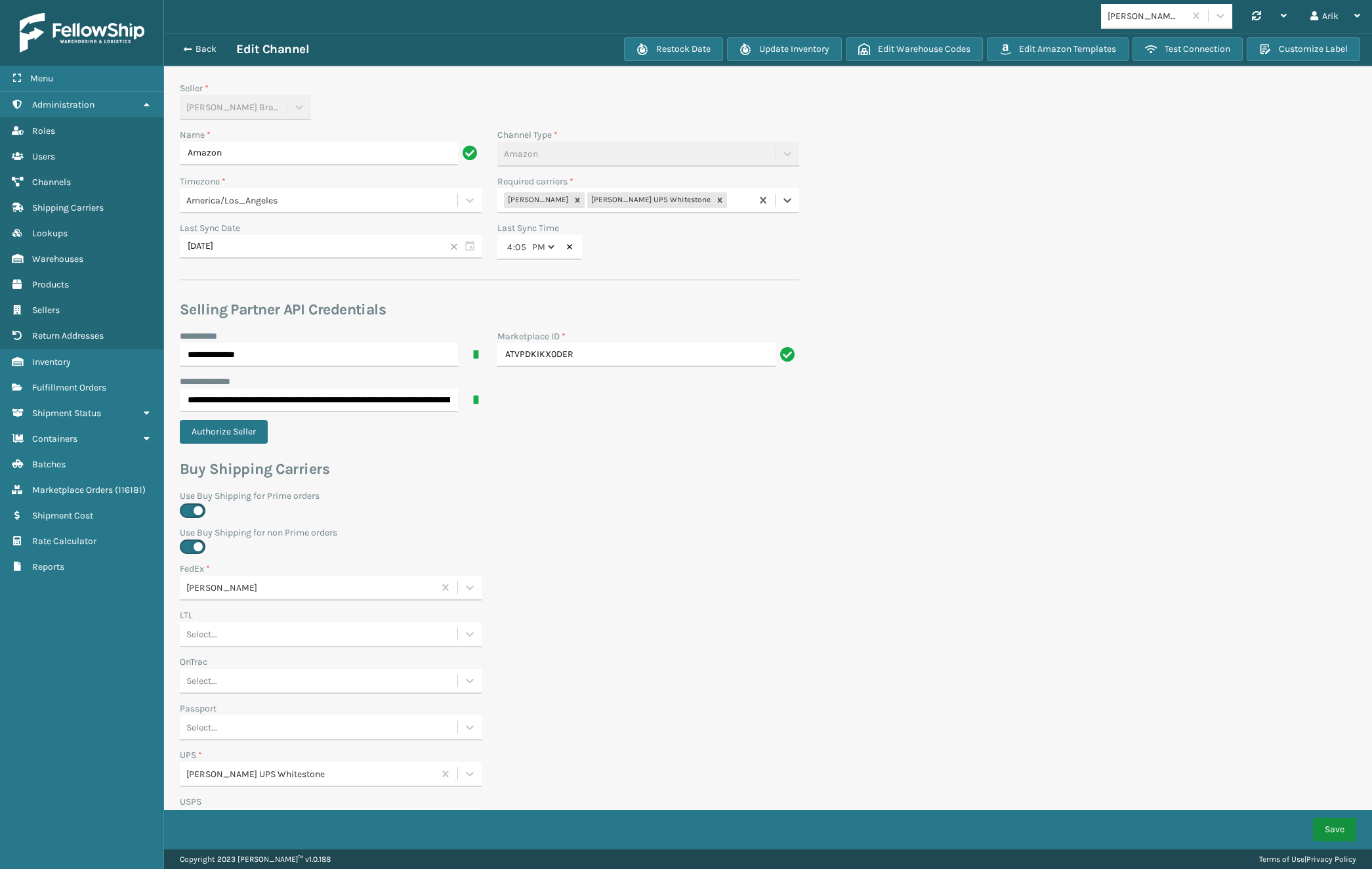
click at [1334, 824] on button "Save" at bounding box center [1334, 829] width 43 height 23
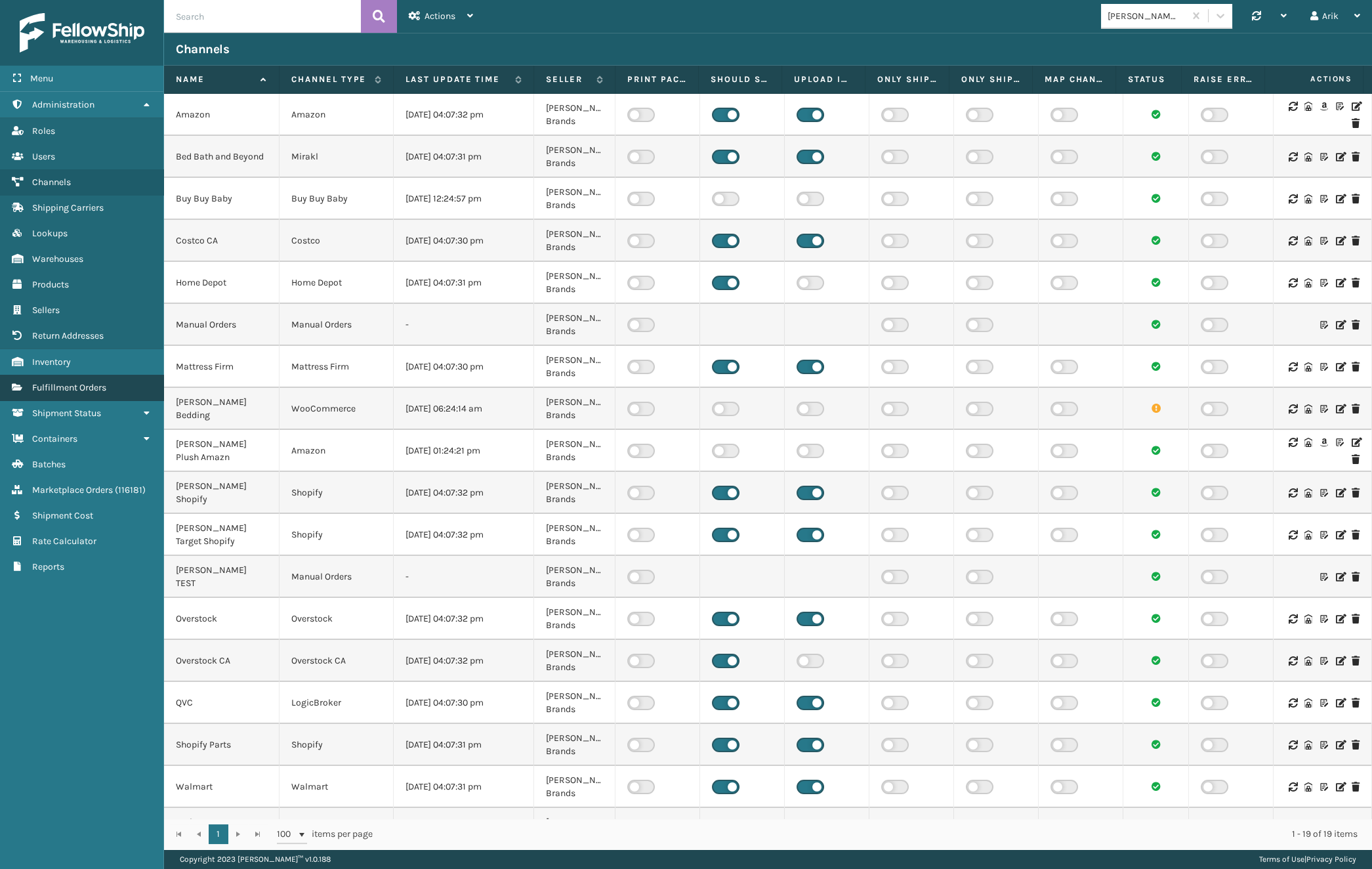
click at [62, 388] on span "Fulfillment Orders" at bounding box center [69, 388] width 74 height 11
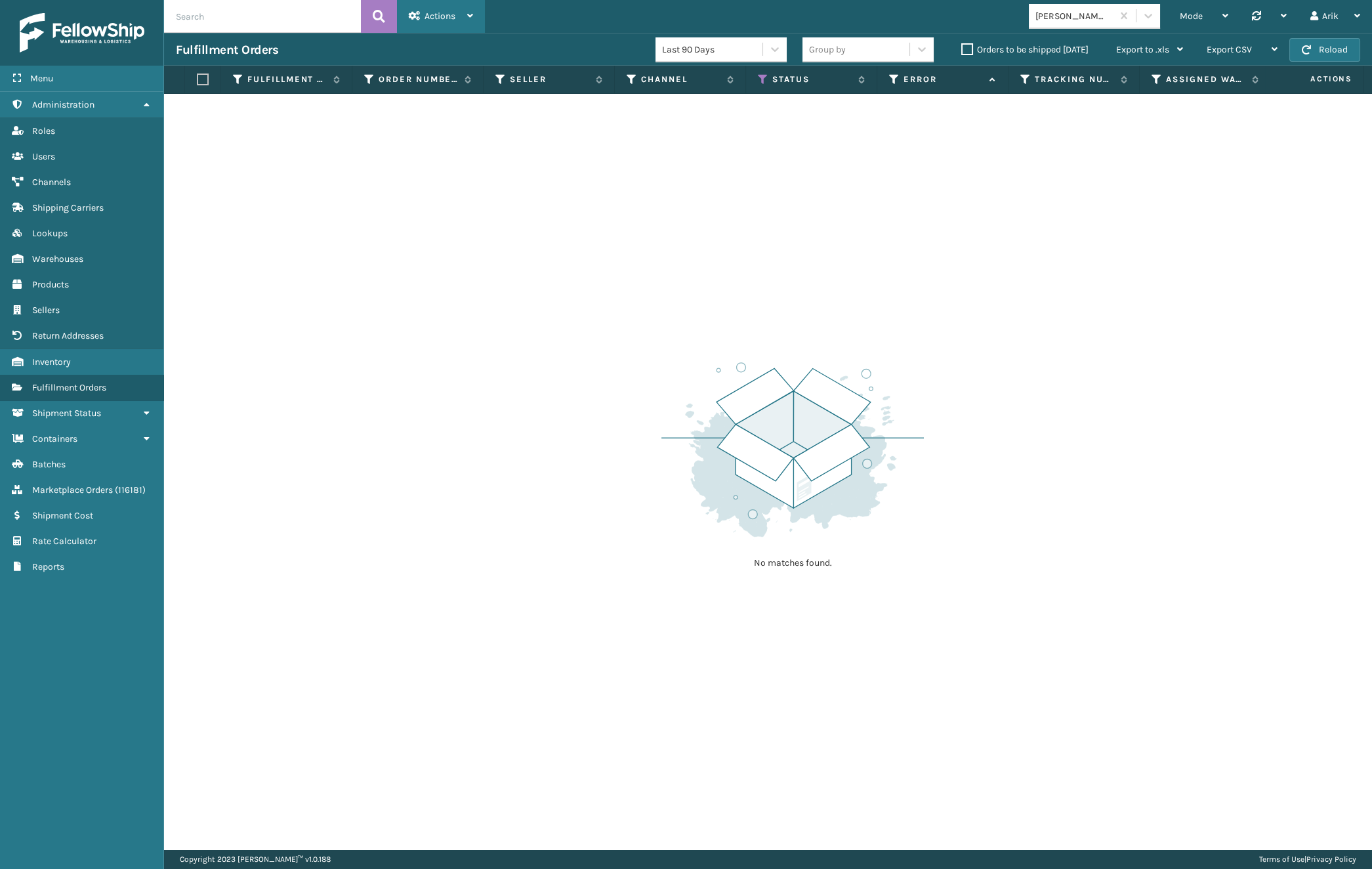
click at [424, 11] on span "Actions" at bounding box center [440, 16] width 31 height 11
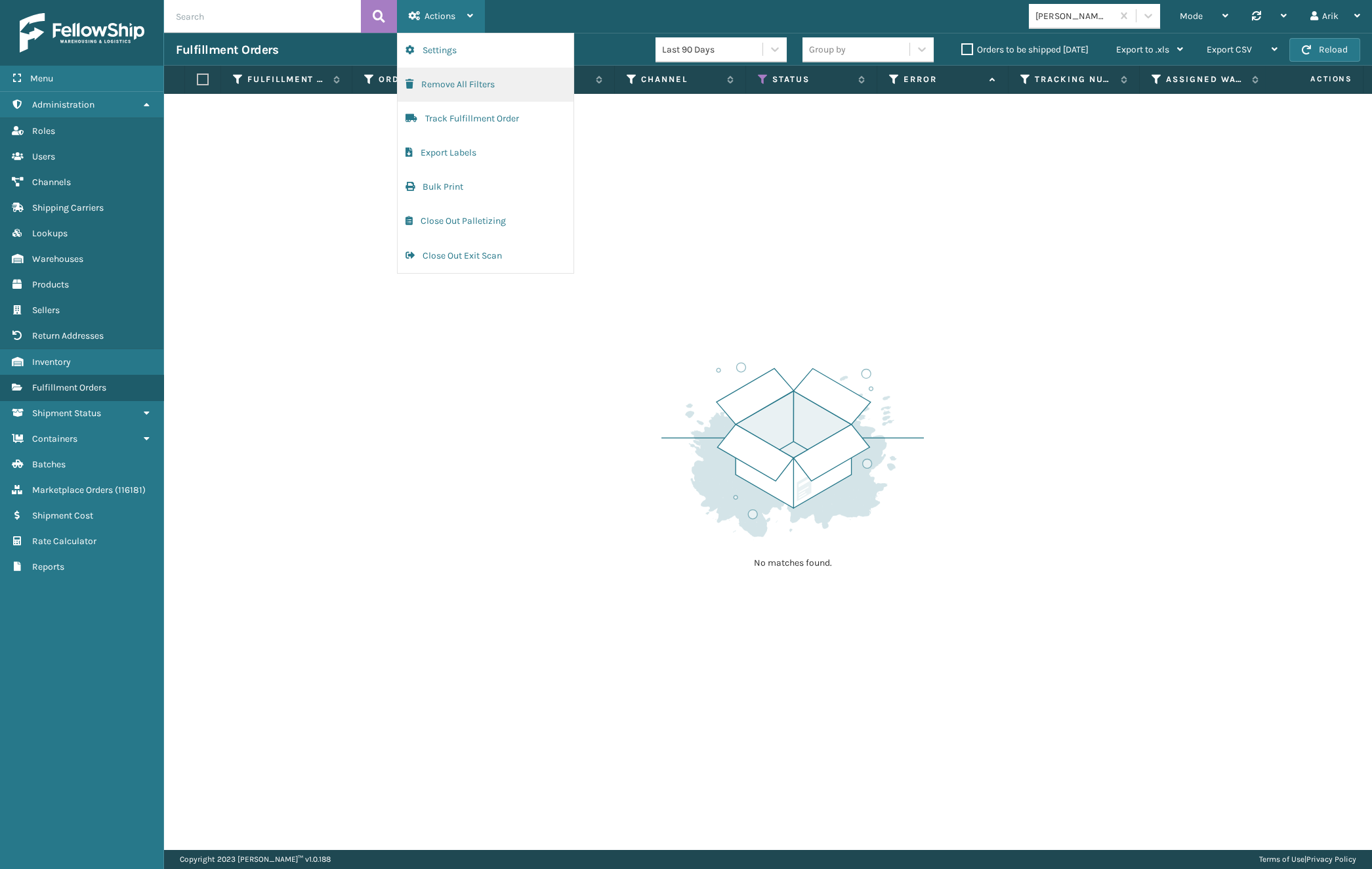
click at [453, 79] on button "Remove All Filters" at bounding box center [485, 85] width 176 height 34
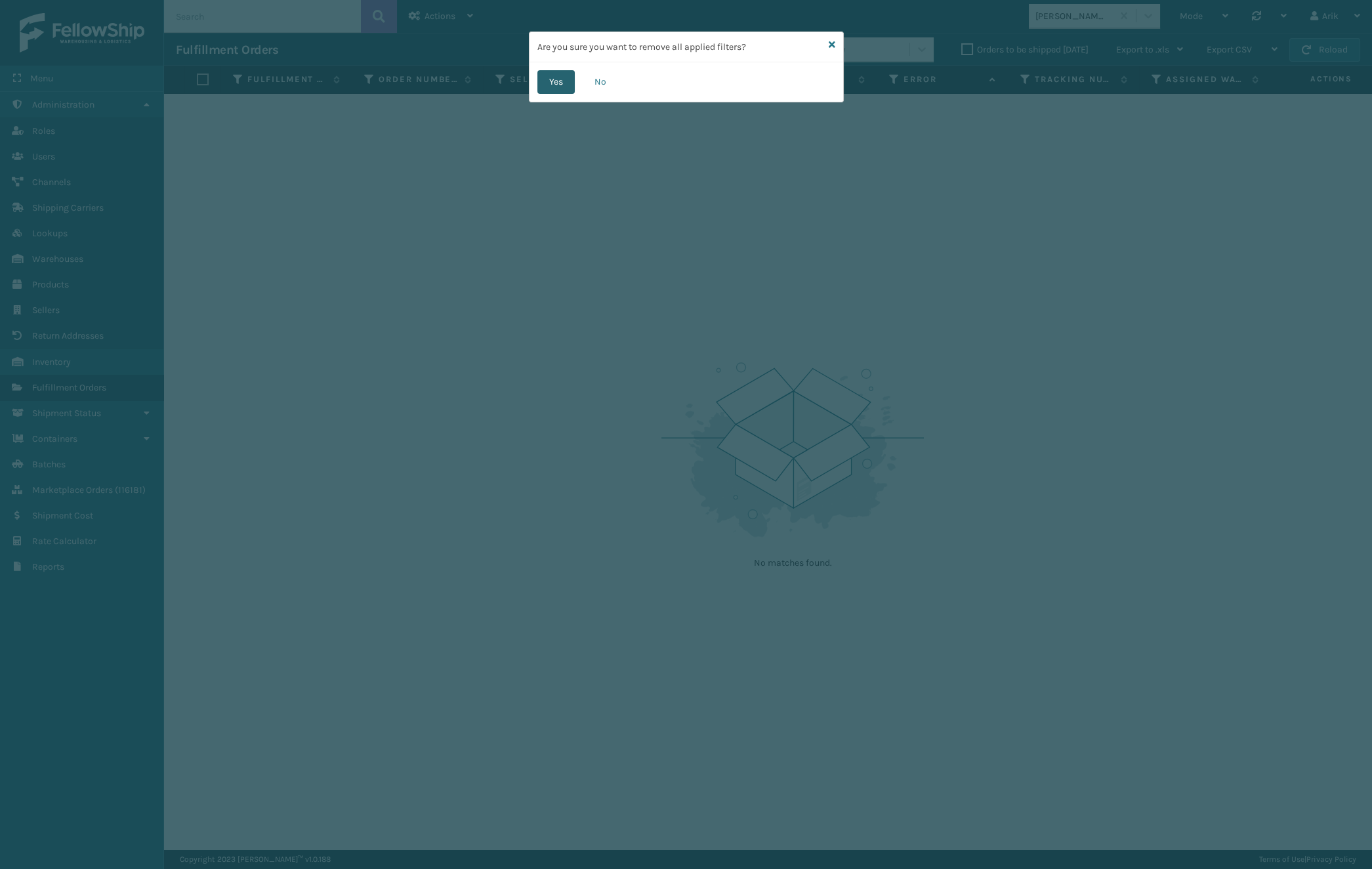
click at [559, 80] on button "Yes" at bounding box center [556, 82] width 38 height 23
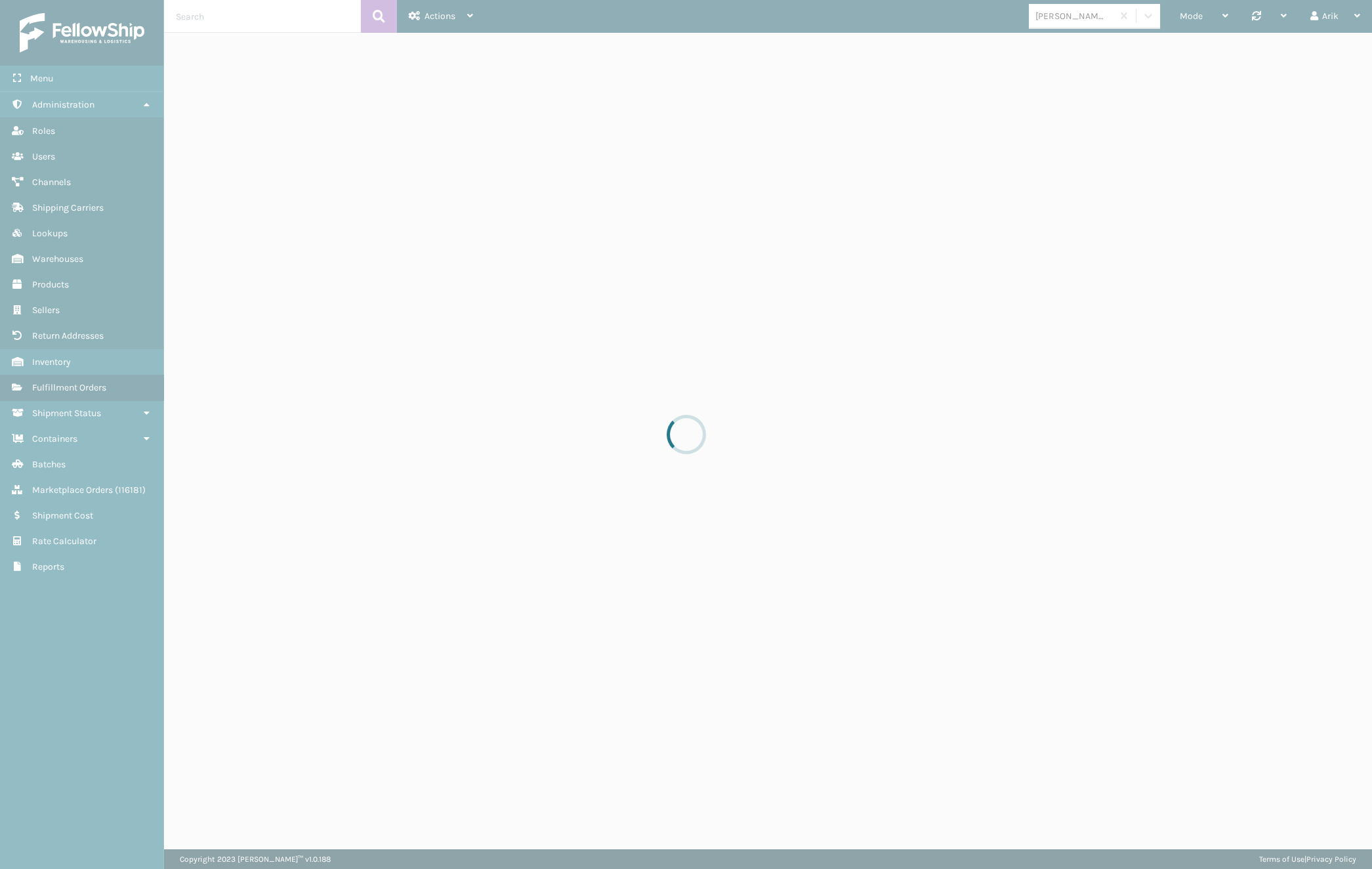
click at [426, 185] on div at bounding box center [686, 434] width 1372 height 869
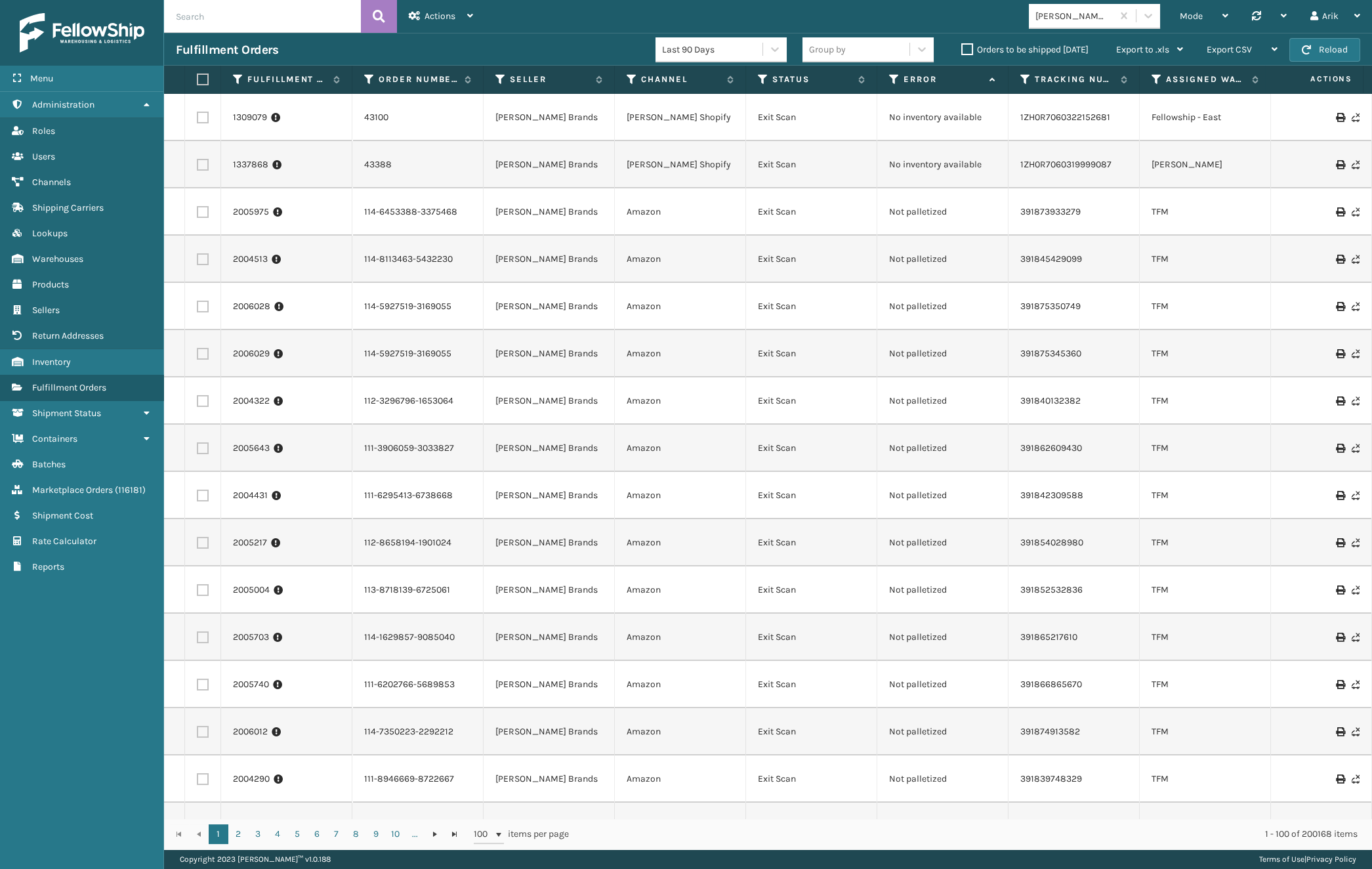
click at [1081, 29] on div "Mode Regular Mode Picking Mode Labeling Mode Palletizing Mode Exit Scan Mode [P…" at bounding box center [928, 16] width 887 height 33
click at [1078, 21] on div "[PERSON_NAME] Brands" at bounding box center [1074, 16] width 78 height 14
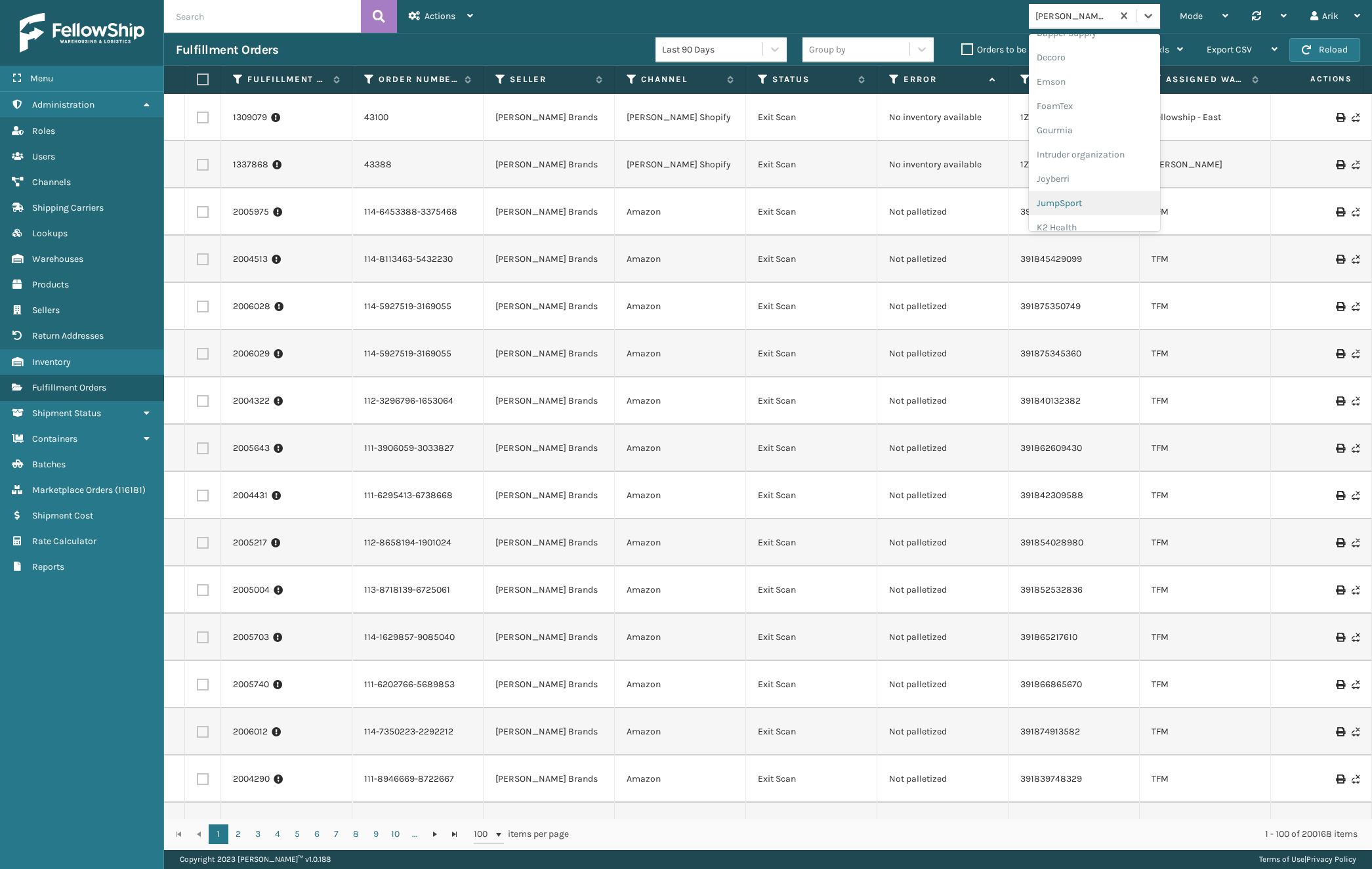
scroll to position [298, 0]
click at [1059, 160] on div "JumpSport" at bounding box center [1094, 163] width 131 height 24
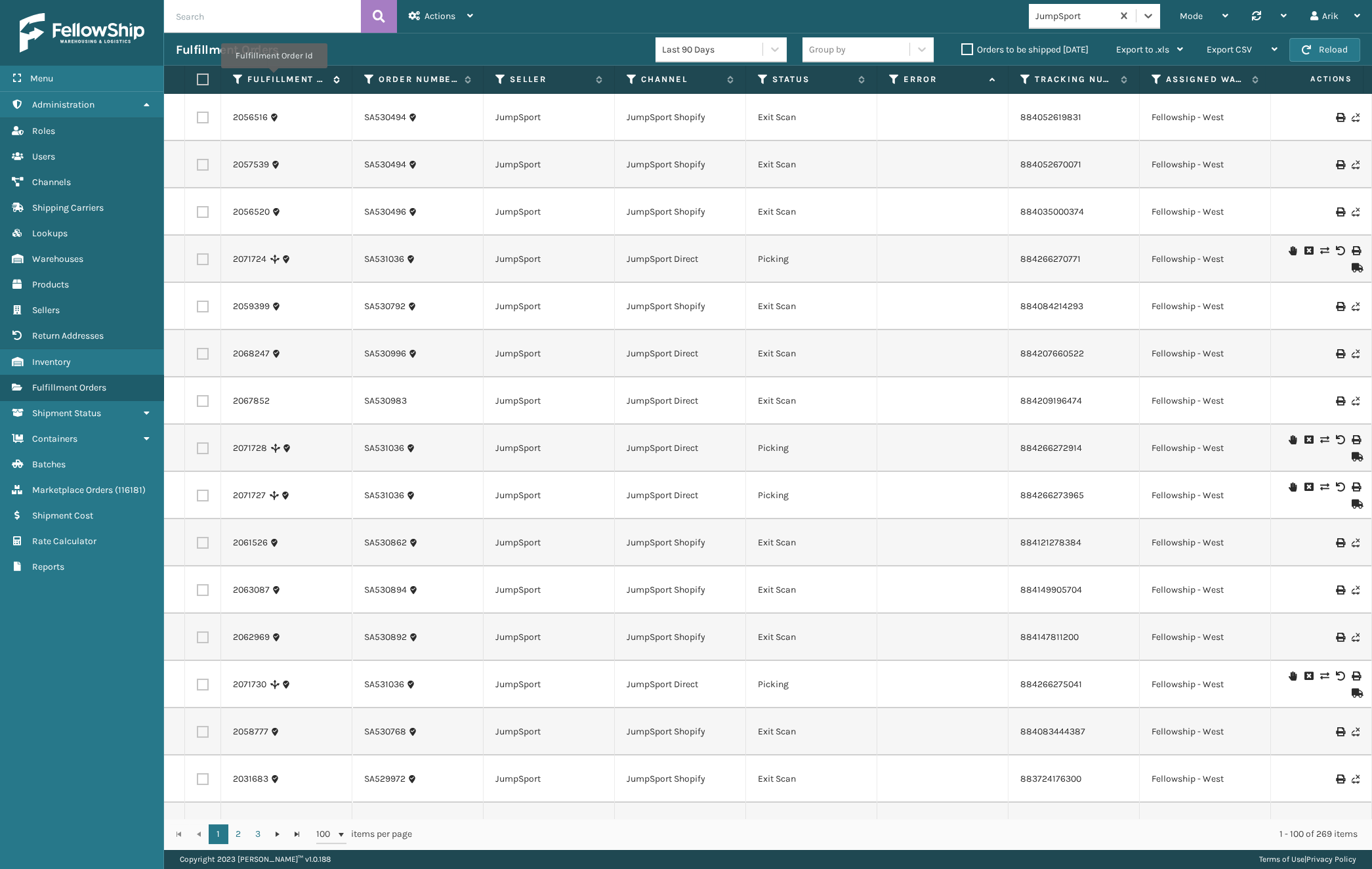
click at [273, 78] on label "Fulfillment Order Id" at bounding box center [287, 79] width 80 height 12
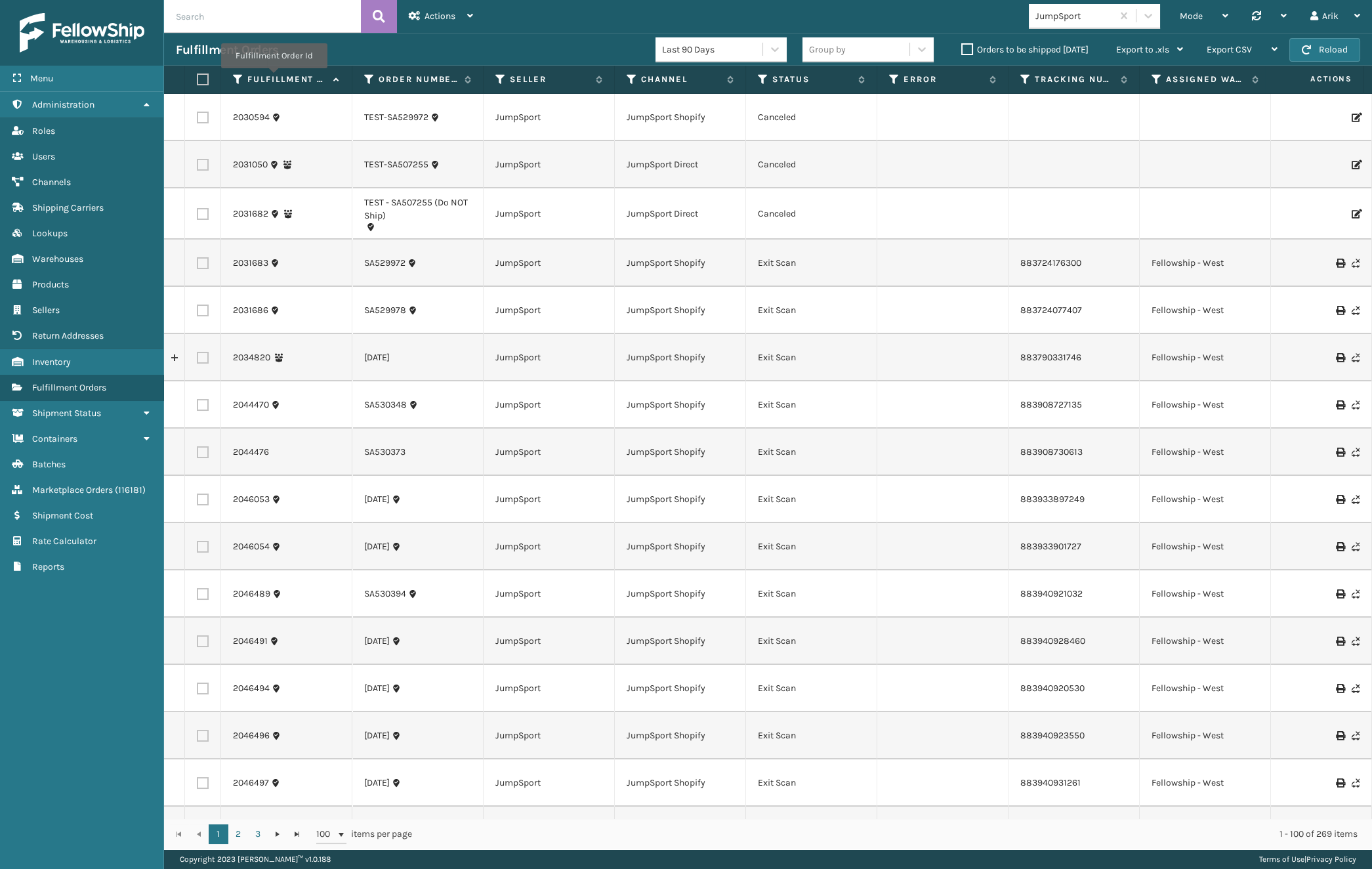
click at [273, 78] on label "Fulfillment Order Id" at bounding box center [287, 79] width 80 height 12
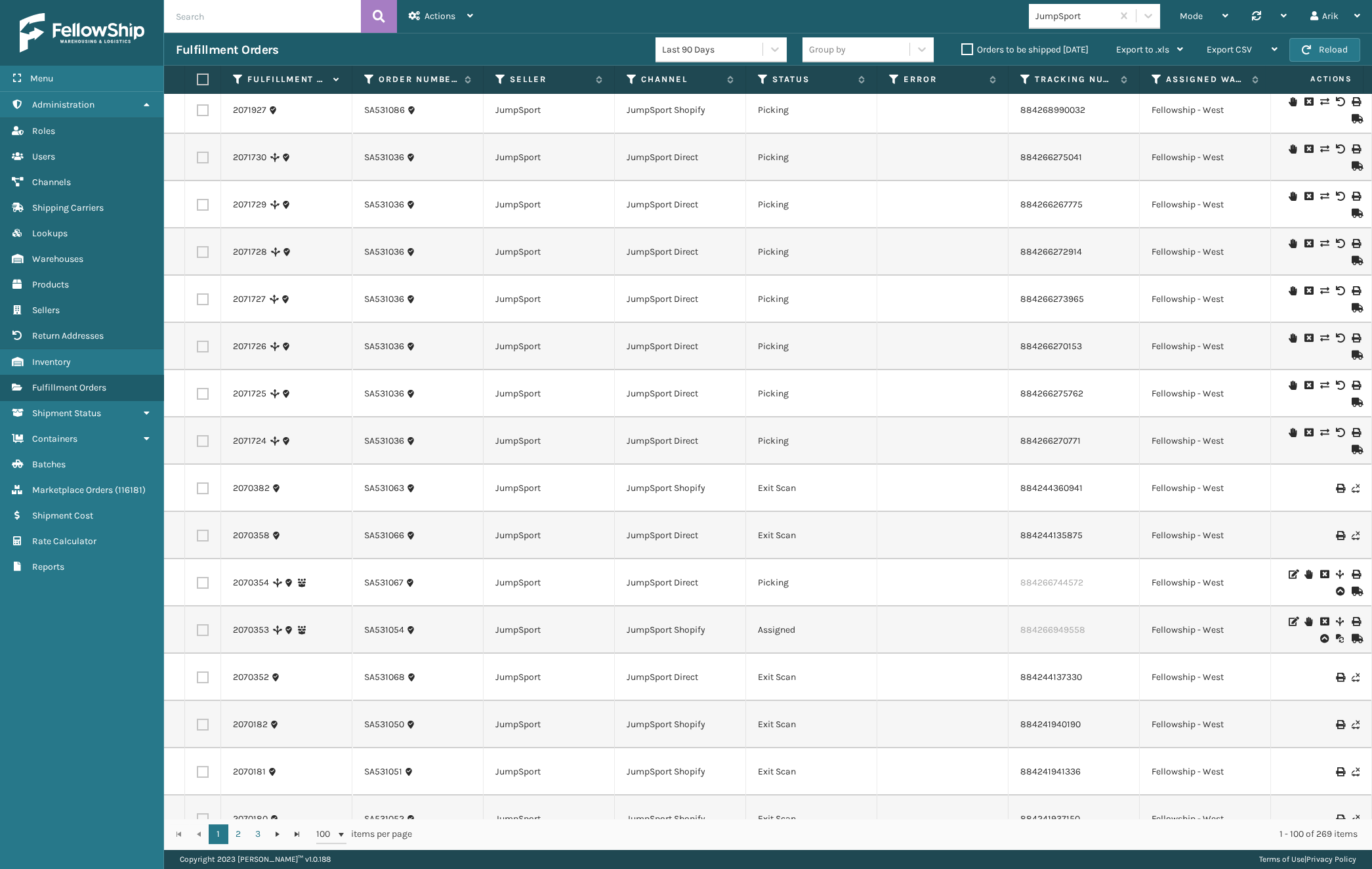
scroll to position [119, 0]
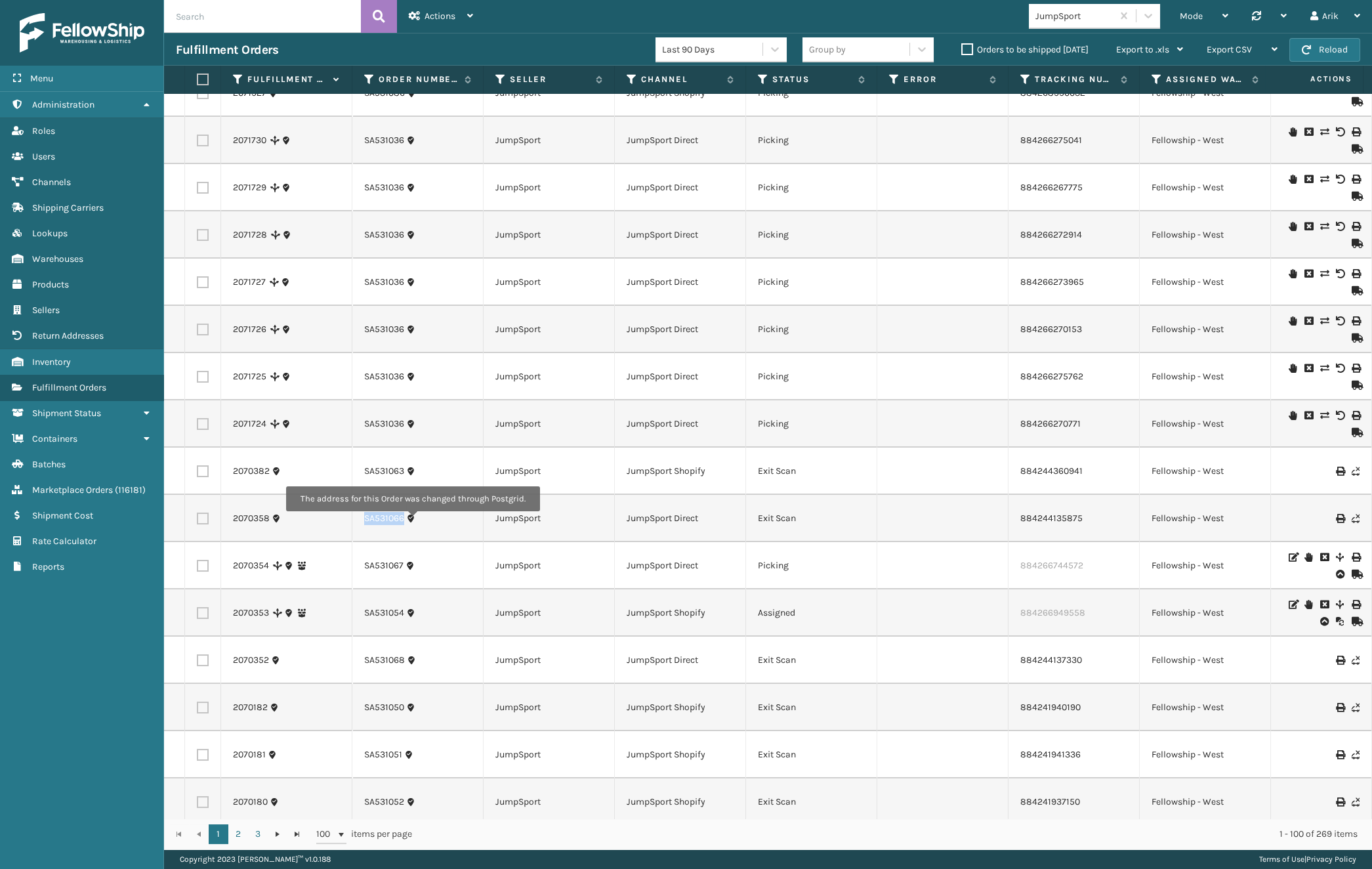
drag, startPoint x: 353, startPoint y: 519, endPoint x: 412, endPoint y: 521, distance: 59.0
click at [412, 521] on td "SA531066" at bounding box center [418, 519] width 131 height 47
drag, startPoint x: 353, startPoint y: 427, endPoint x: 411, endPoint y: 425, distance: 58.0
click at [411, 425] on td "SA531036" at bounding box center [418, 424] width 131 height 47
copy link "SA531036"
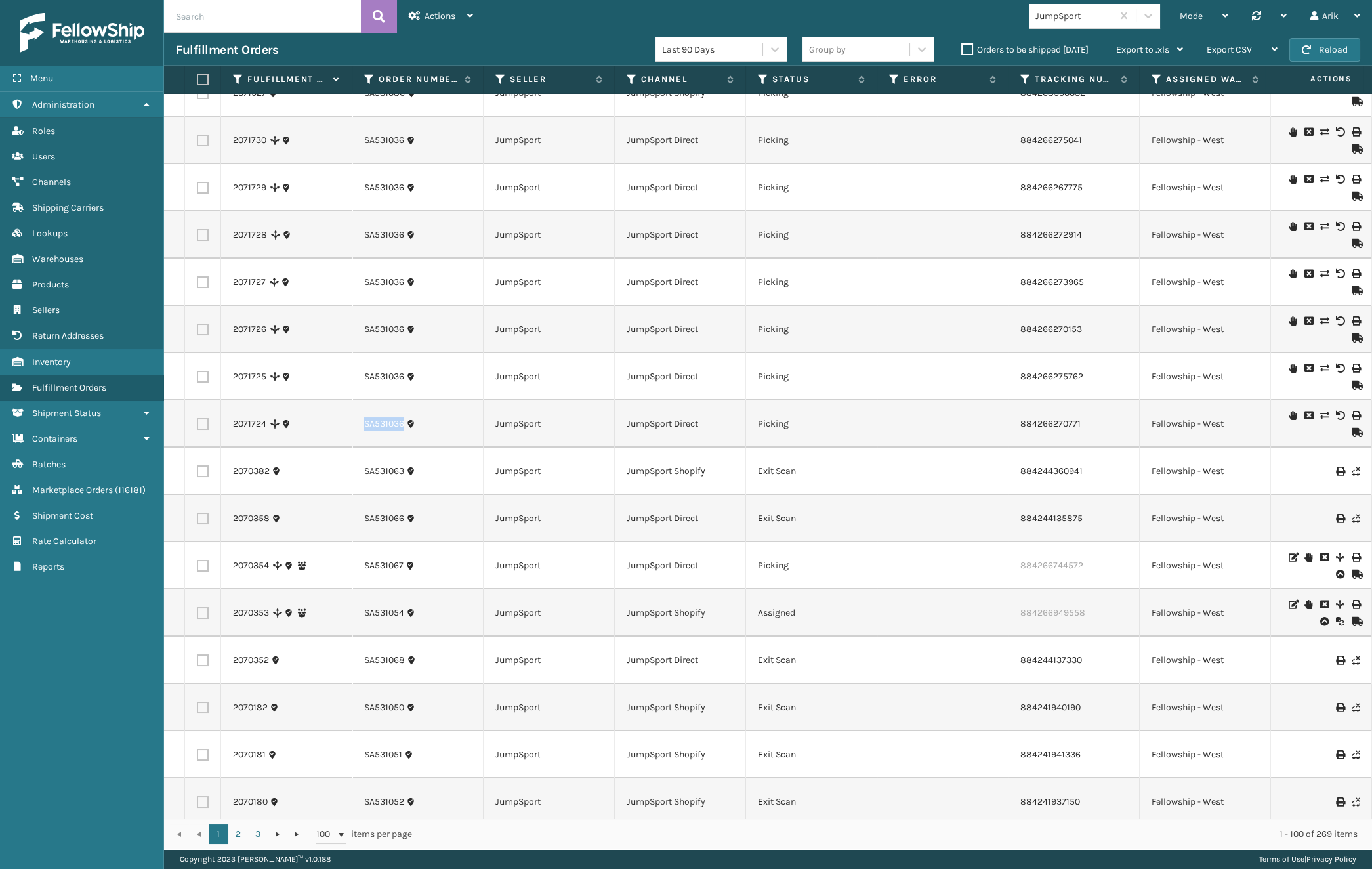
click at [245, 22] on input "text" at bounding box center [262, 16] width 197 height 33
paste input "SA531036"
type input "SA531036"
click at [383, 19] on icon at bounding box center [379, 16] width 12 height 20
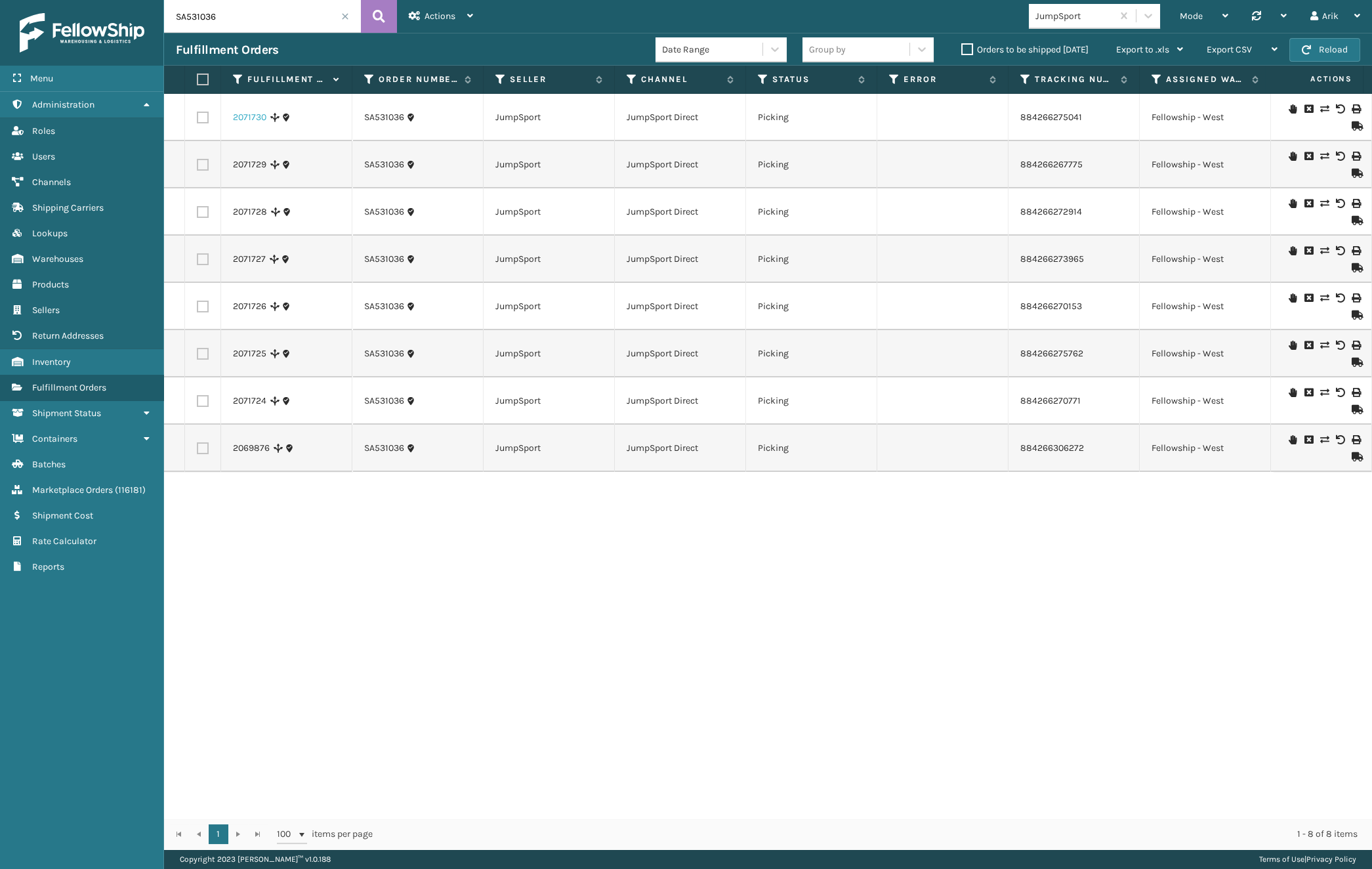
click at [248, 117] on link "2071730" at bounding box center [250, 117] width 34 height 13
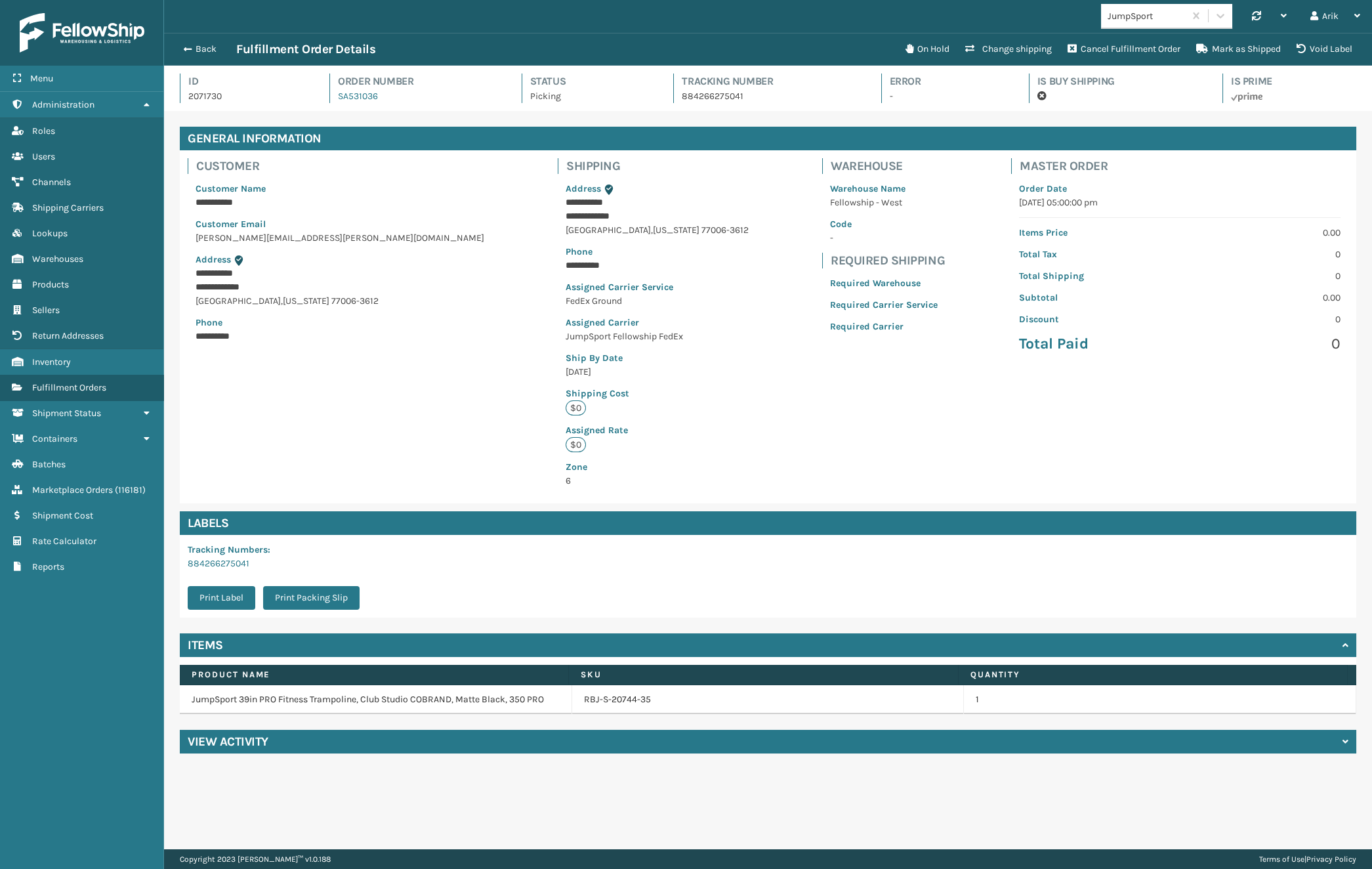
scroll to position [32, 1207]
click at [184, 46] on span "button" at bounding box center [185, 49] width 8 height 9
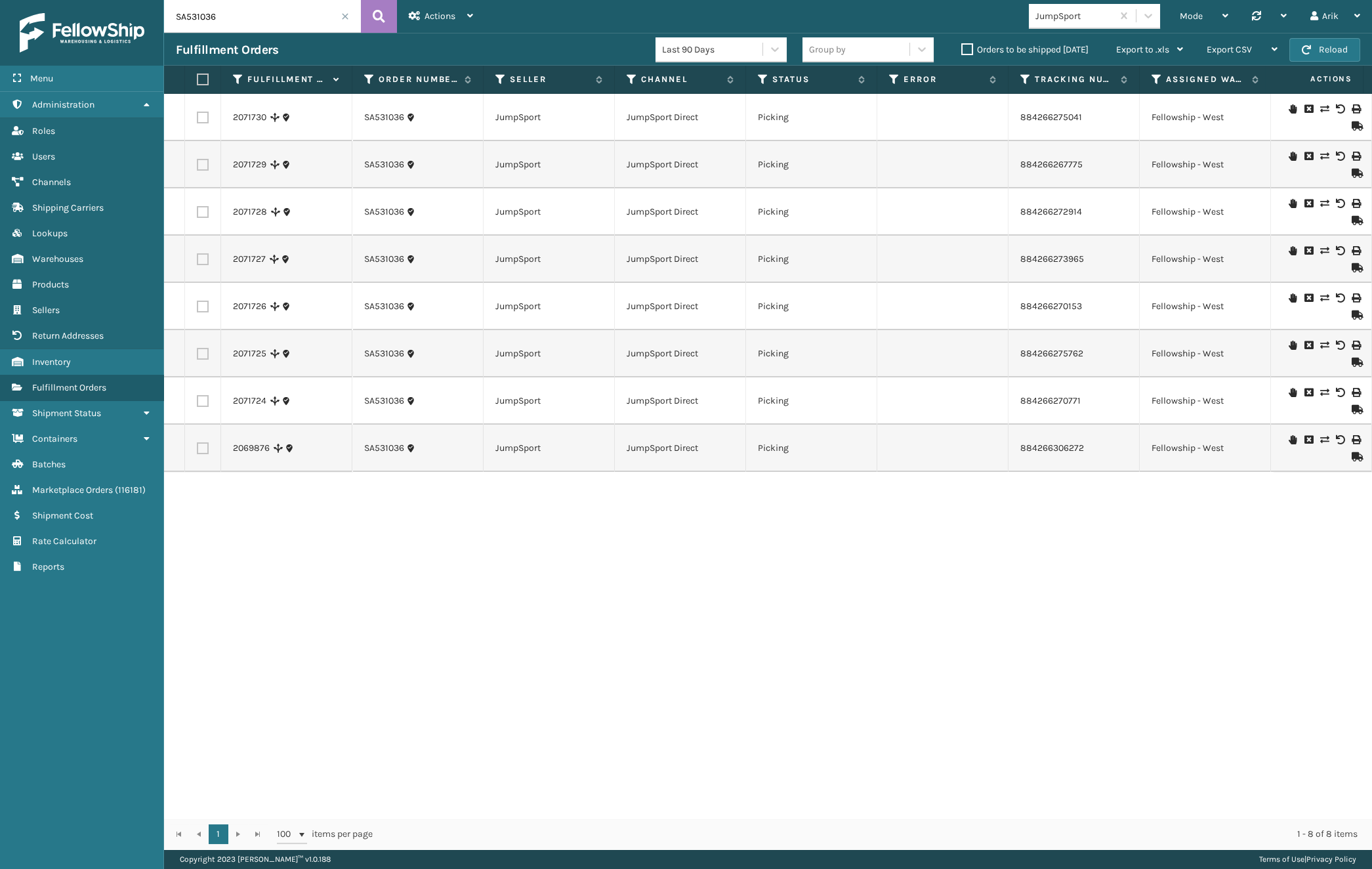
click at [344, 12] on span at bounding box center [345, 16] width 8 height 8
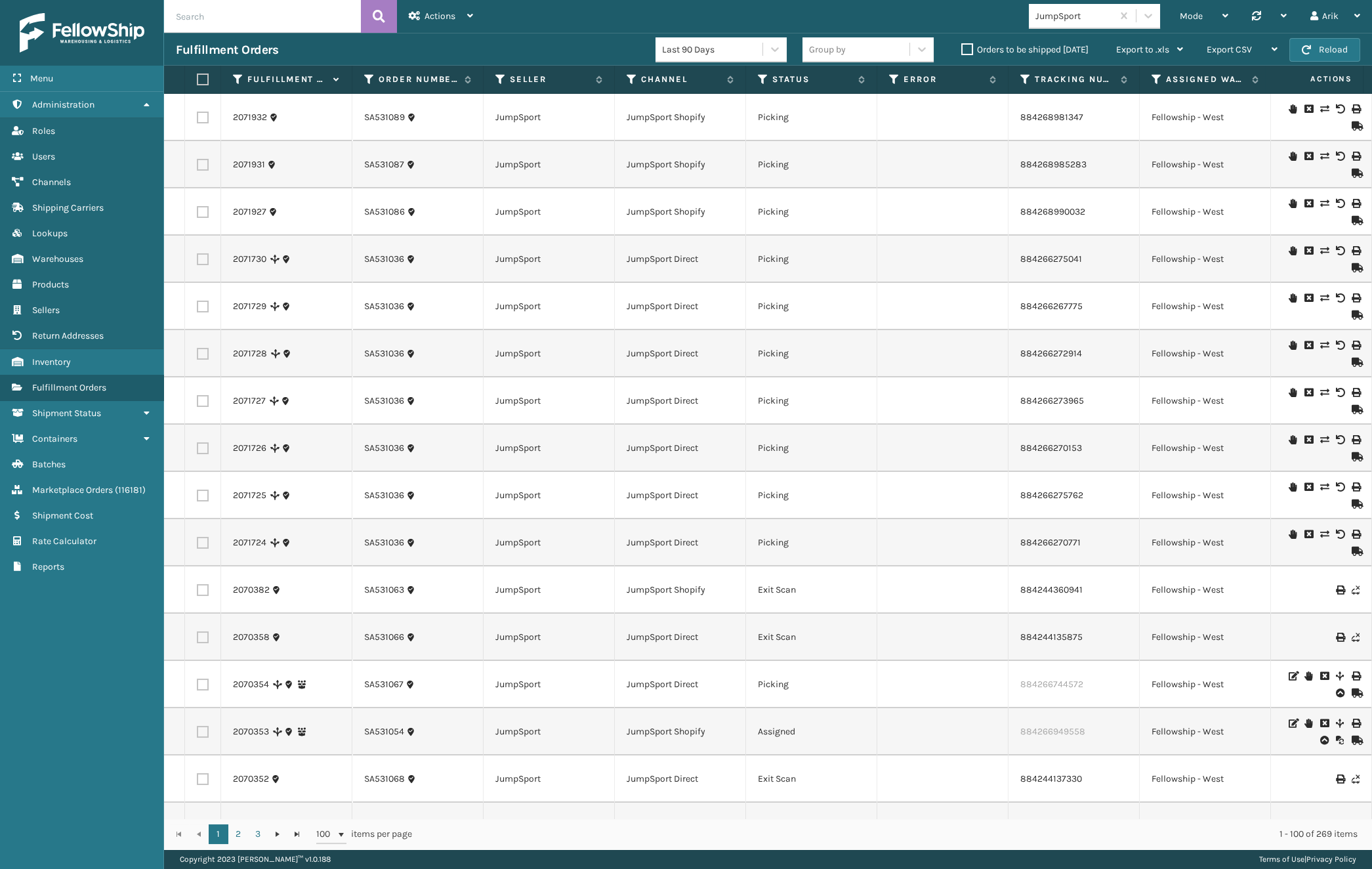
click at [1336, 722] on icon at bounding box center [1339, 723] width 8 height 9
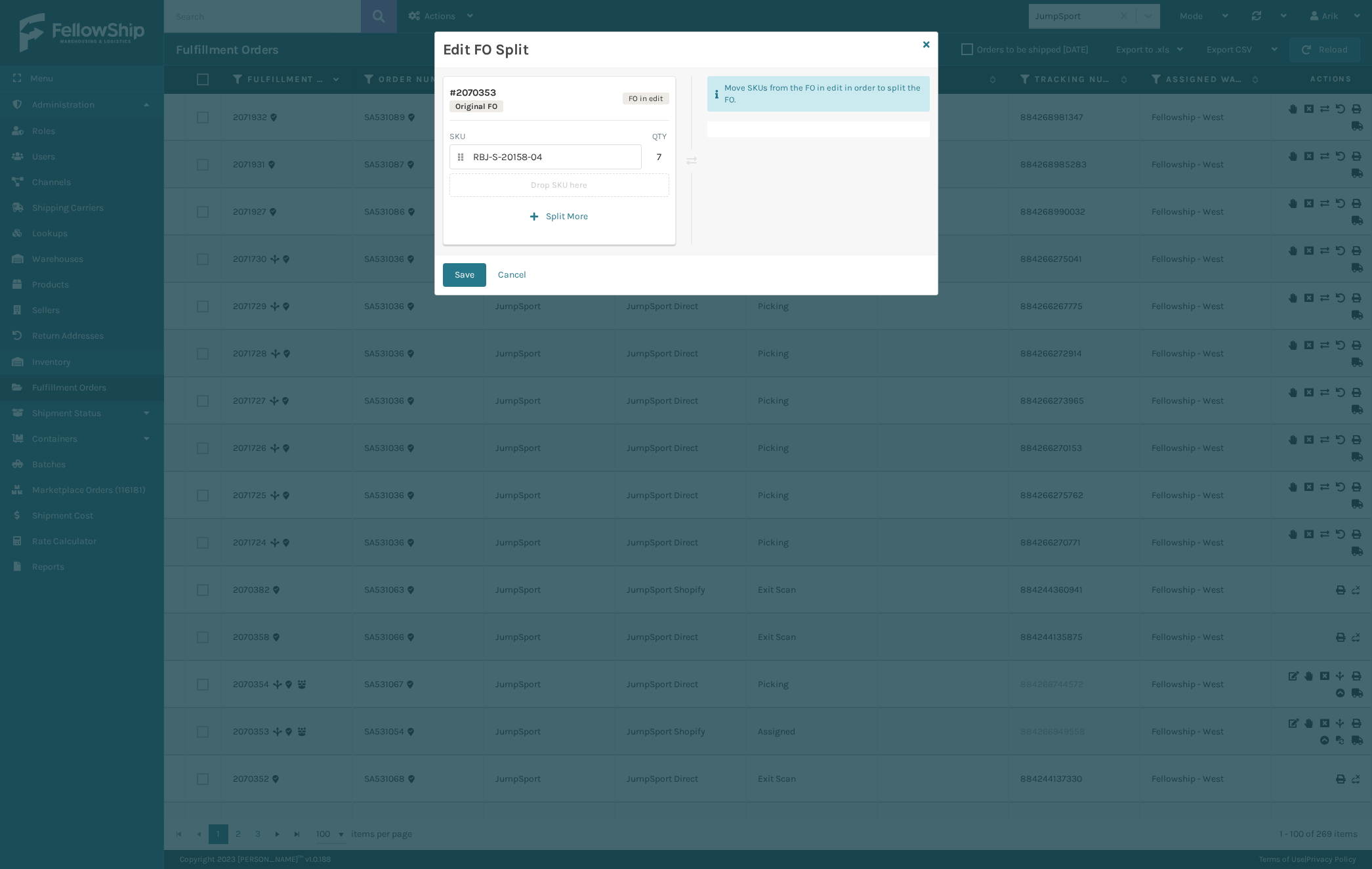
click at [464, 108] on div "Original FO" at bounding box center [476, 106] width 53 height 12
drag, startPoint x: 454, startPoint y: 105, endPoint x: 497, endPoint y: 108, distance: 43.1
click at [497, 108] on div "Original FO" at bounding box center [476, 106] width 53 height 12
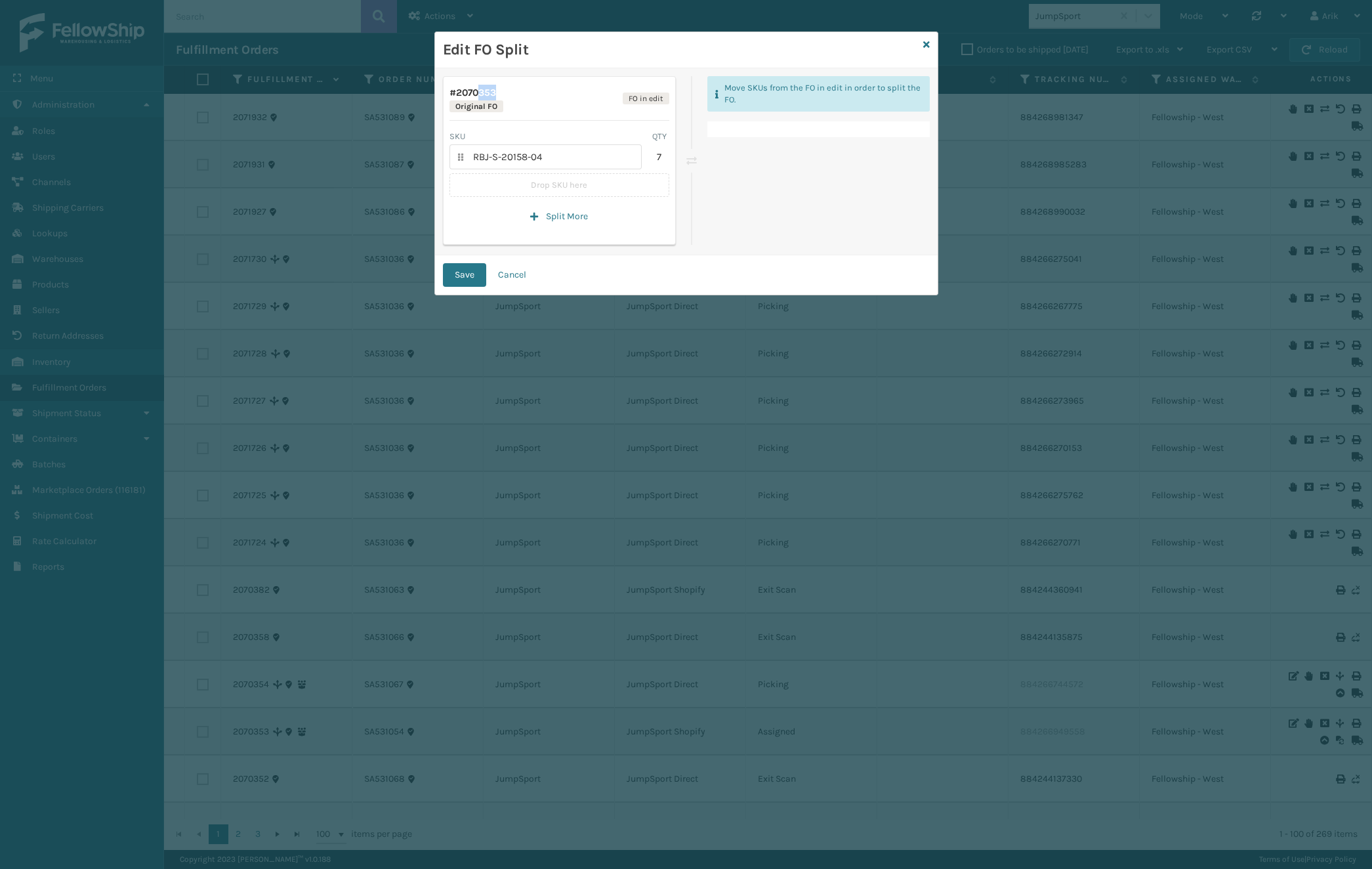
drag, startPoint x: 479, startPoint y: 92, endPoint x: 498, endPoint y: 92, distance: 19.0
click at [498, 92] on div "# 2070353 Original FO" at bounding box center [476, 98] width 53 height 27
click at [485, 90] on div "# 2070353 Original FO" at bounding box center [476, 98] width 53 height 27
click at [926, 40] on icon at bounding box center [926, 44] width 7 height 9
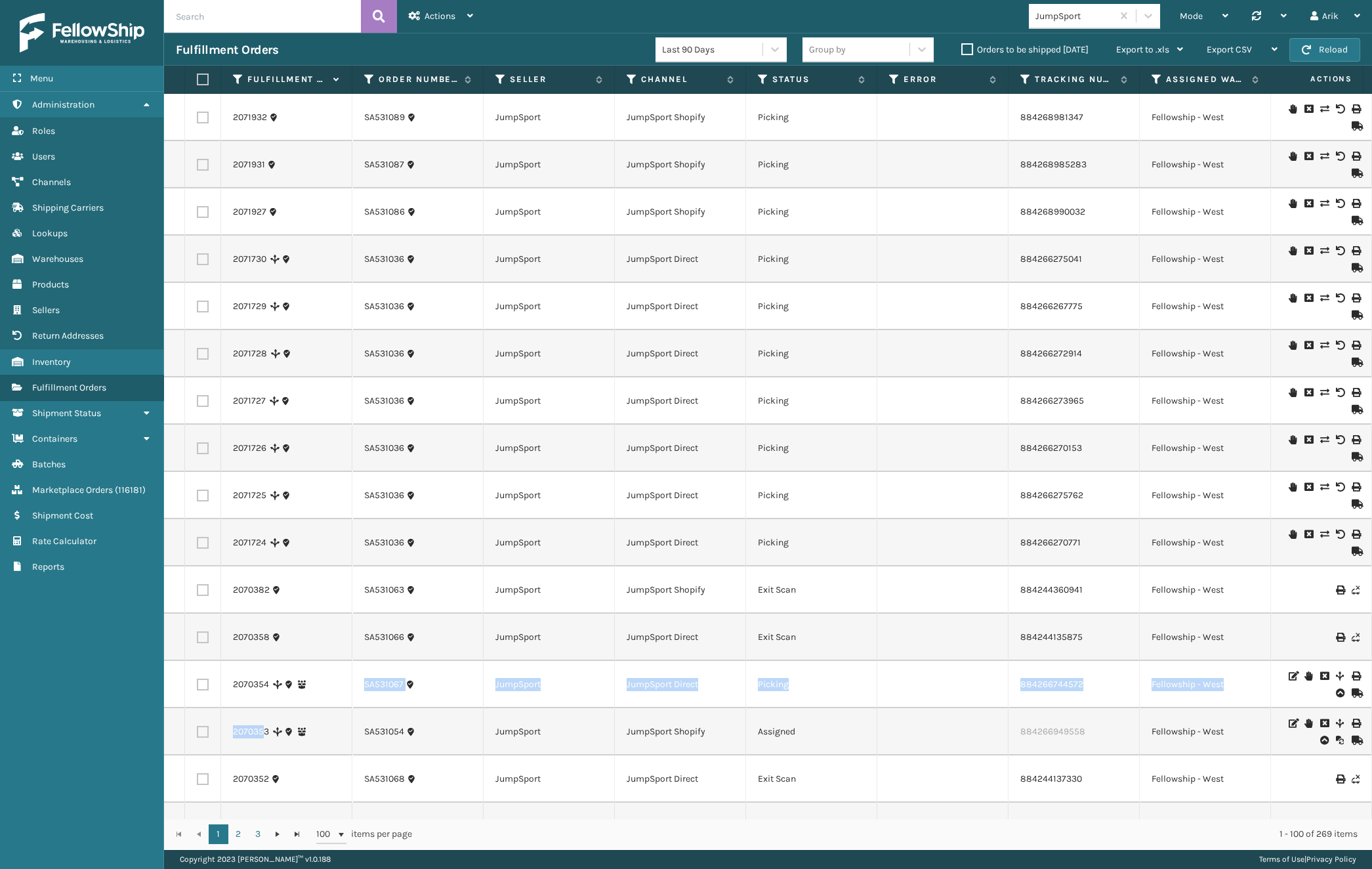
drag, startPoint x: 262, startPoint y: 733, endPoint x: 1008, endPoint y: 748, distance: 746.2
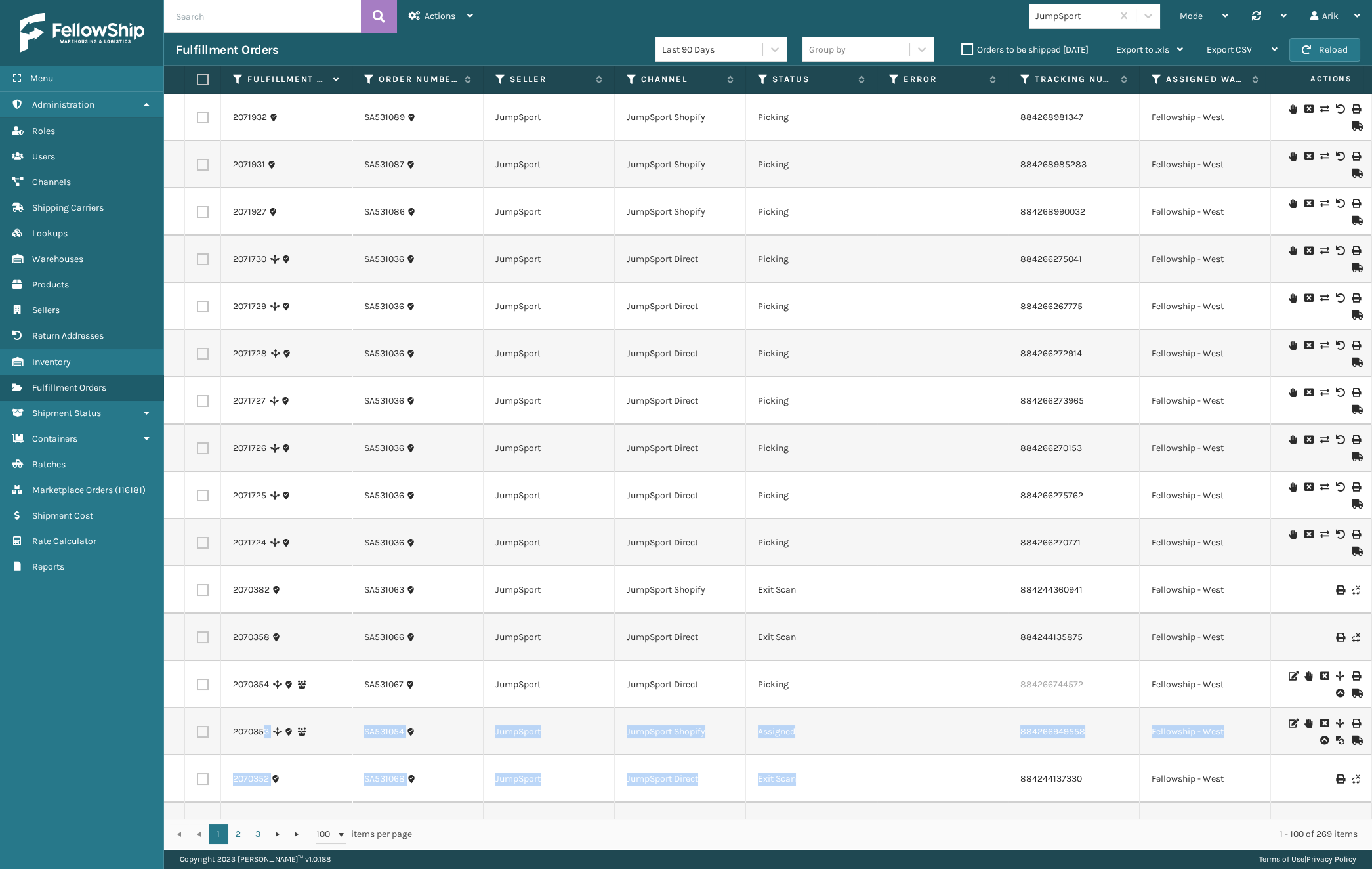
click at [1261, 712] on td "Fellowship - West" at bounding box center [1205, 732] width 131 height 47
click at [1336, 723] on icon at bounding box center [1339, 723] width 8 height 9
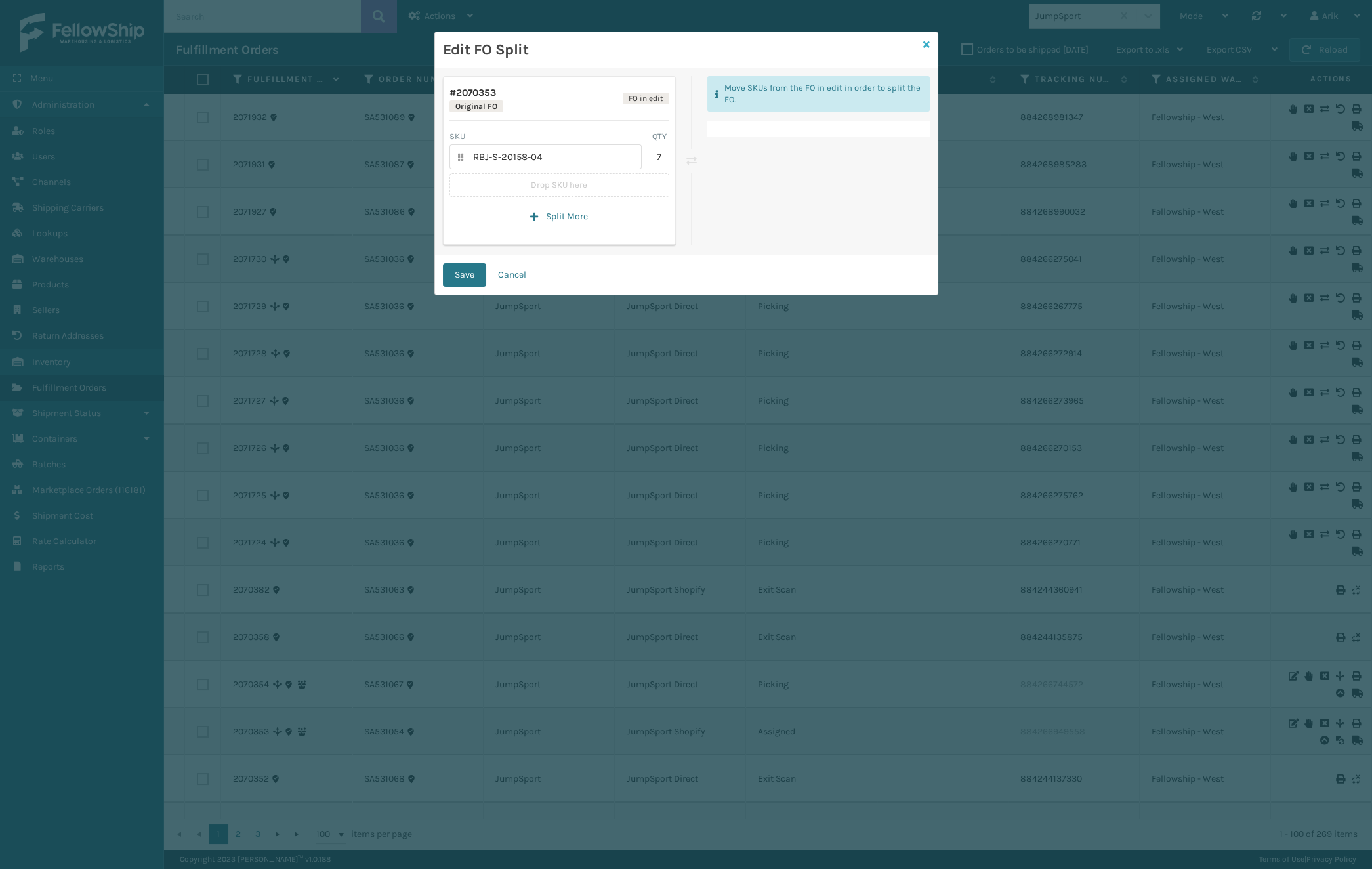
click at [924, 45] on icon at bounding box center [926, 44] width 7 height 9
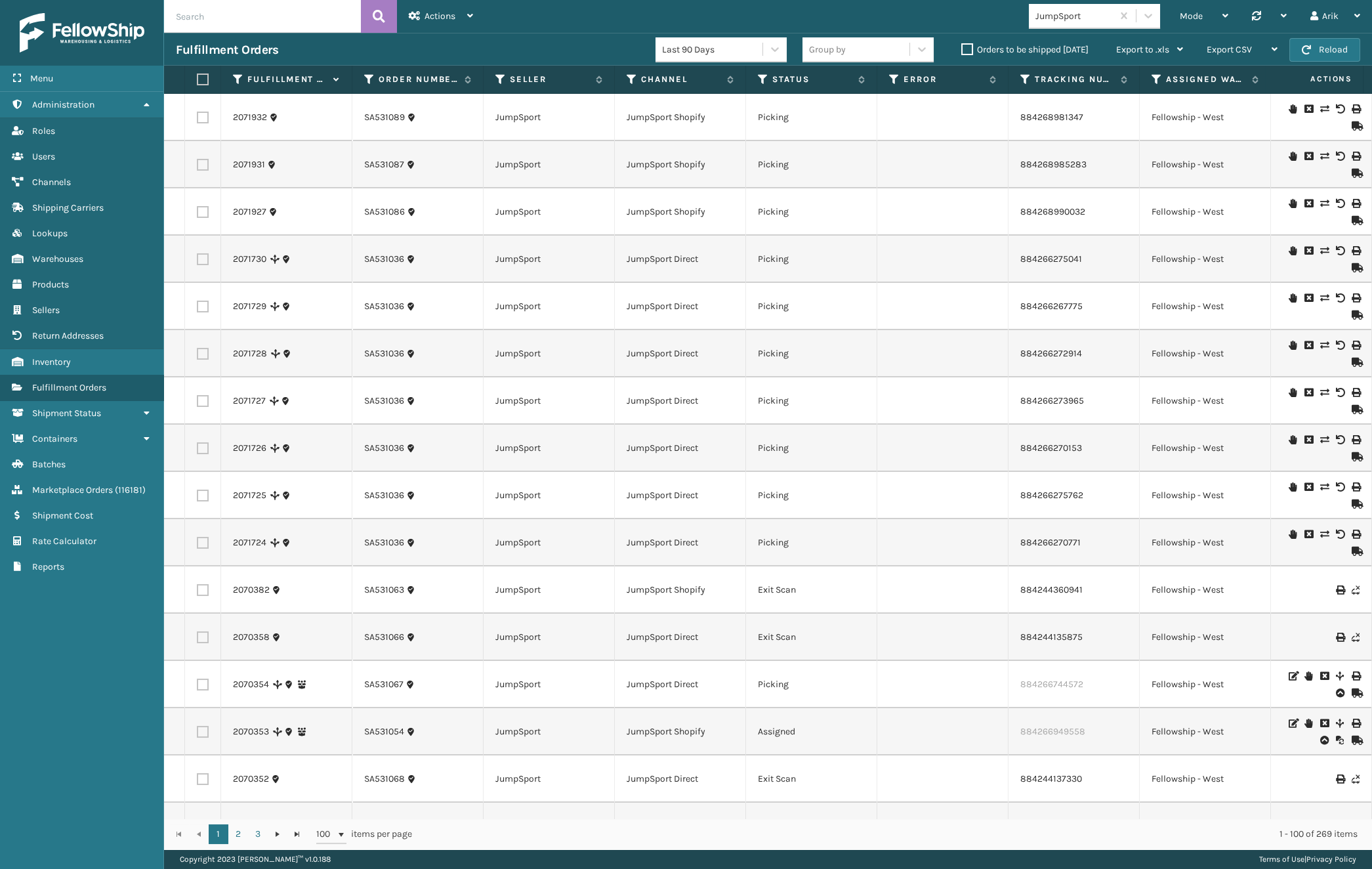
click at [1336, 676] on icon at bounding box center [1339, 676] width 8 height 9
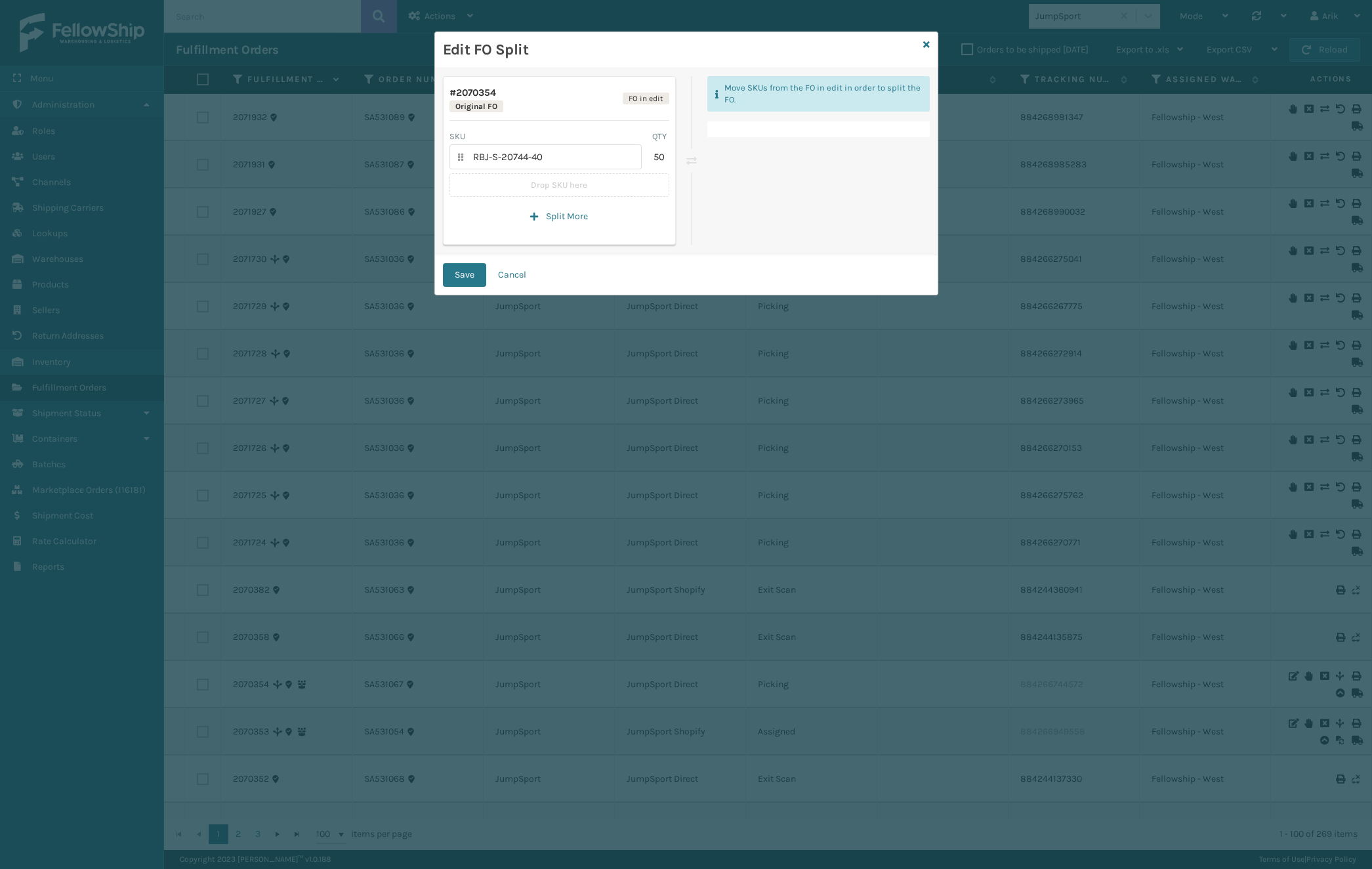
click at [930, 38] on div "Edit FO Split" at bounding box center [686, 50] width 503 height 36
click at [930, 41] on div "Edit FO Split" at bounding box center [686, 50] width 503 height 36
click at [925, 43] on icon at bounding box center [926, 44] width 7 height 9
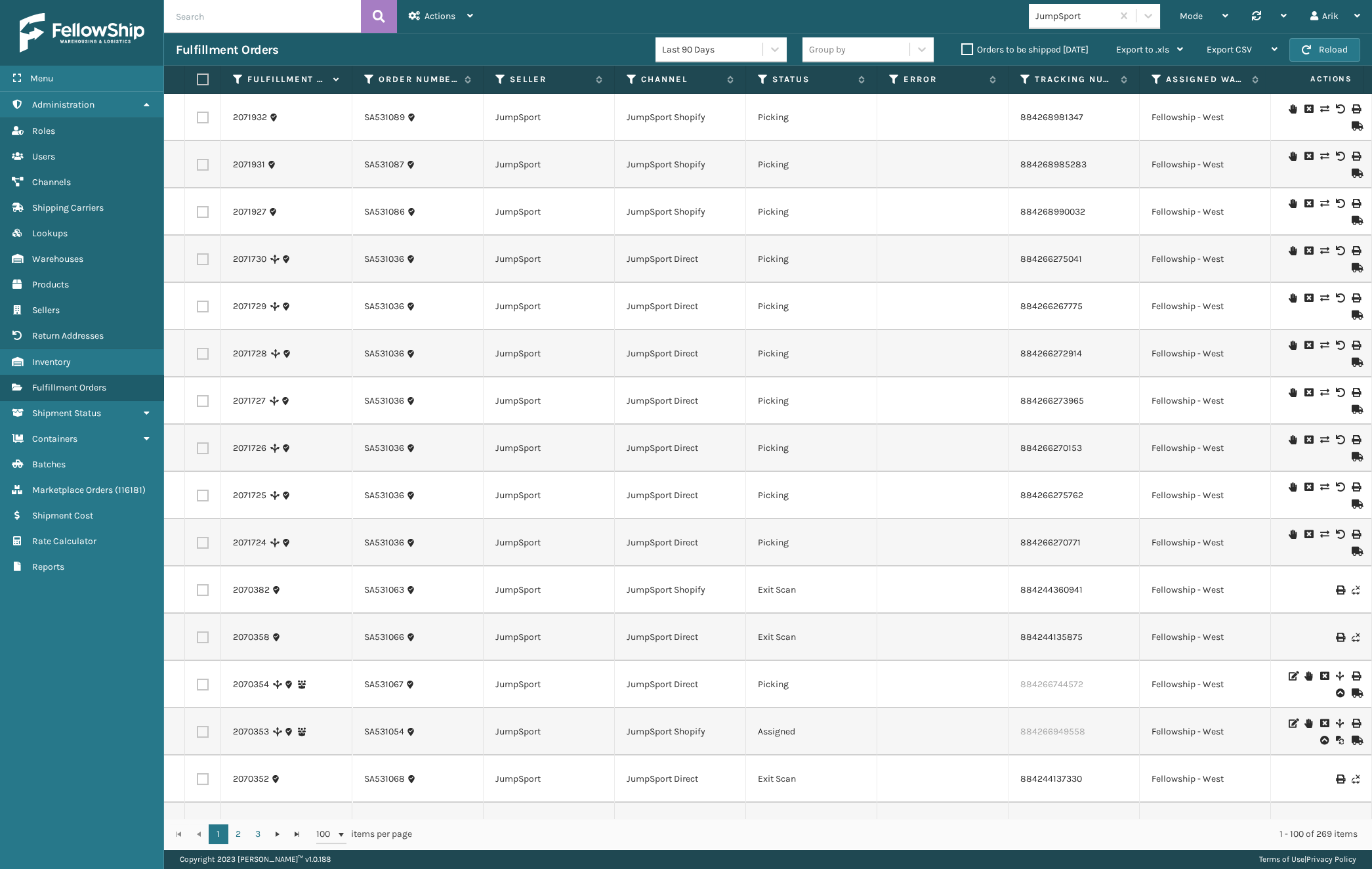
click at [965, 46] on label "Orders to be shipped [DATE]" at bounding box center [1025, 49] width 128 height 11
click at [962, 46] on input "Orders to be shipped [DATE]" at bounding box center [961, 46] width 1 height 8
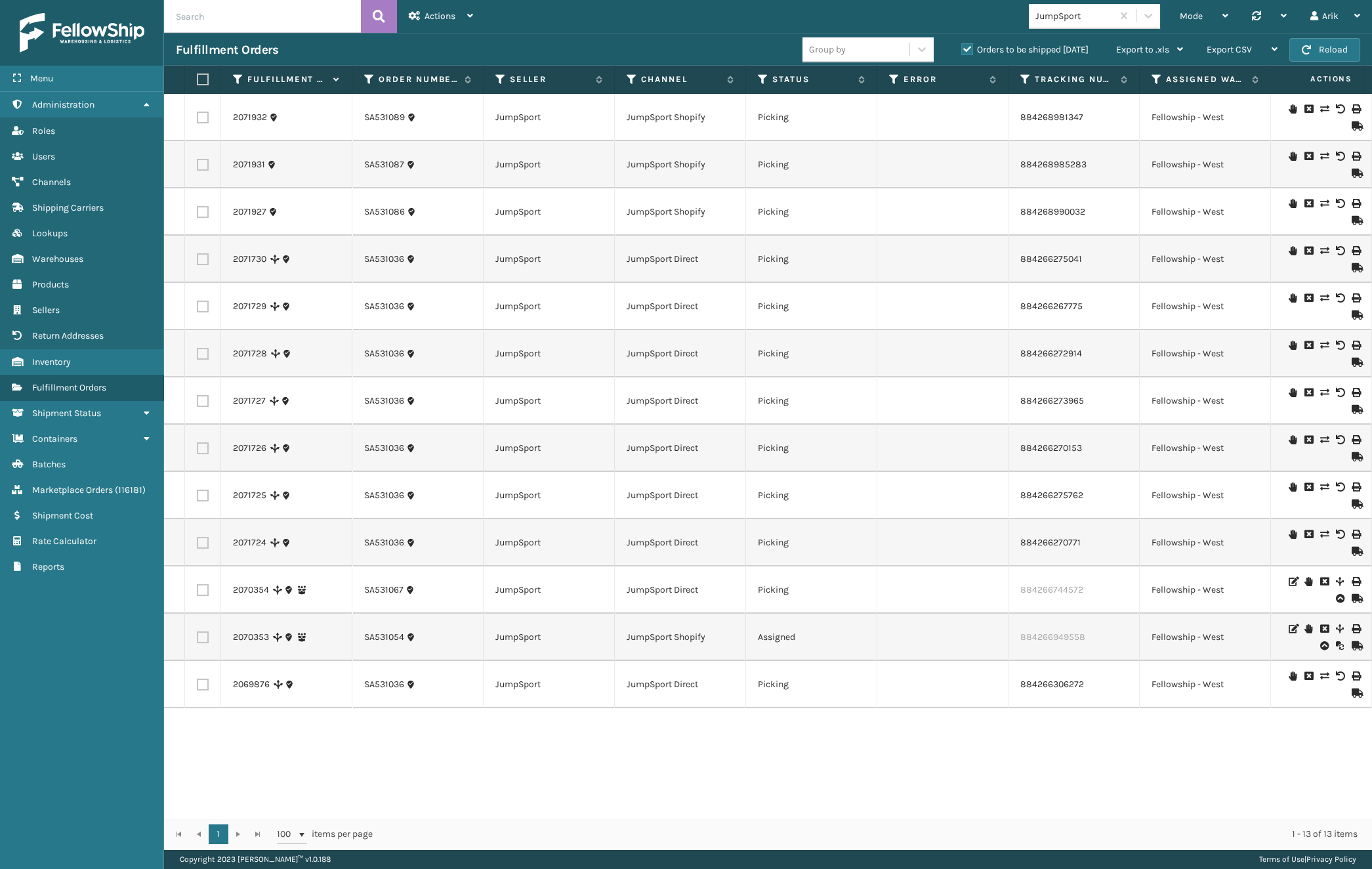
click at [968, 43] on div "Orders to be shipped [DATE]" at bounding box center [1027, 49] width 155 height 16
click at [965, 49] on label "Orders to be shipped [DATE]" at bounding box center [1025, 49] width 128 height 11
click at [962, 49] on input "Orders to be shipped [DATE]" at bounding box center [961, 46] width 1 height 8
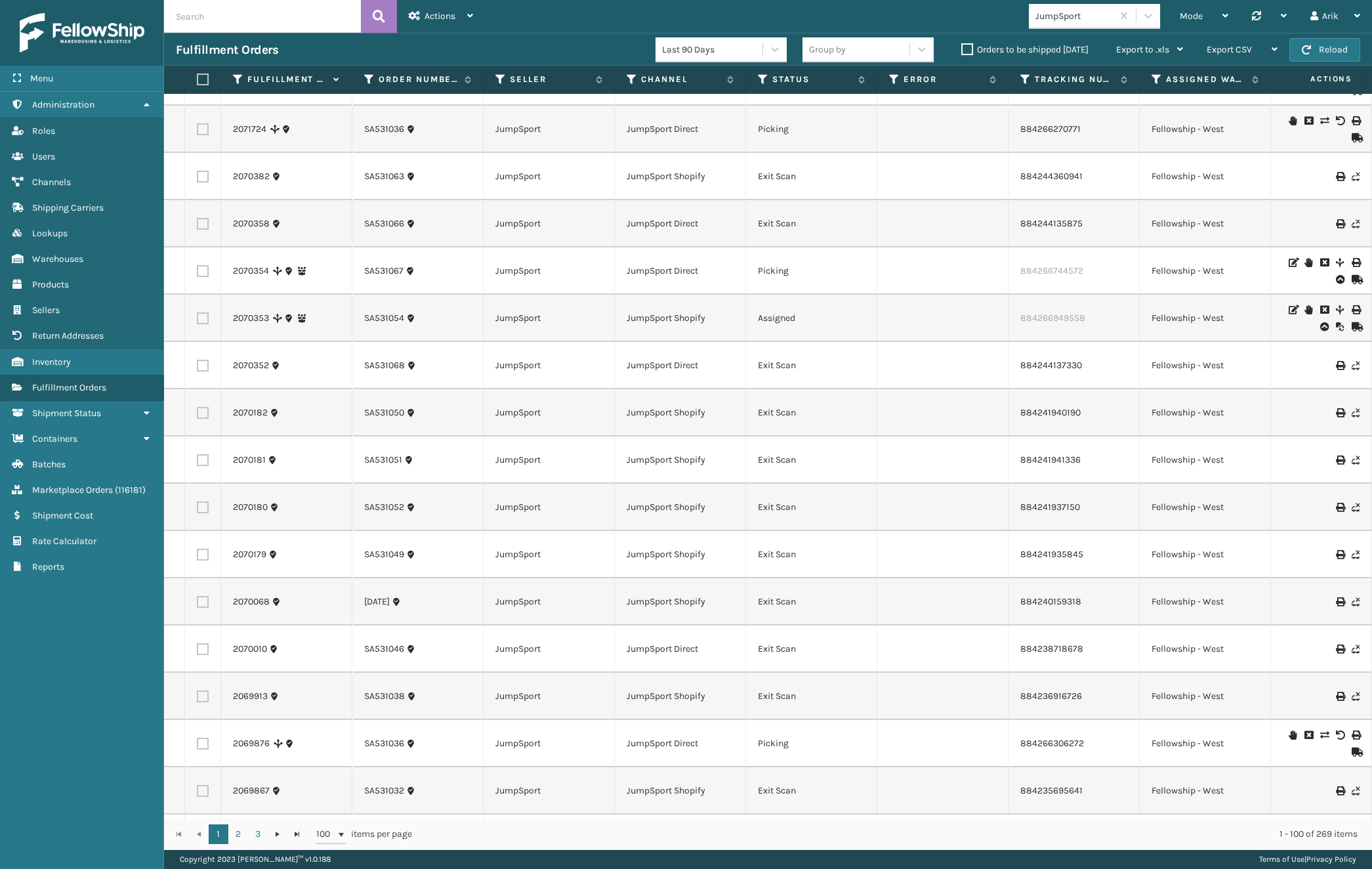
scroll to position [418, 0]
click at [1336, 304] on icon at bounding box center [1339, 305] width 8 height 9
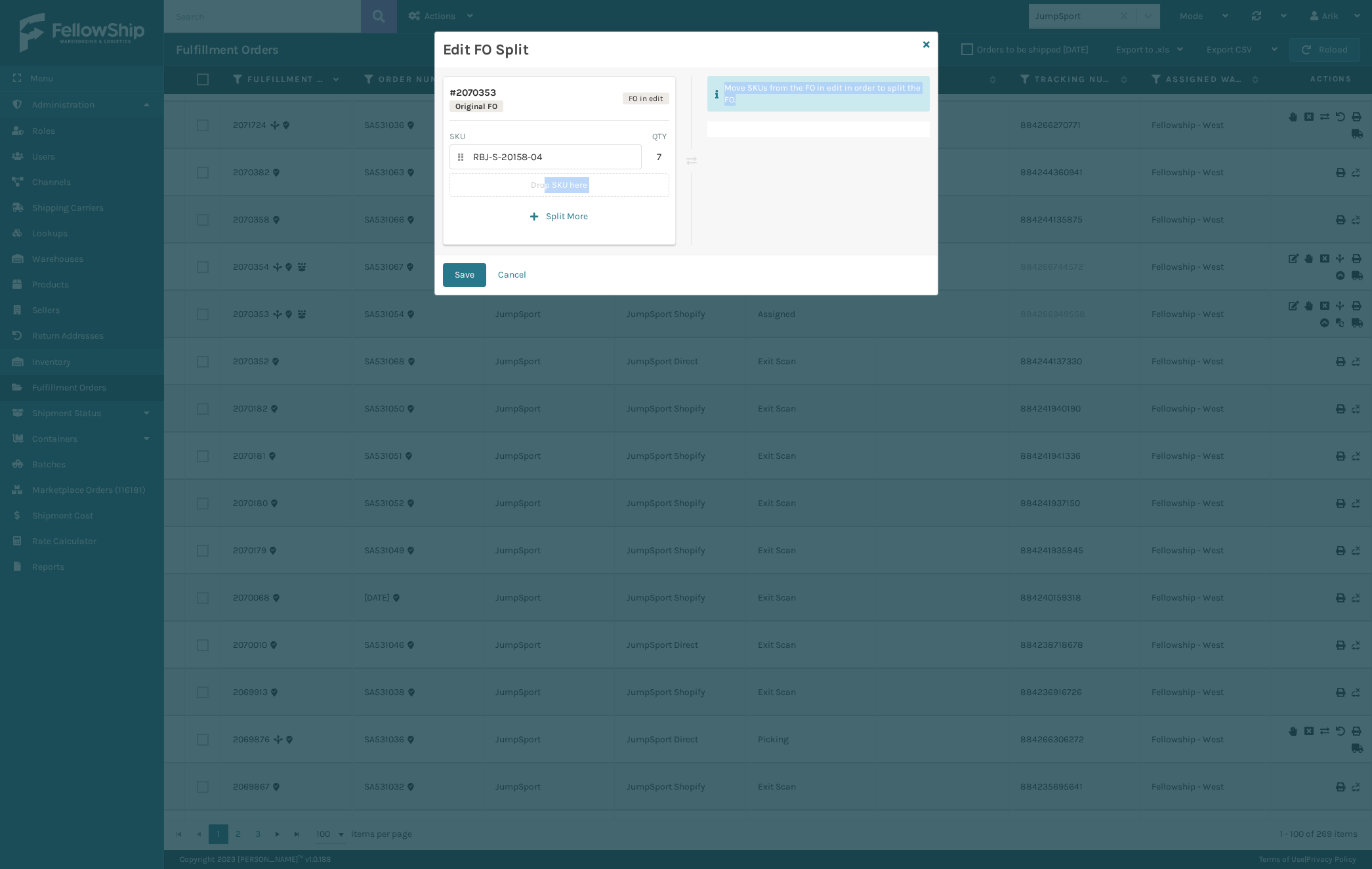
drag, startPoint x: 787, startPoint y: 167, endPoint x: 538, endPoint y: 193, distance: 250.4
click at [538, 193] on div "# 2070353 Original FO FO in edit SKU QTY RBJ-S-20158-04 7 Drop SKU here Split M…" at bounding box center [686, 160] width 487 height 169
click at [784, 176] on div "Move SKUs from the FO in edit in order to split the FO." at bounding box center [819, 160] width 222 height 169
click at [596, 191] on p "Drop SKU here" at bounding box center [559, 185] width 220 height 23
click at [543, 184] on p "Drop SKU here" at bounding box center [559, 185] width 220 height 23
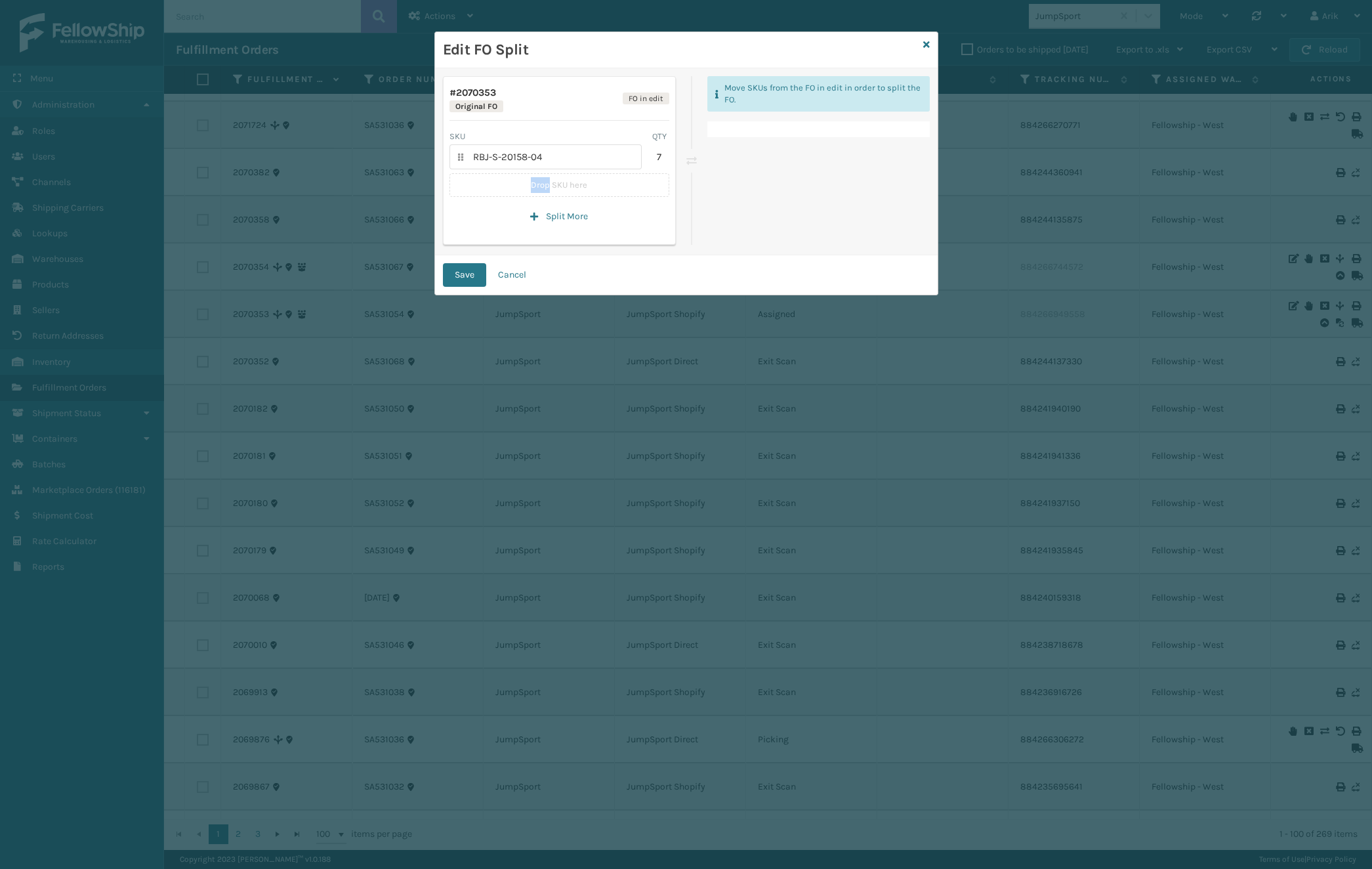
click at [543, 184] on p "Drop SKU here" at bounding box center [559, 185] width 220 height 23
click at [924, 43] on icon at bounding box center [926, 44] width 7 height 9
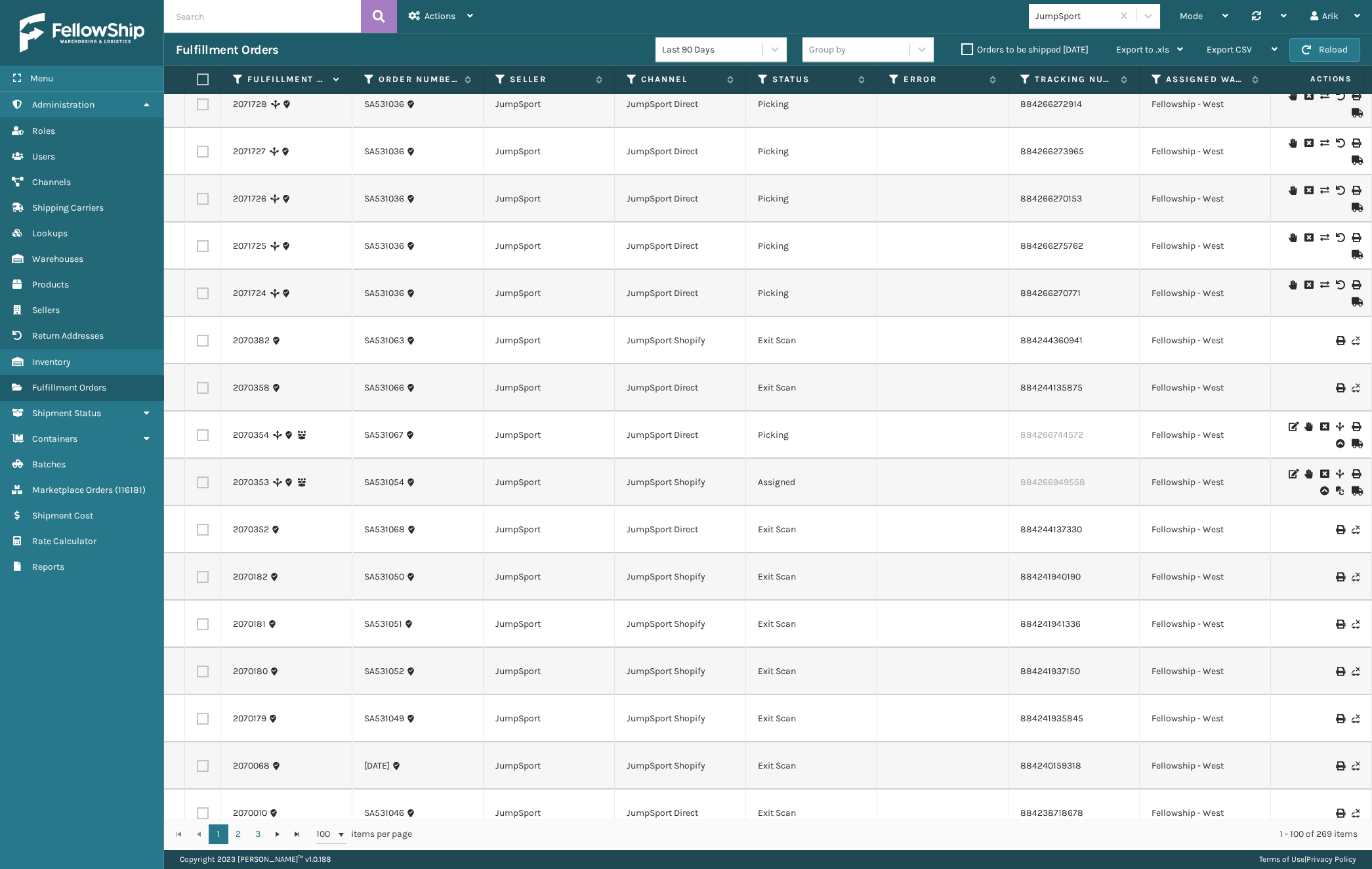
scroll to position [238, 0]
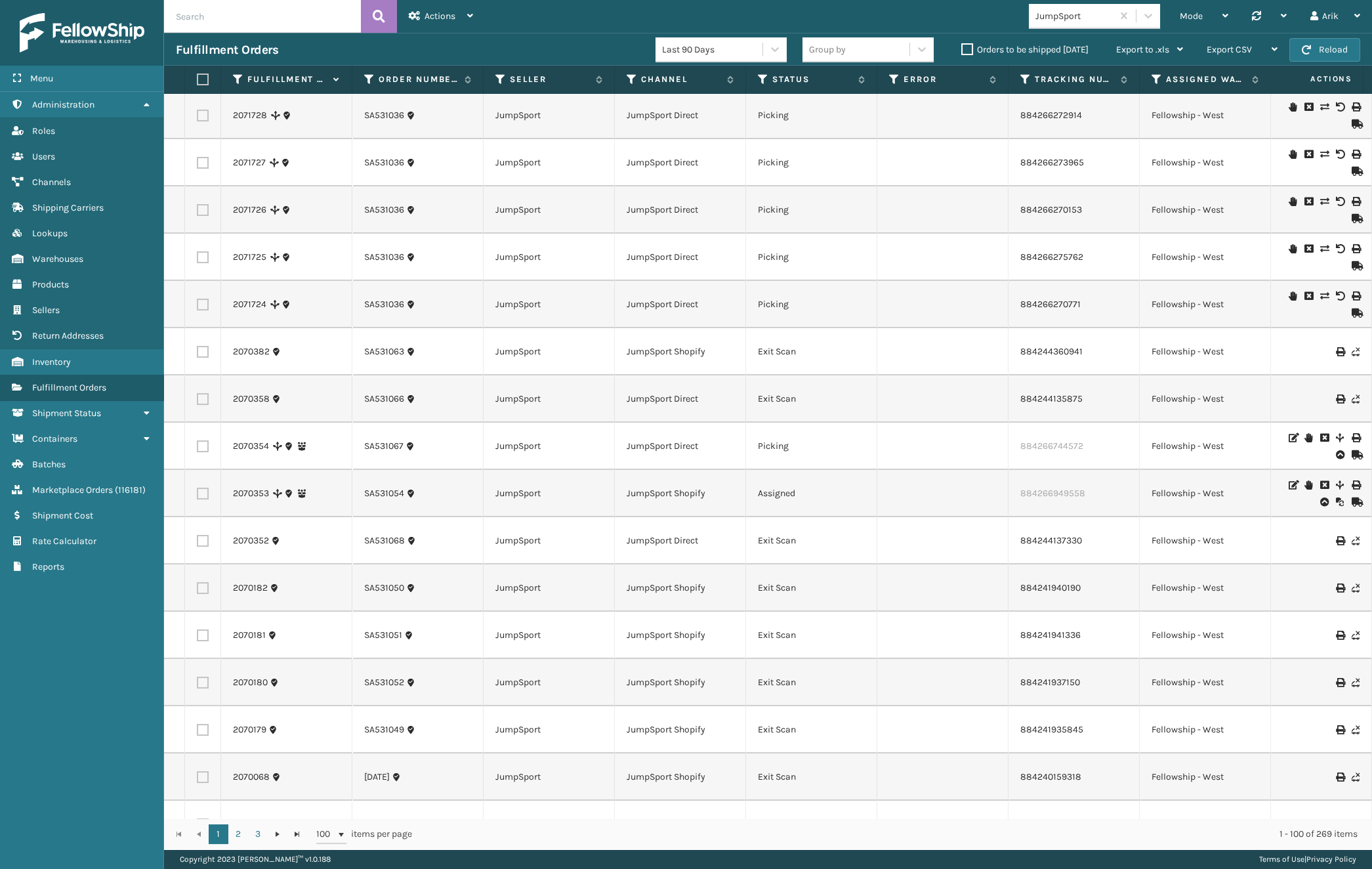
click at [446, 56] on div "Fulfillment Orders" at bounding box center [416, 49] width 480 height 16
click at [1050, 447] on td "884266744572" at bounding box center [1074, 446] width 131 height 47
click at [243, 447] on link "2070354" at bounding box center [251, 446] width 36 height 13
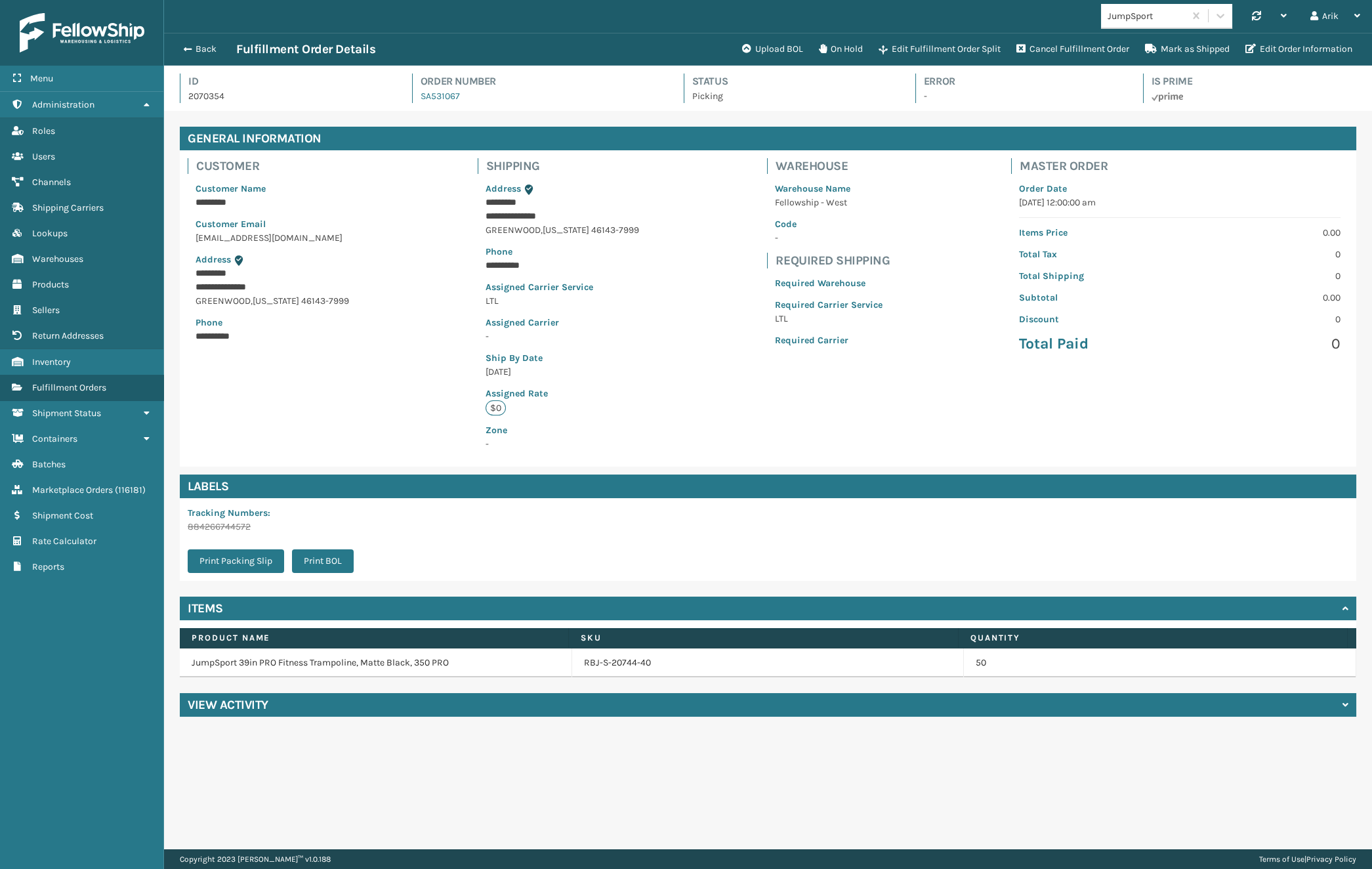
scroll to position [32, 1207]
click at [89, 629] on div "Menu Administration Roles Users Channels Shipping Carriers Lookups Warehouses P…" at bounding box center [82, 434] width 164 height 869
click at [121, 652] on div "Menu Administration Roles Users Channels Shipping Carriers Lookups Warehouses P…" at bounding box center [82, 434] width 164 height 869
click at [54, 313] on span "Sellers" at bounding box center [46, 310] width 27 height 11
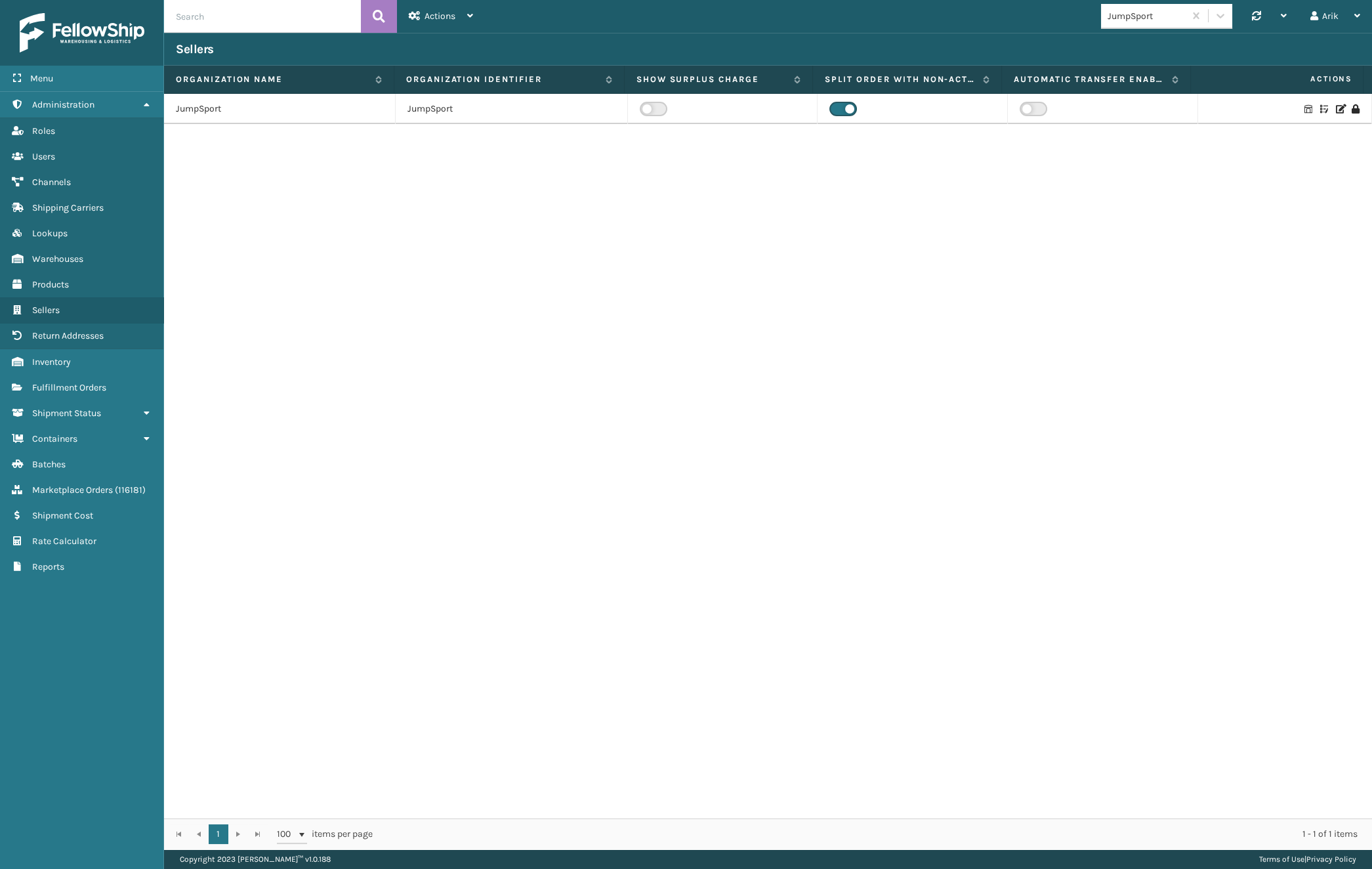
click at [321, 363] on div "JumpSport JumpSport" at bounding box center [768, 456] width 1208 height 724
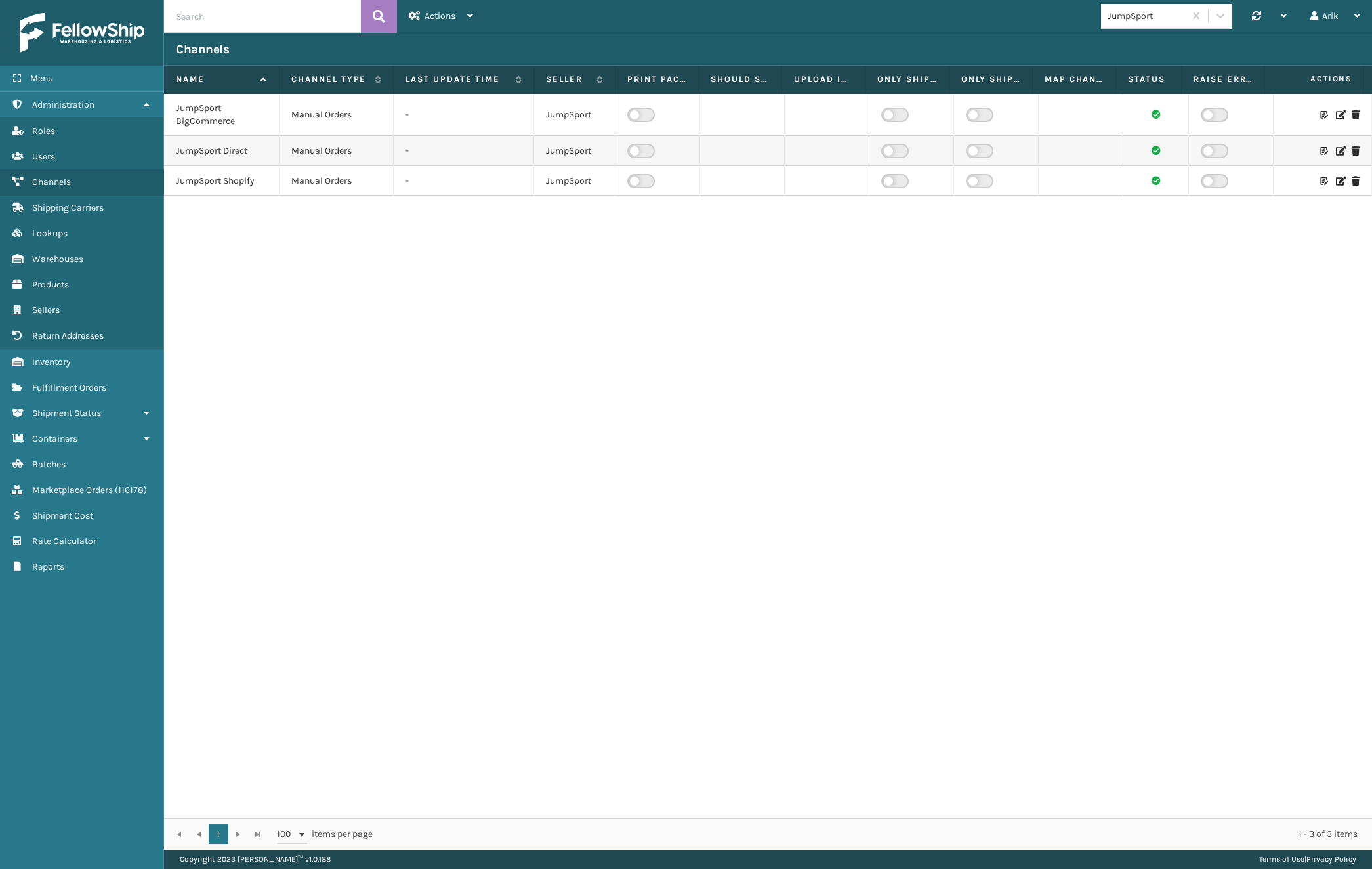
click at [269, 619] on div "JumpSport BigCommerce Manual Orders - JumpSport JumpSport Direct Manual Orders …" at bounding box center [768, 456] width 1208 height 724
